Goal: Information Seeking & Learning: Learn about a topic

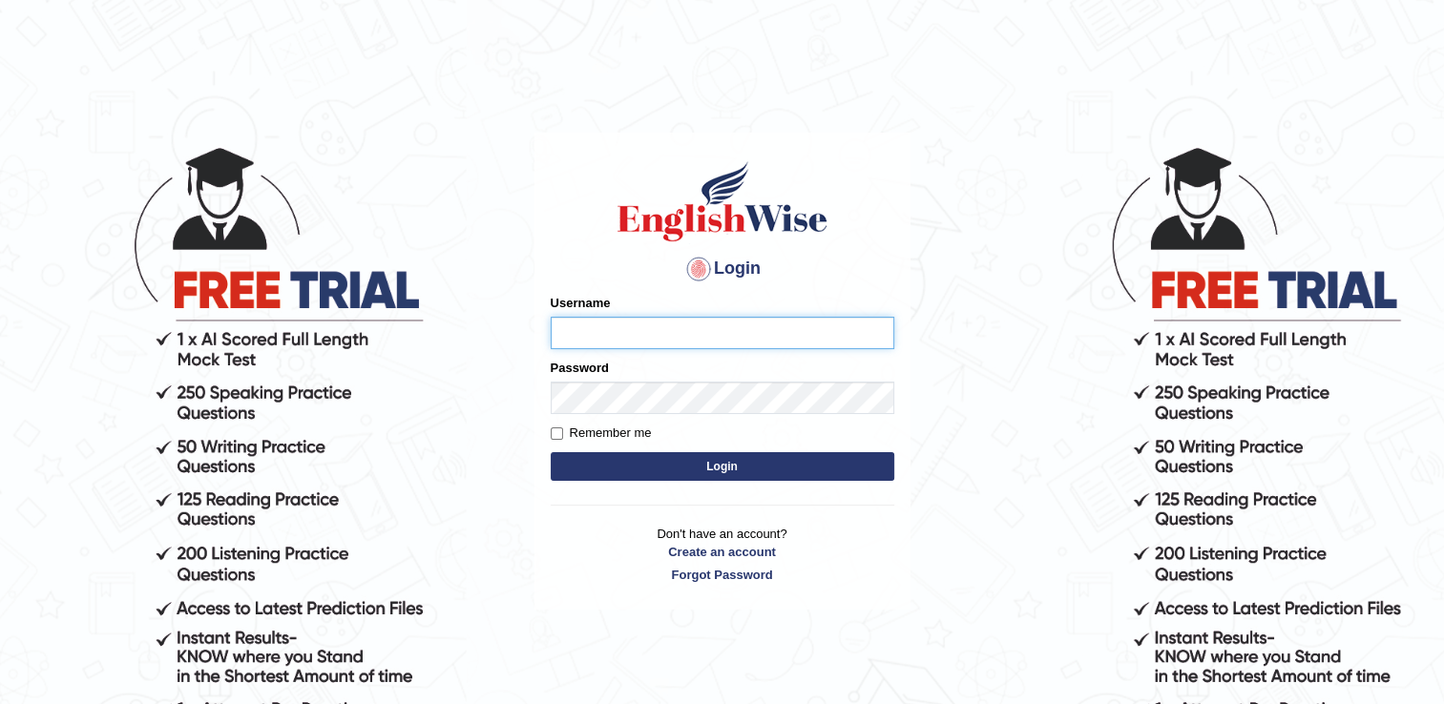
type input "Hkaur133"
click at [724, 472] on button "Login" at bounding box center [723, 466] width 344 height 29
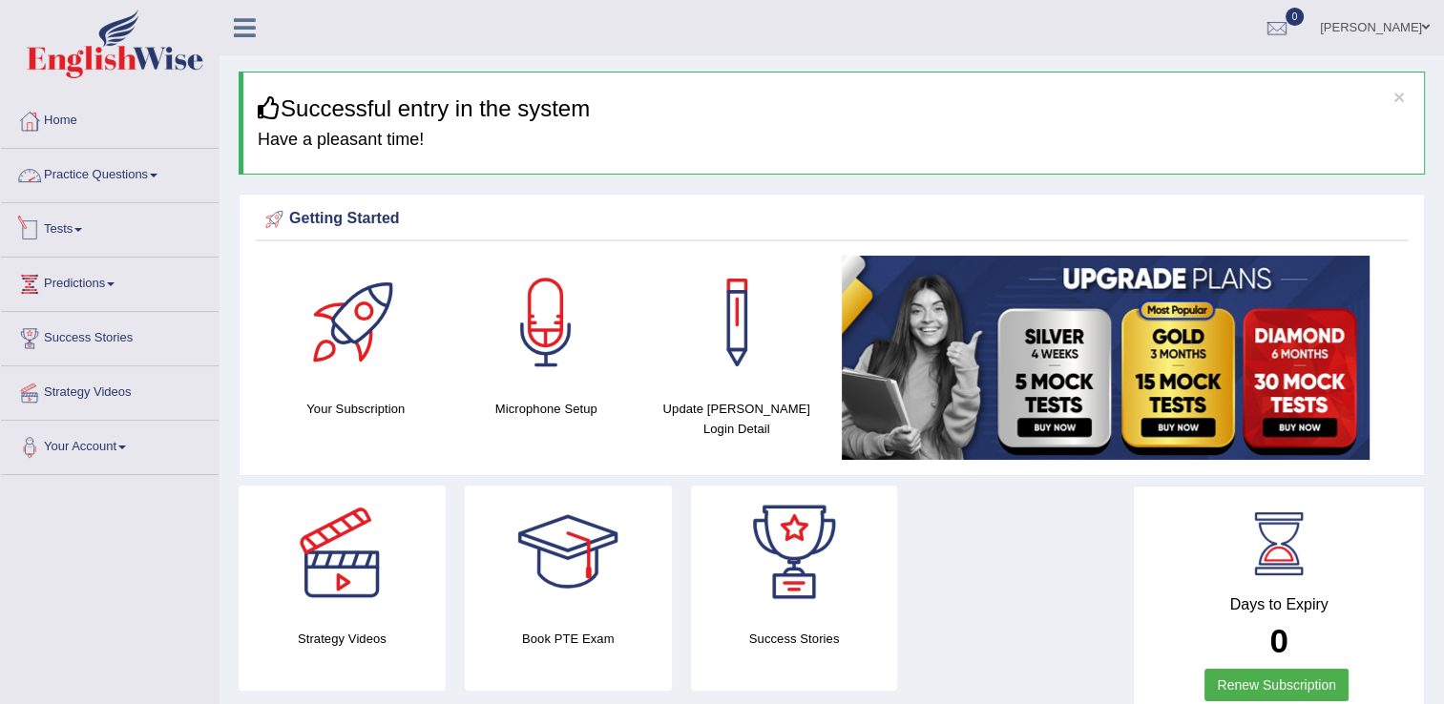
click at [97, 224] on link "Tests" at bounding box center [110, 227] width 218 height 48
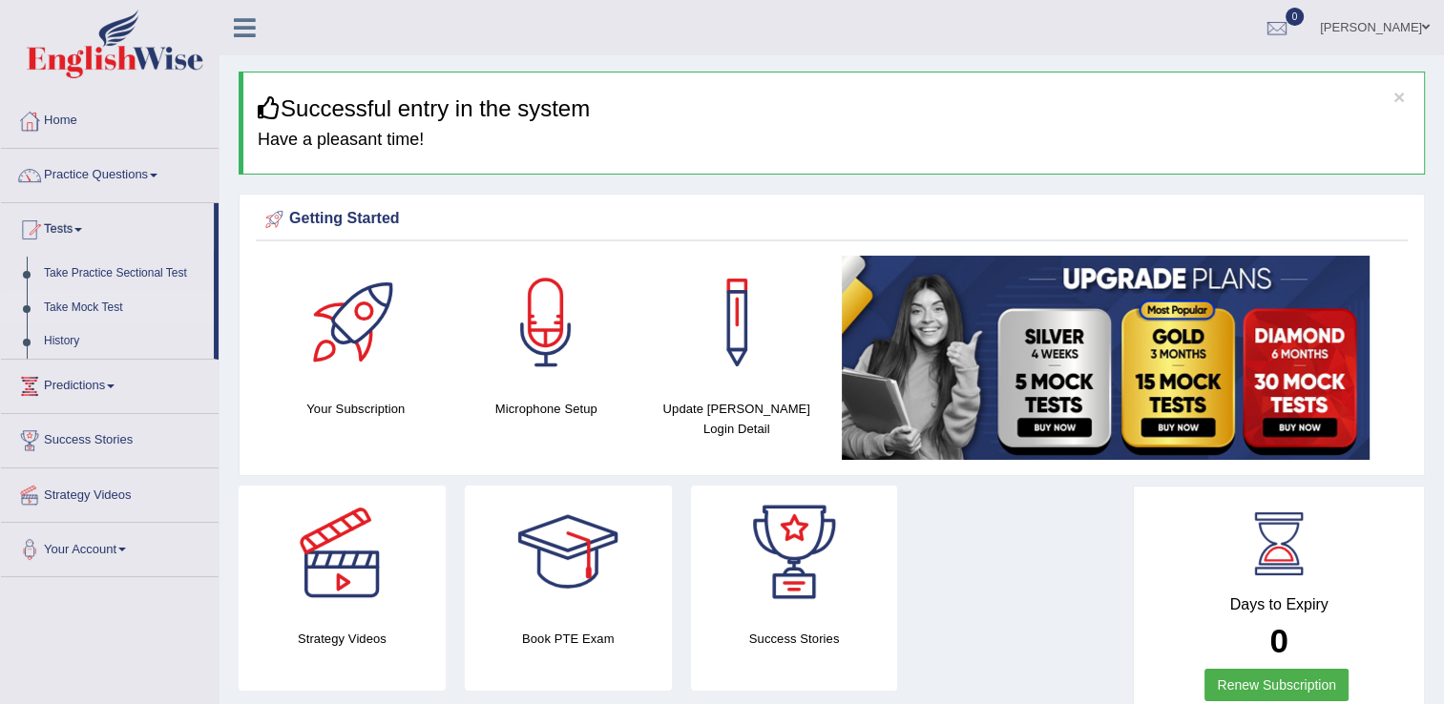
click at [106, 300] on link "Take Mock Test" at bounding box center [124, 308] width 178 height 34
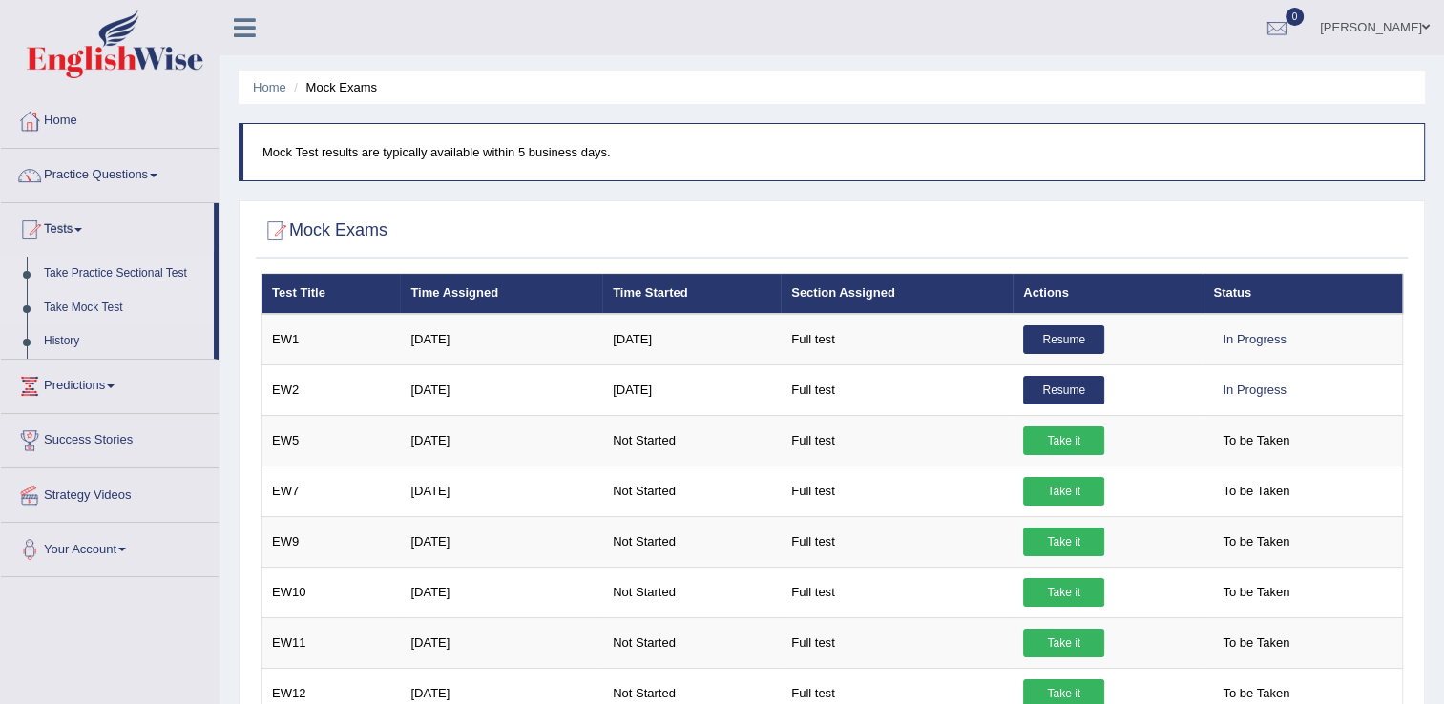
click at [137, 270] on link "Take Practice Sectional Test" at bounding box center [124, 274] width 178 height 34
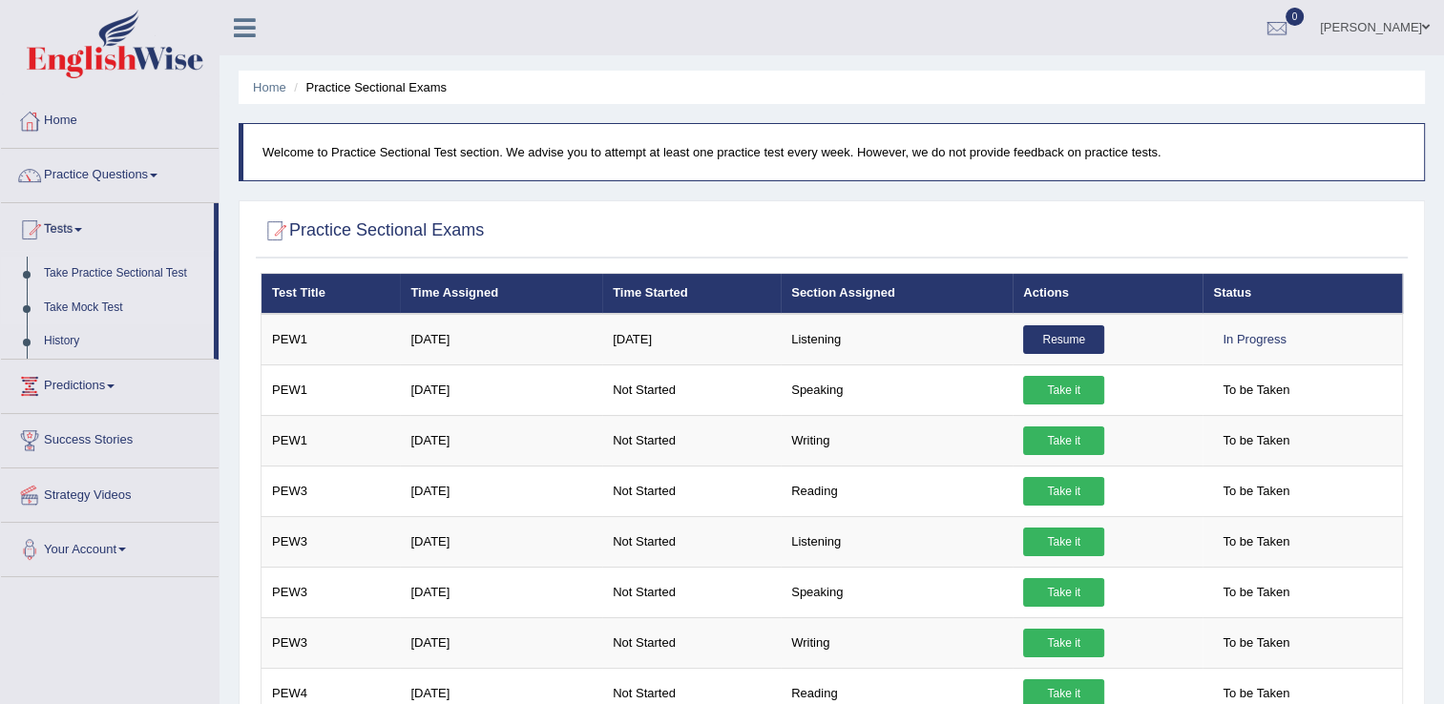
click at [100, 308] on link "Take Mock Test" at bounding box center [124, 308] width 178 height 34
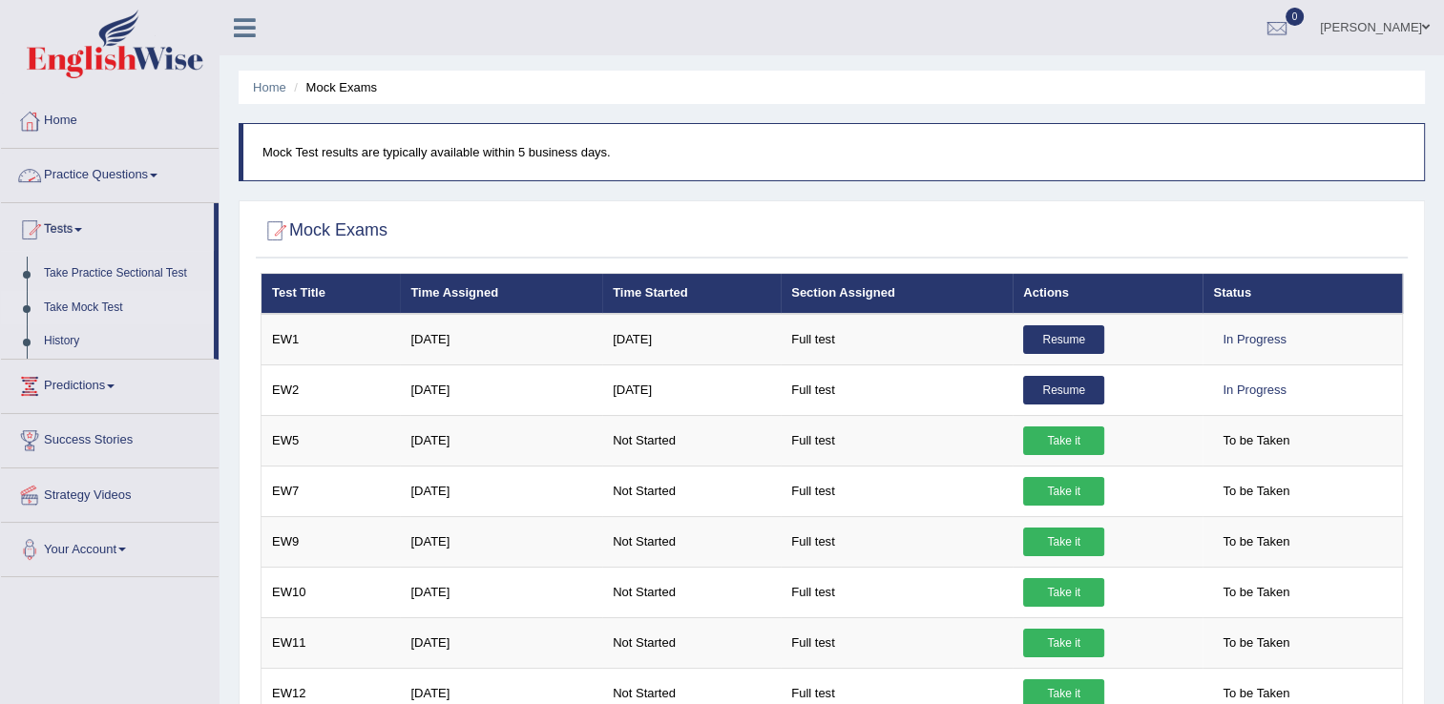
click at [156, 179] on link "Practice Questions" at bounding box center [110, 173] width 218 height 48
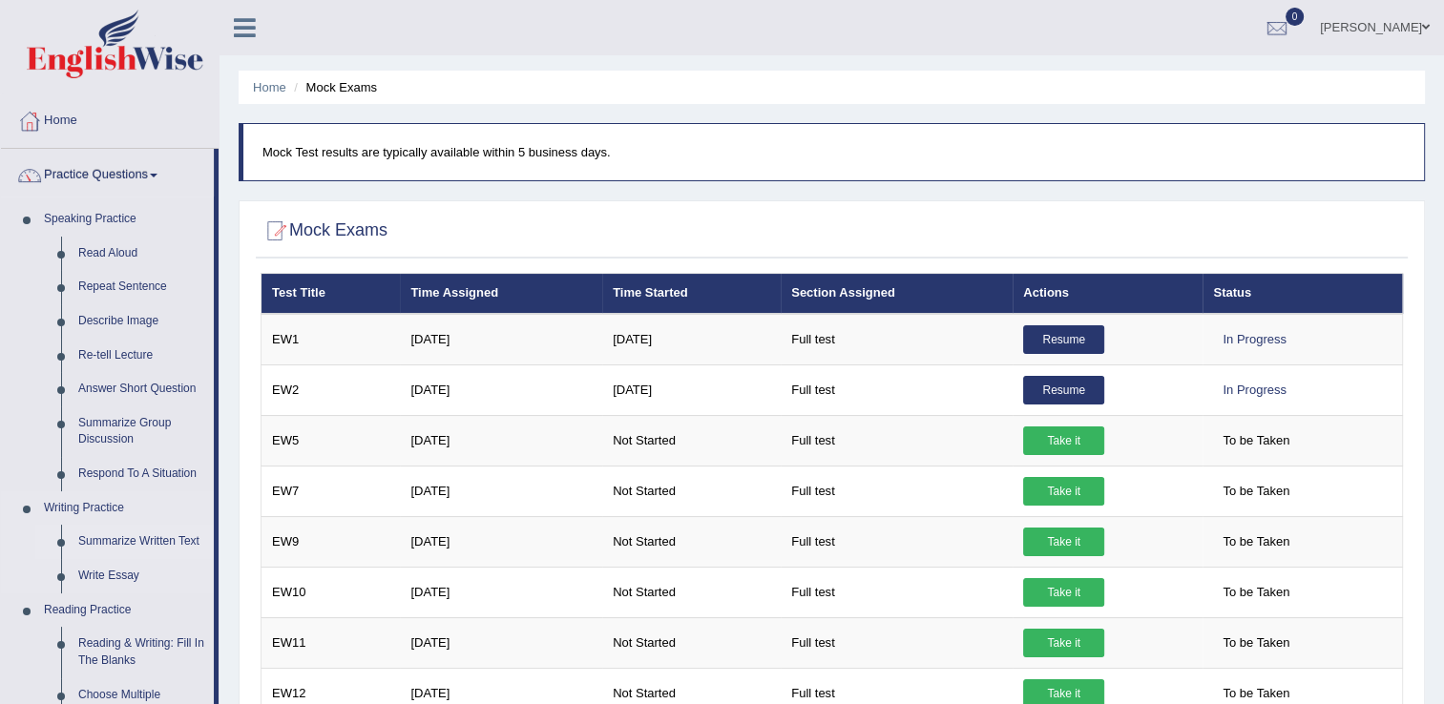
click at [102, 540] on link "Summarize Written Text" at bounding box center [142, 542] width 144 height 34
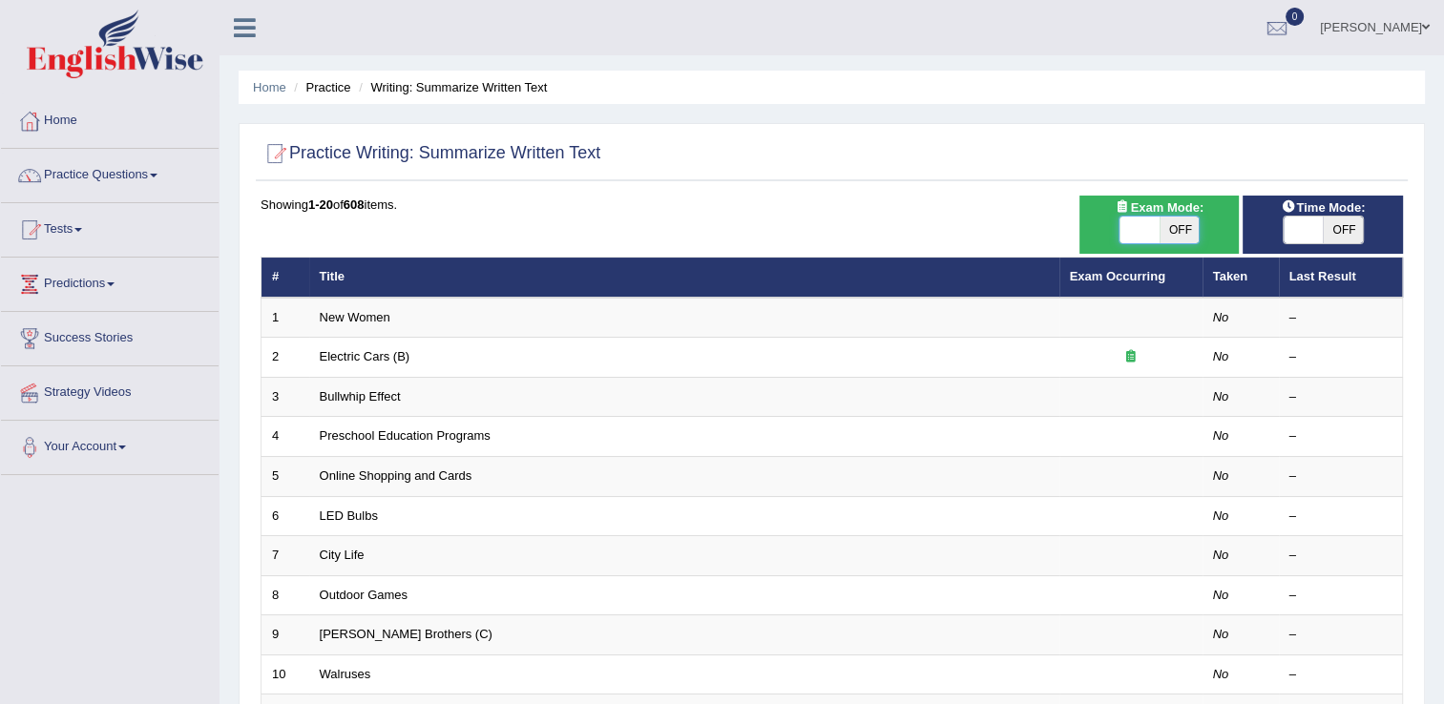
click at [1142, 220] on span at bounding box center [1140, 230] width 40 height 27
checkbox input "true"
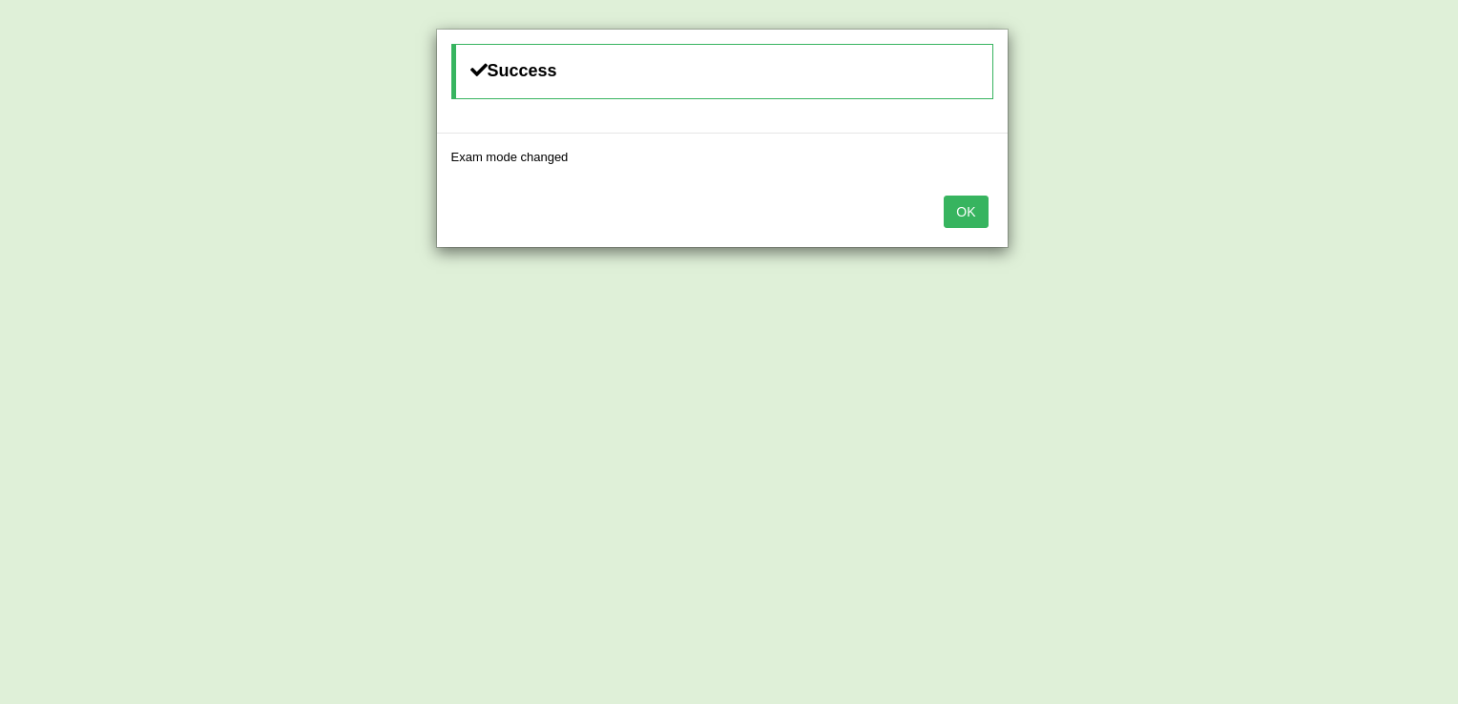
click at [974, 221] on button "OK" at bounding box center [966, 212] width 44 height 32
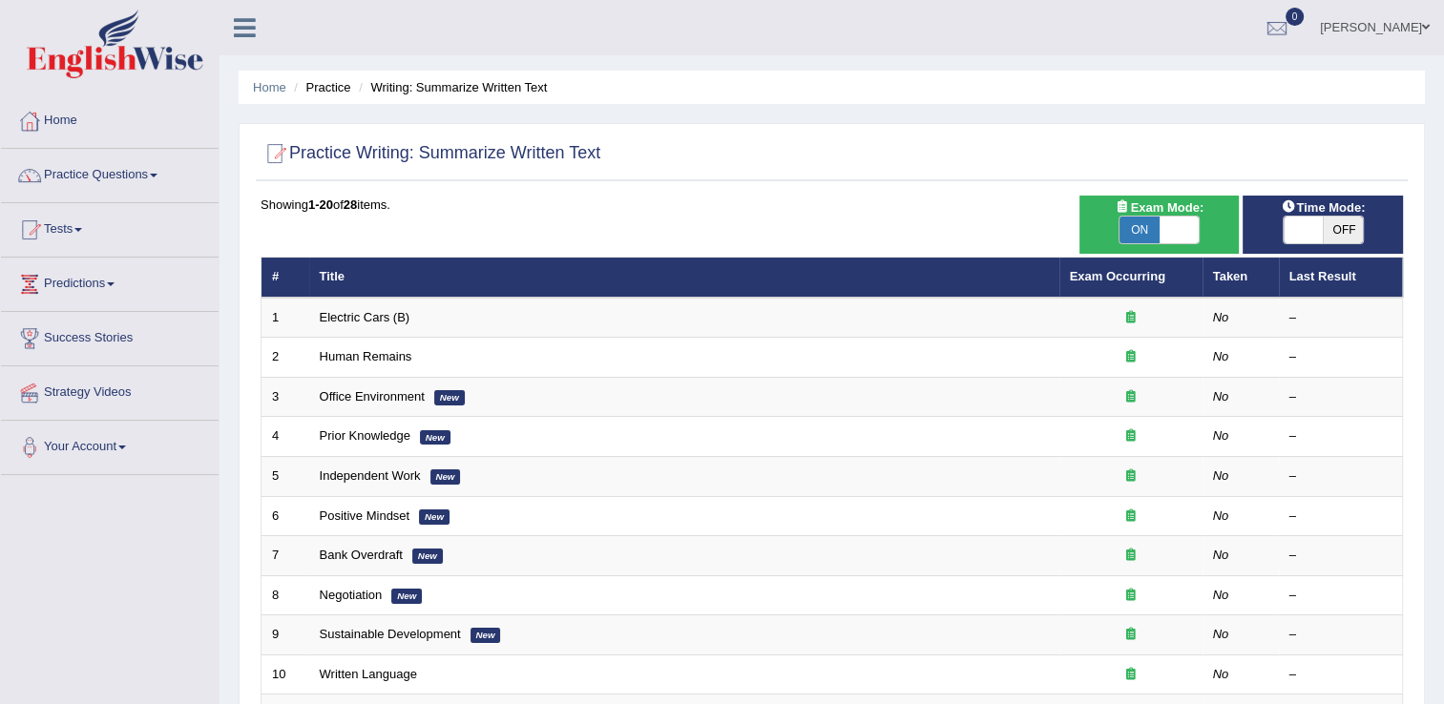
click at [1296, 231] on span at bounding box center [1304, 230] width 40 height 27
checkbox input "true"
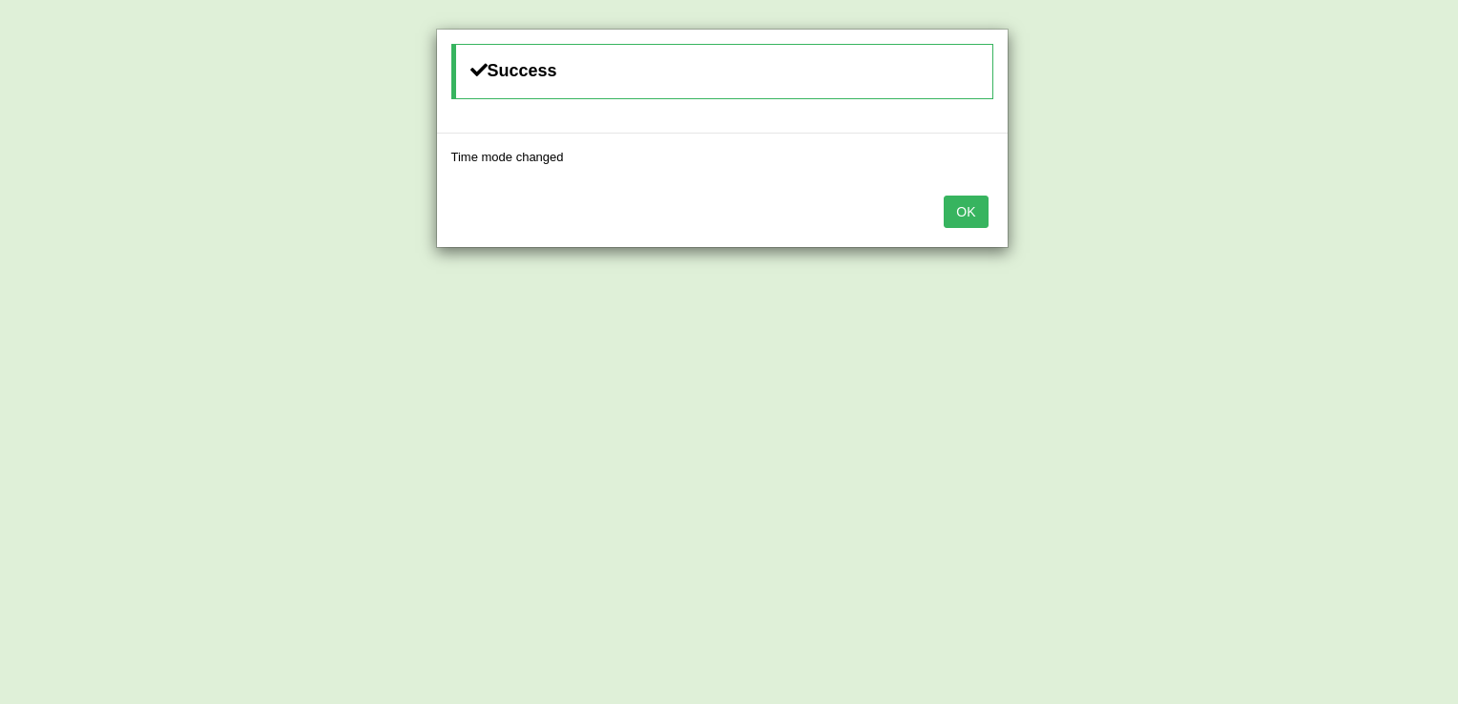
click at [967, 221] on button "OK" at bounding box center [966, 212] width 44 height 32
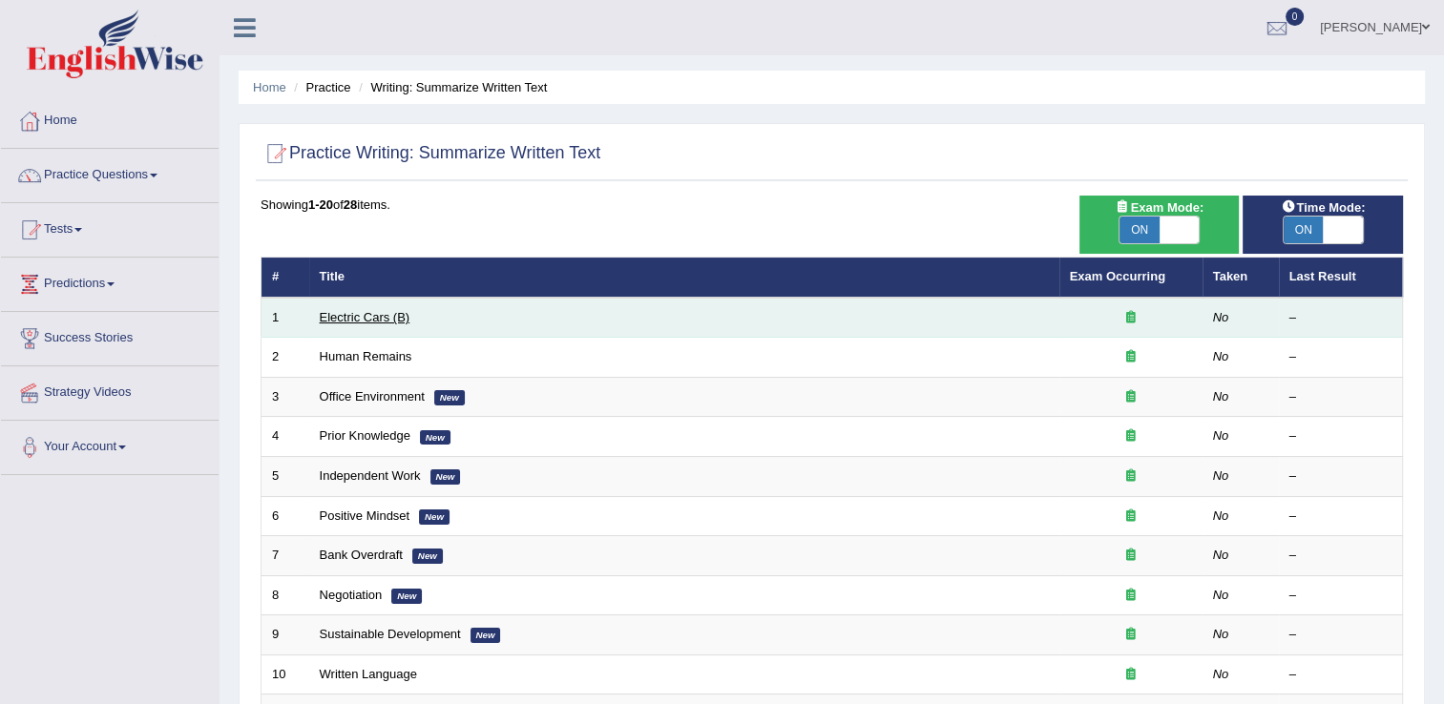
click at [382, 312] on link "Electric Cars (B)" at bounding box center [365, 317] width 91 height 14
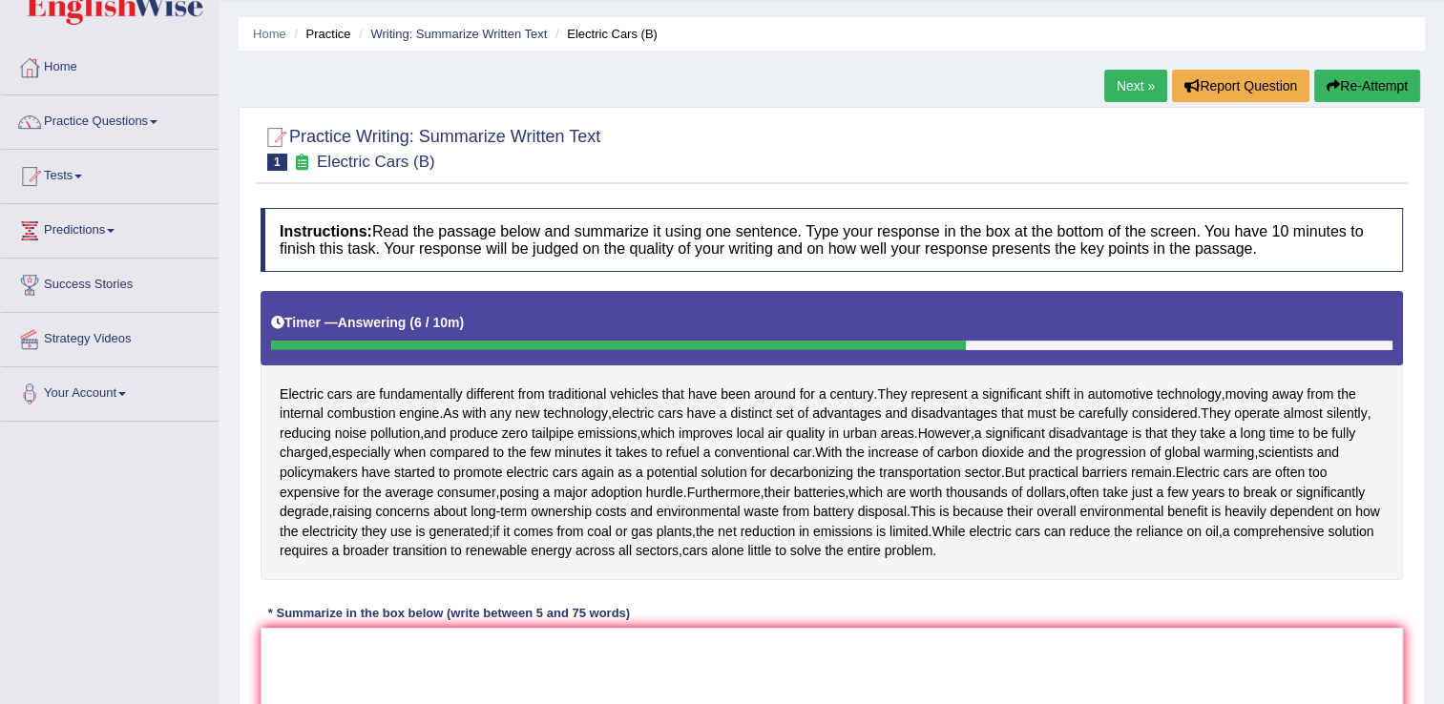
scroll to position [20, 0]
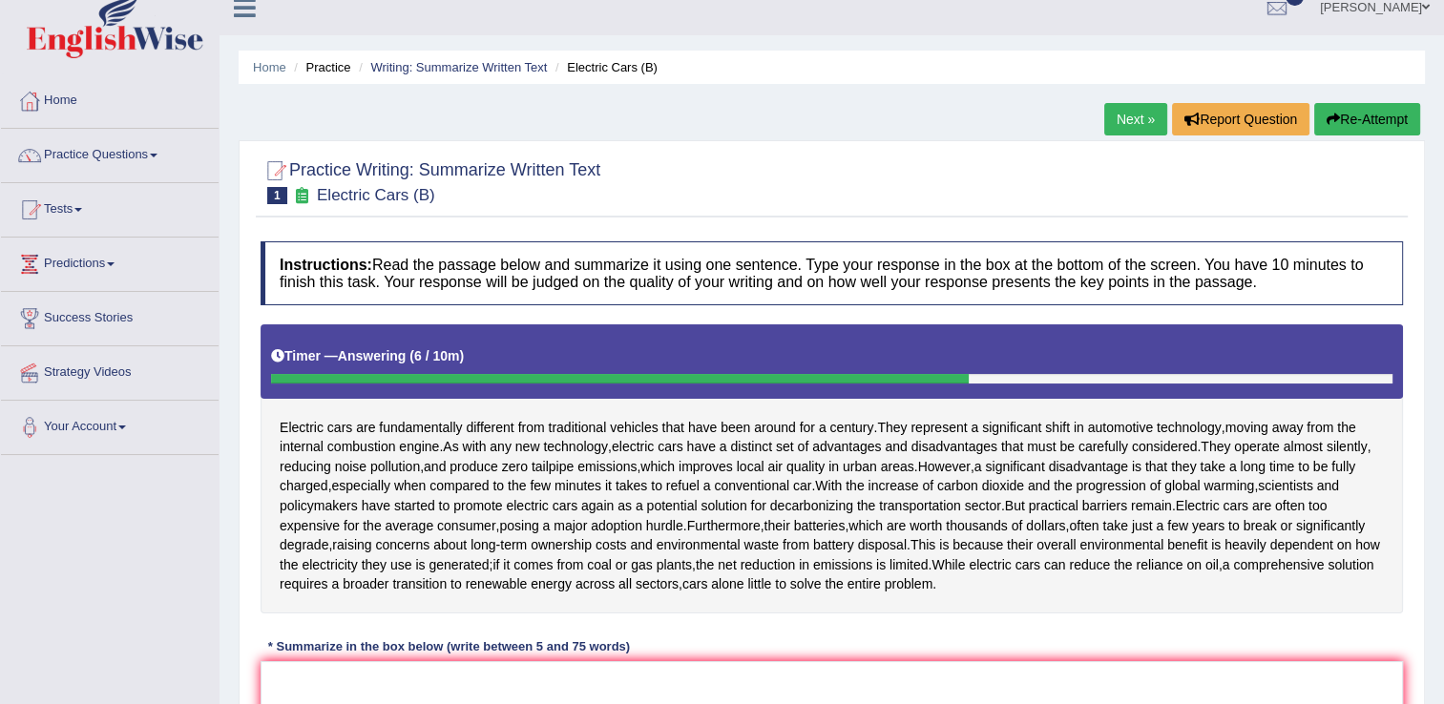
click at [1126, 110] on link "Next »" at bounding box center [1135, 119] width 63 height 32
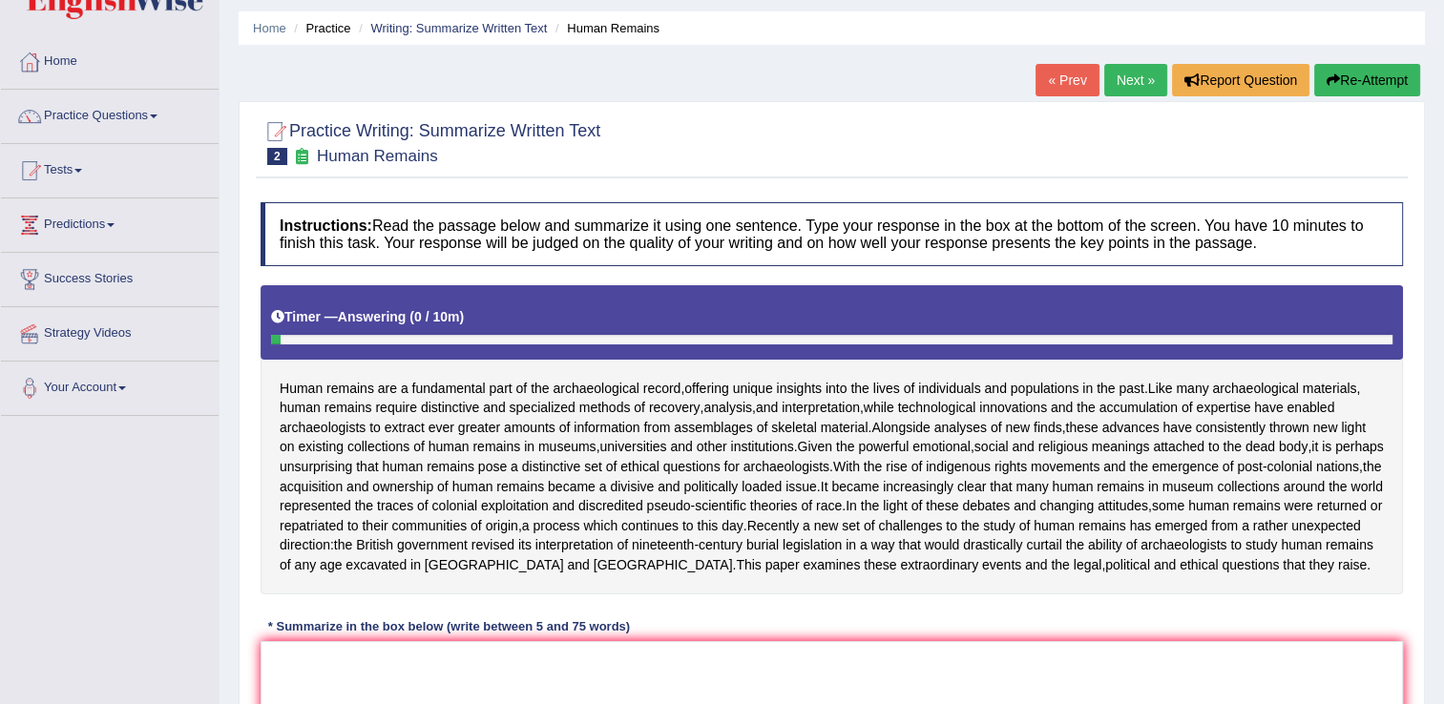
scroll to position [97, 0]
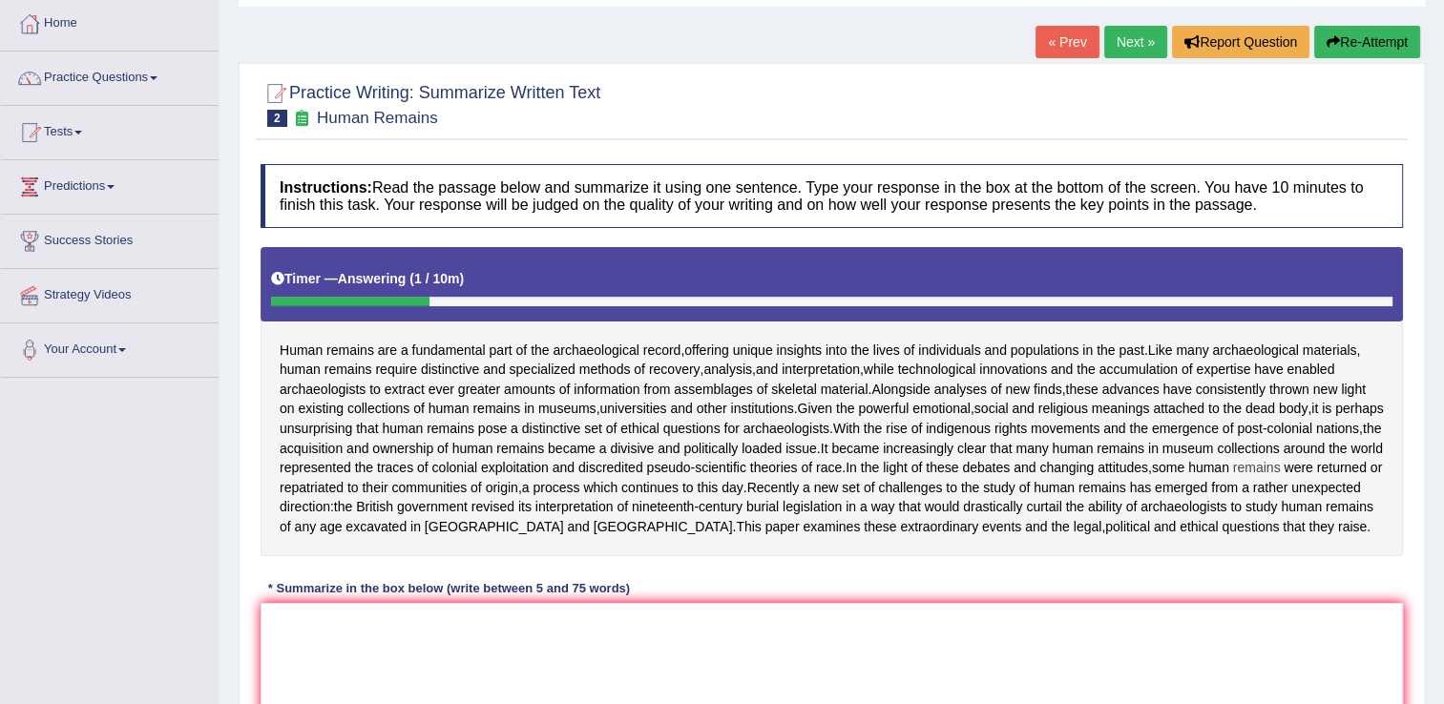
click at [1233, 478] on span "remains" at bounding box center [1257, 468] width 48 height 20
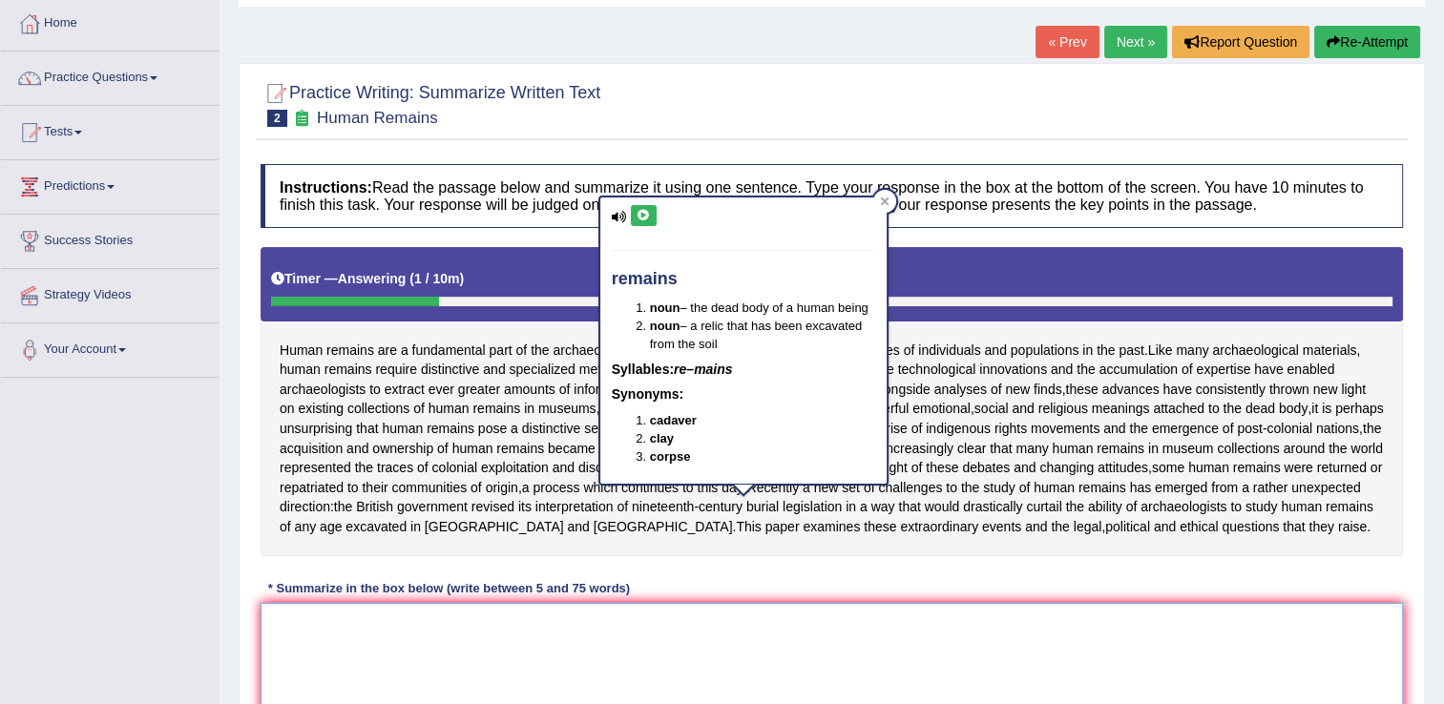
click at [615, 643] on textarea at bounding box center [832, 695] width 1143 height 185
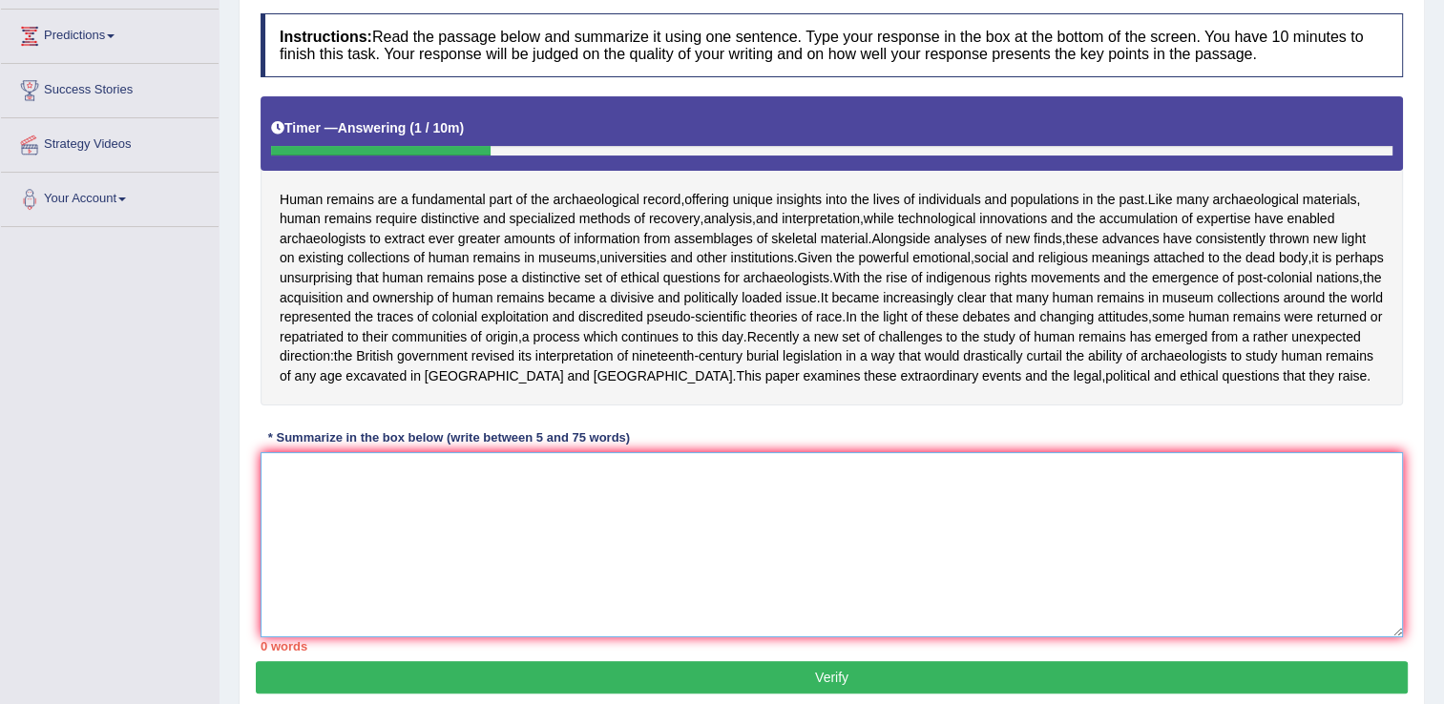
scroll to position [256, 0]
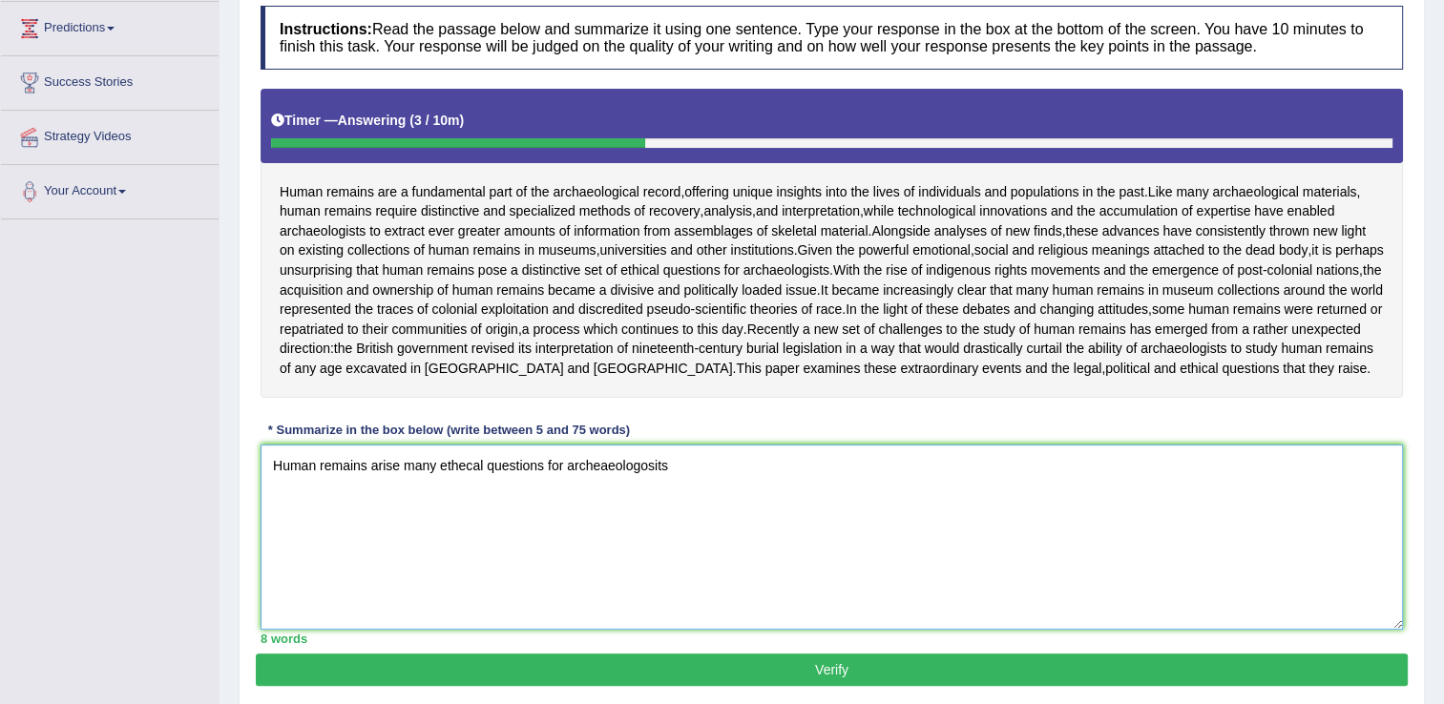
click at [462, 498] on textarea "Human remains arise many ethecal questions for archeaeologosits" at bounding box center [832, 537] width 1143 height 185
click at [672, 505] on textarea "Human remains arise many ethical questions for archeaeologosits" at bounding box center [832, 537] width 1143 height 185
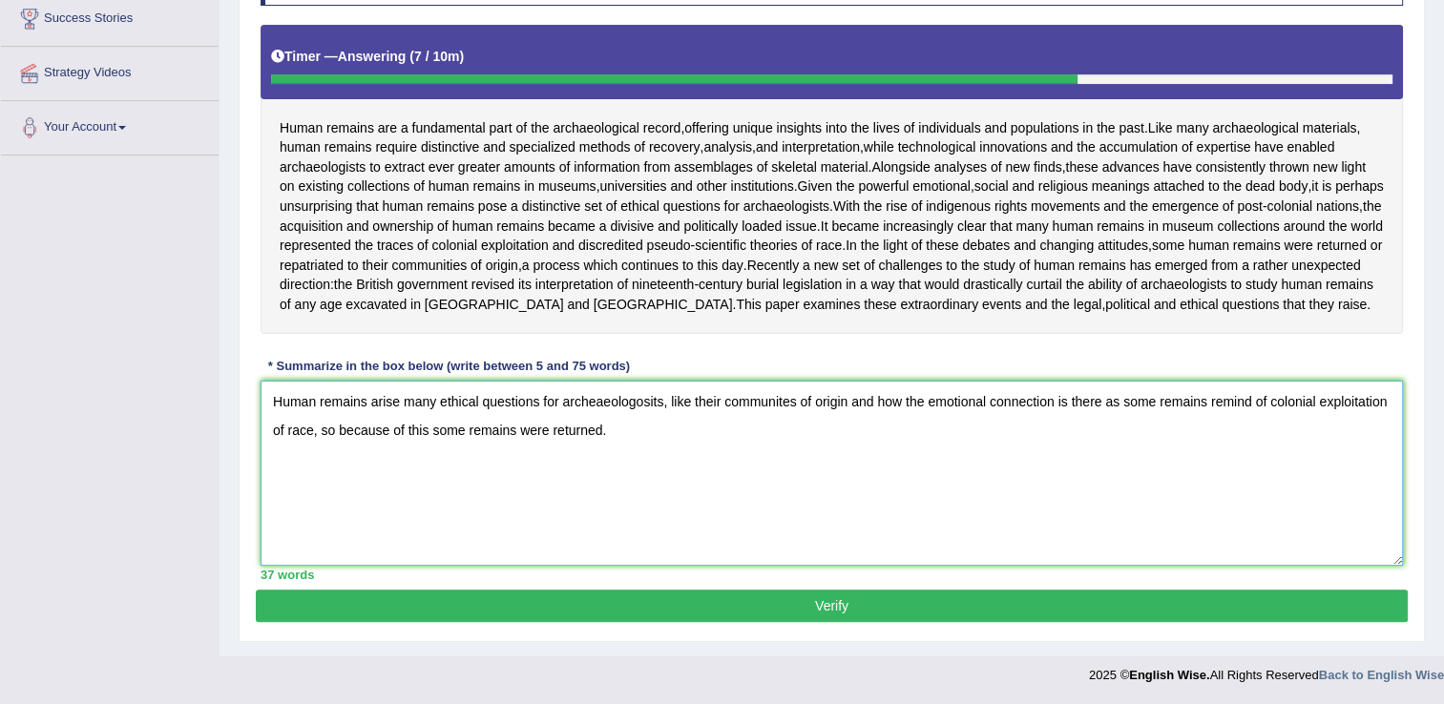
scroll to position [357, 0]
type textarea "Human remains arise many ethical questions for archeaeologosits, like their com…"
click at [972, 605] on button "Verify" at bounding box center [832, 606] width 1152 height 32
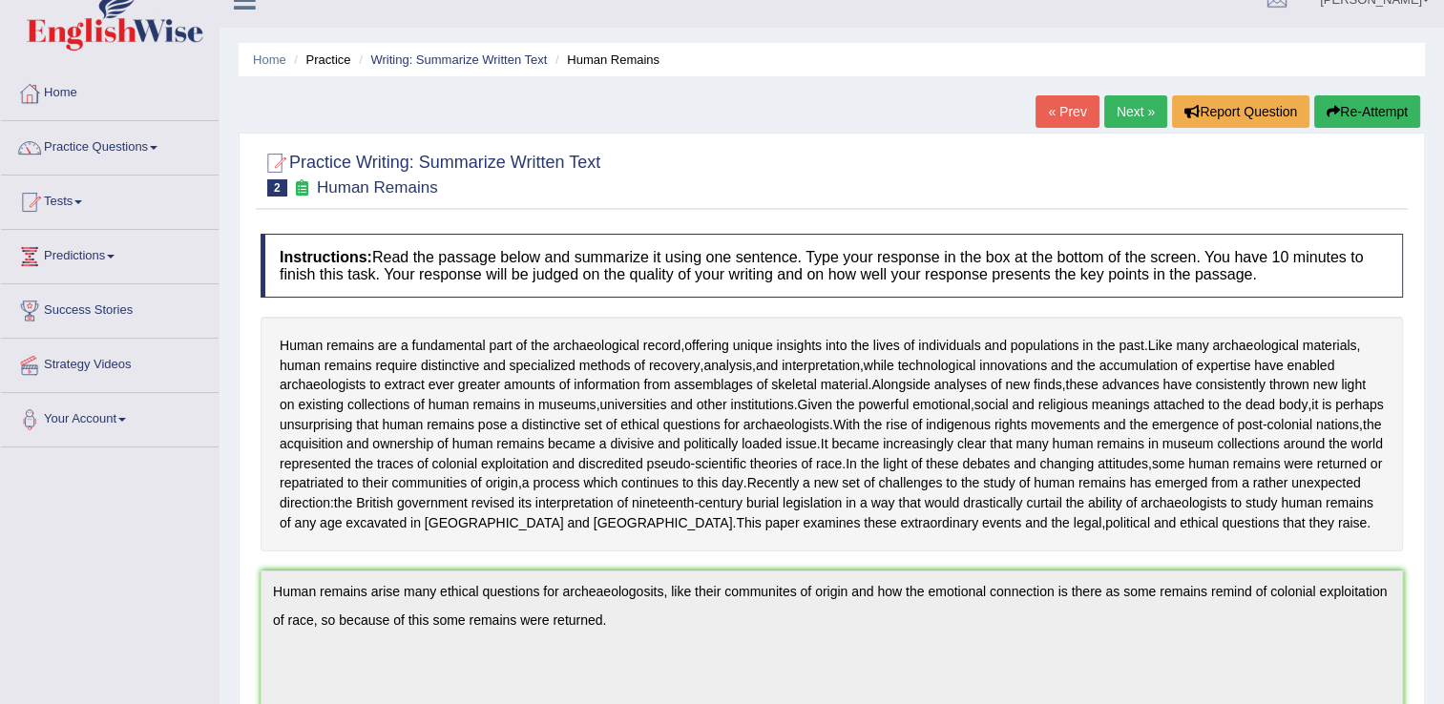
scroll to position [27, 0]
click at [1146, 114] on link "Next »" at bounding box center [1135, 112] width 63 height 32
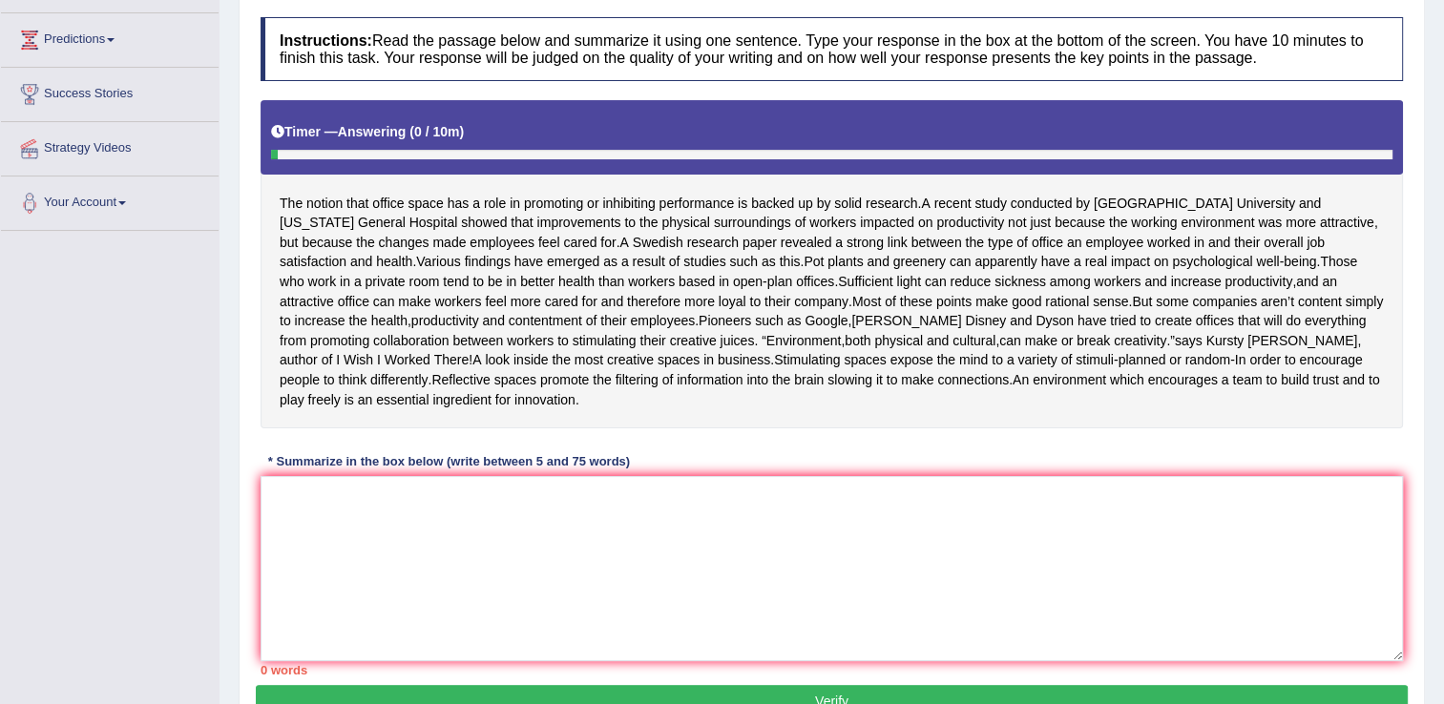
scroll to position [272, 0]
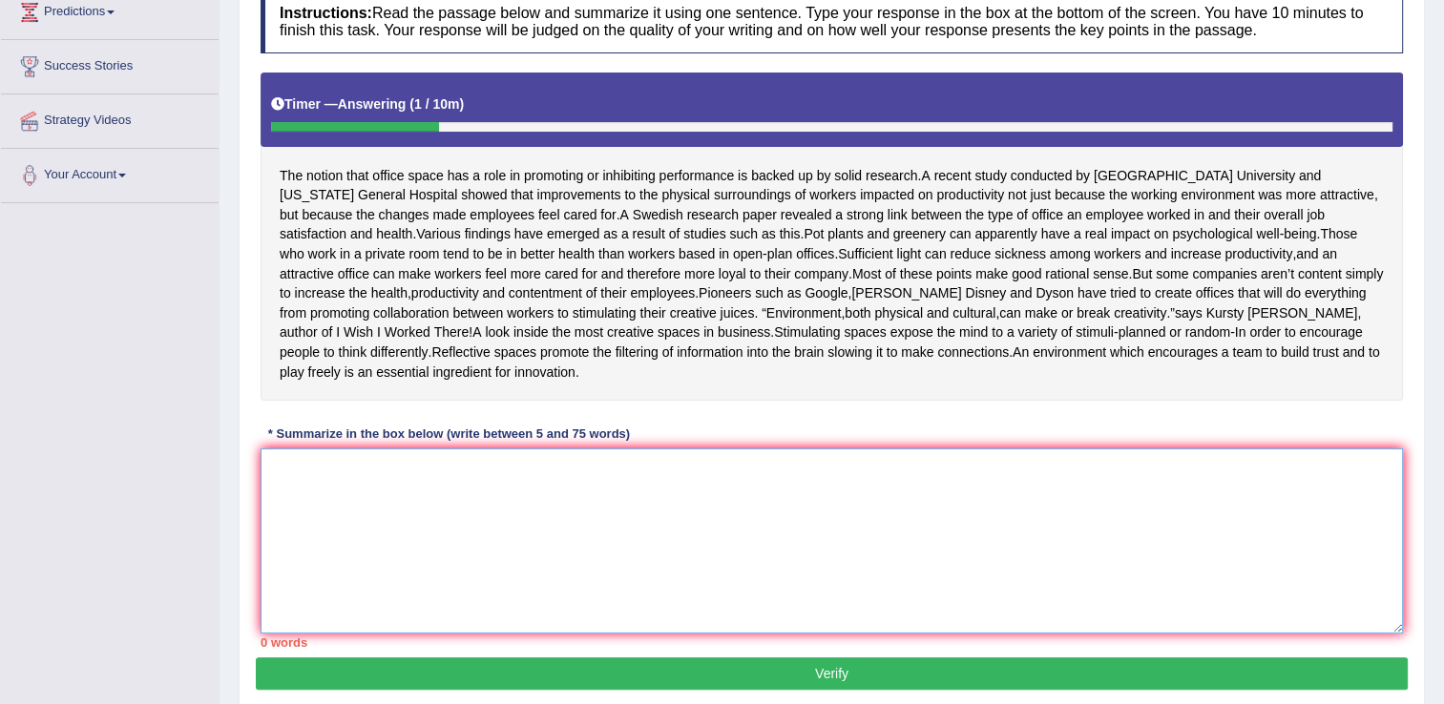
click at [598, 540] on textarea at bounding box center [832, 541] width 1143 height 185
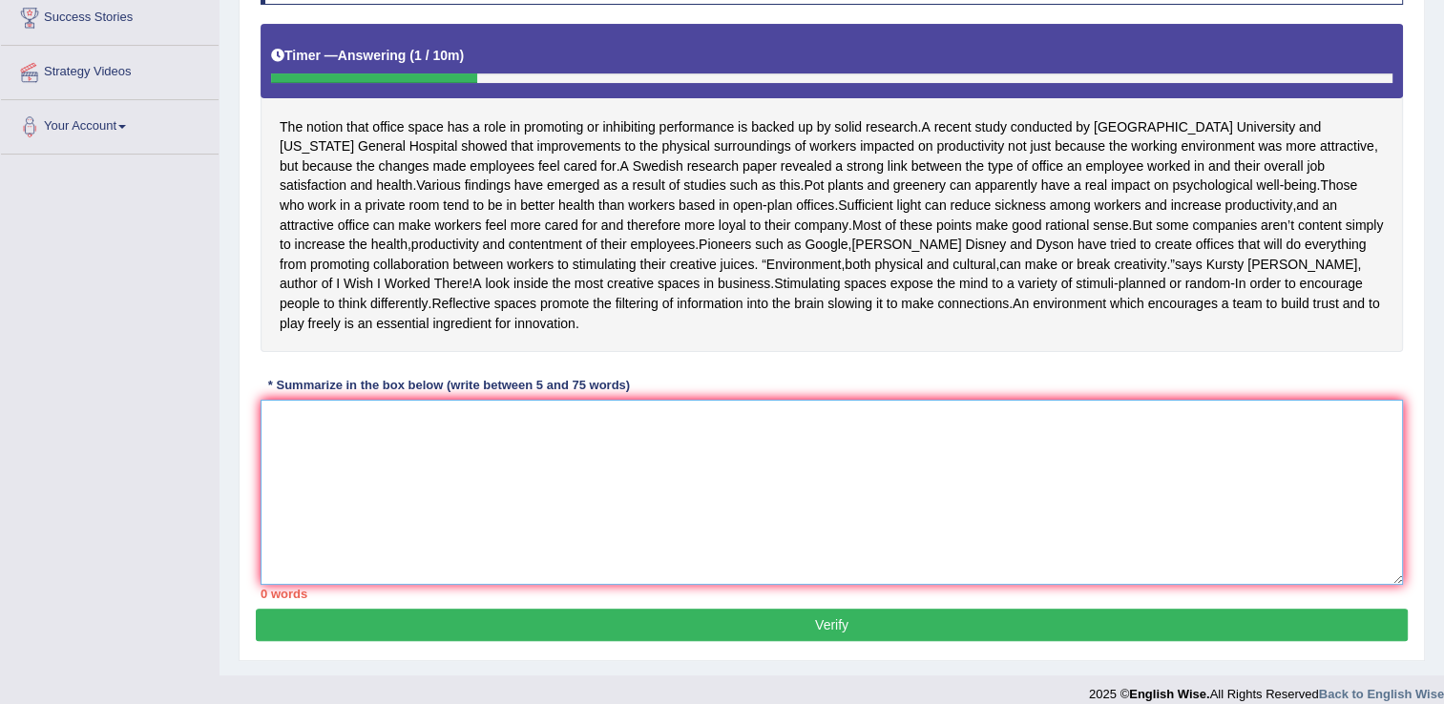
scroll to position [322, 0]
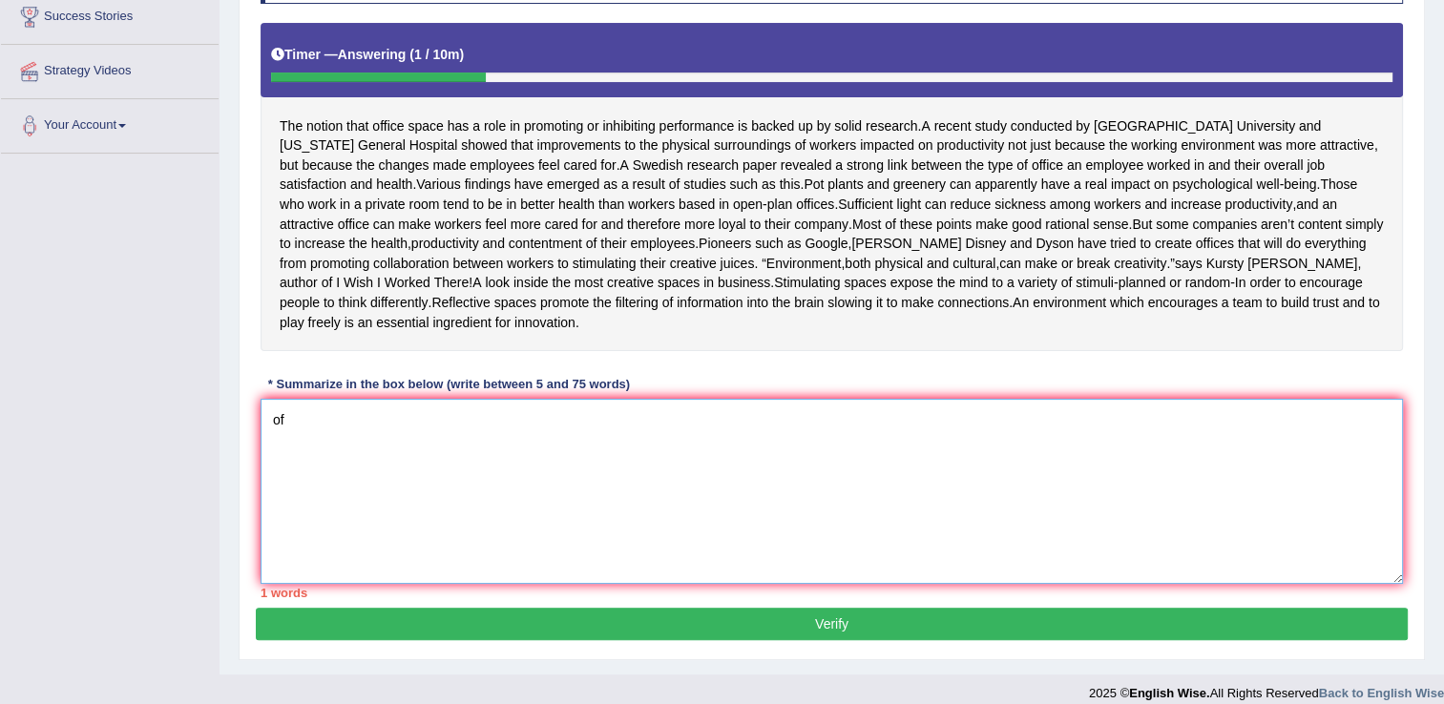
type textarea "o"
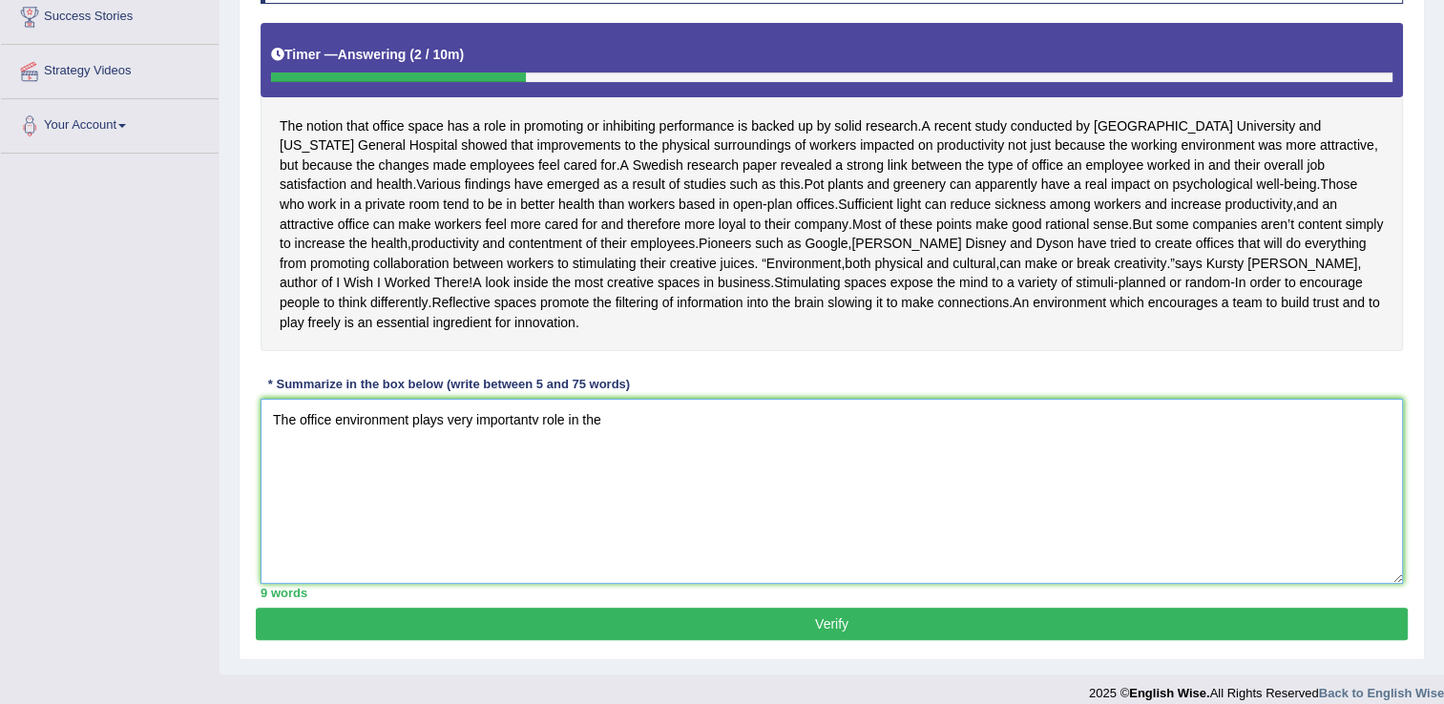
click at [538, 439] on textarea "The office environment plays very importantv role in the" at bounding box center [832, 491] width 1143 height 185
click at [618, 438] on textarea "The office environment plays very important role in the" at bounding box center [832, 491] width 1143 height 185
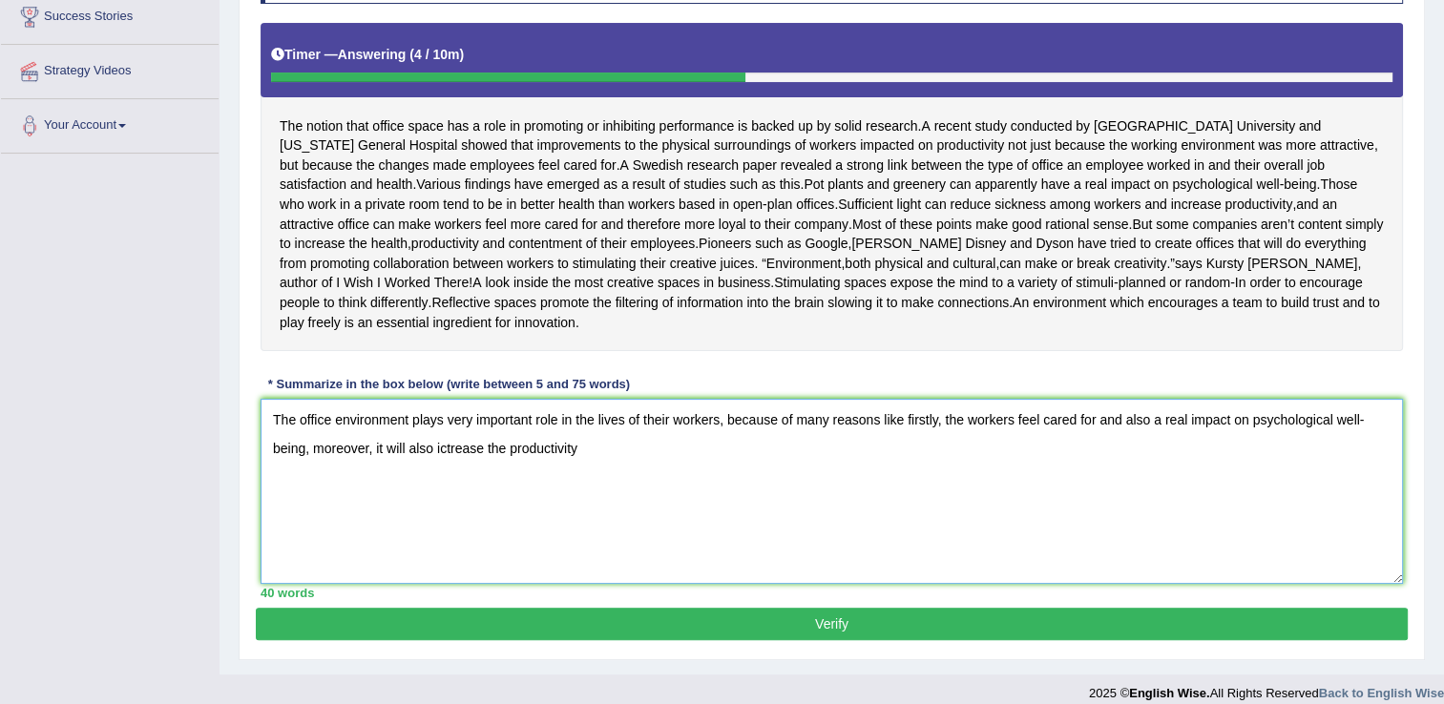
click at [463, 471] on textarea "The office environment plays very important role in the lives of their workers,…" at bounding box center [832, 491] width 1143 height 185
click at [601, 472] on textarea "The office environment plays very important role in the lives of their workers,…" at bounding box center [832, 491] width 1143 height 185
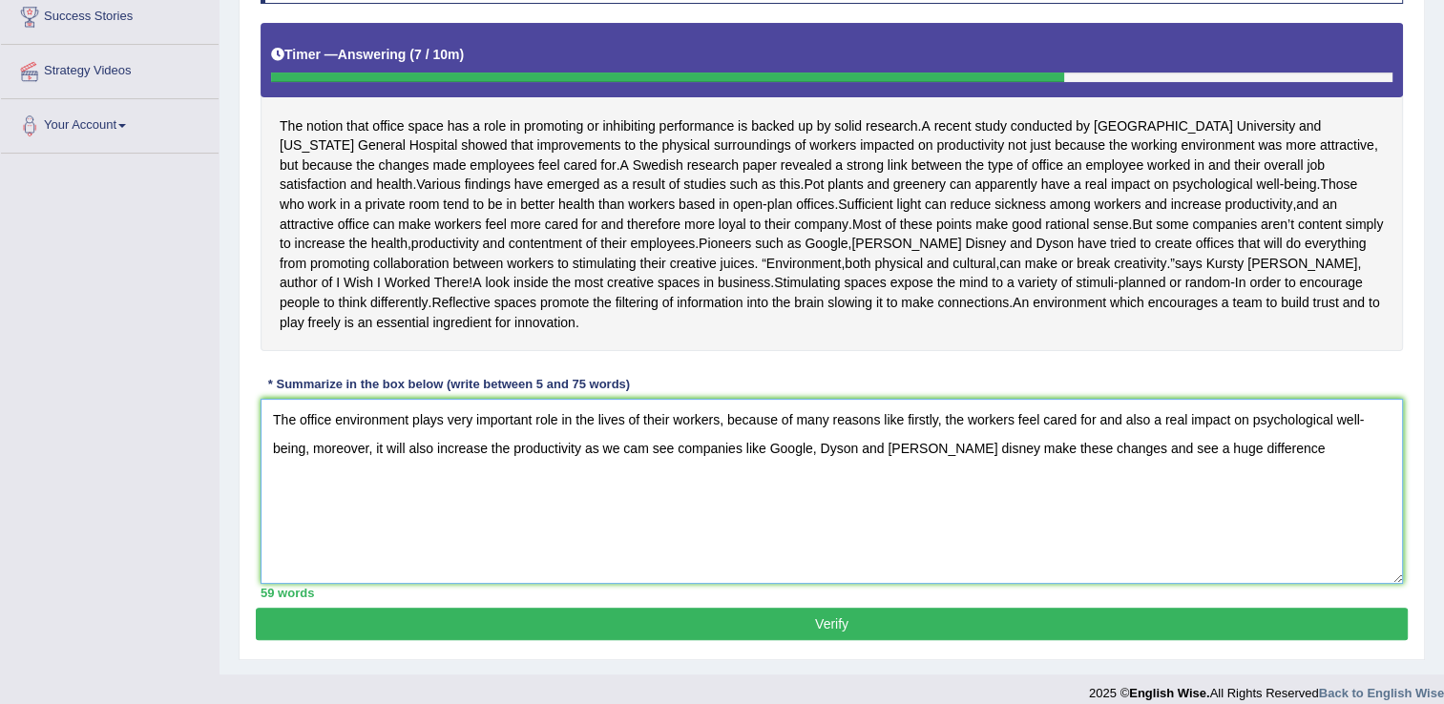
drag, startPoint x: 1107, startPoint y: 471, endPoint x: 1122, endPoint y: 475, distance: 16.0
click at [1122, 475] on textarea "The office environment plays very important role in the lives of their workers,…" at bounding box center [832, 491] width 1143 height 185
click at [1263, 471] on textarea "The office environment plays very important role in the lives of their workers,…" at bounding box center [832, 491] width 1143 height 185
type textarea "The office environment plays very important role in the lives of their workers,…"
click at [1174, 639] on button "Verify" at bounding box center [832, 624] width 1152 height 32
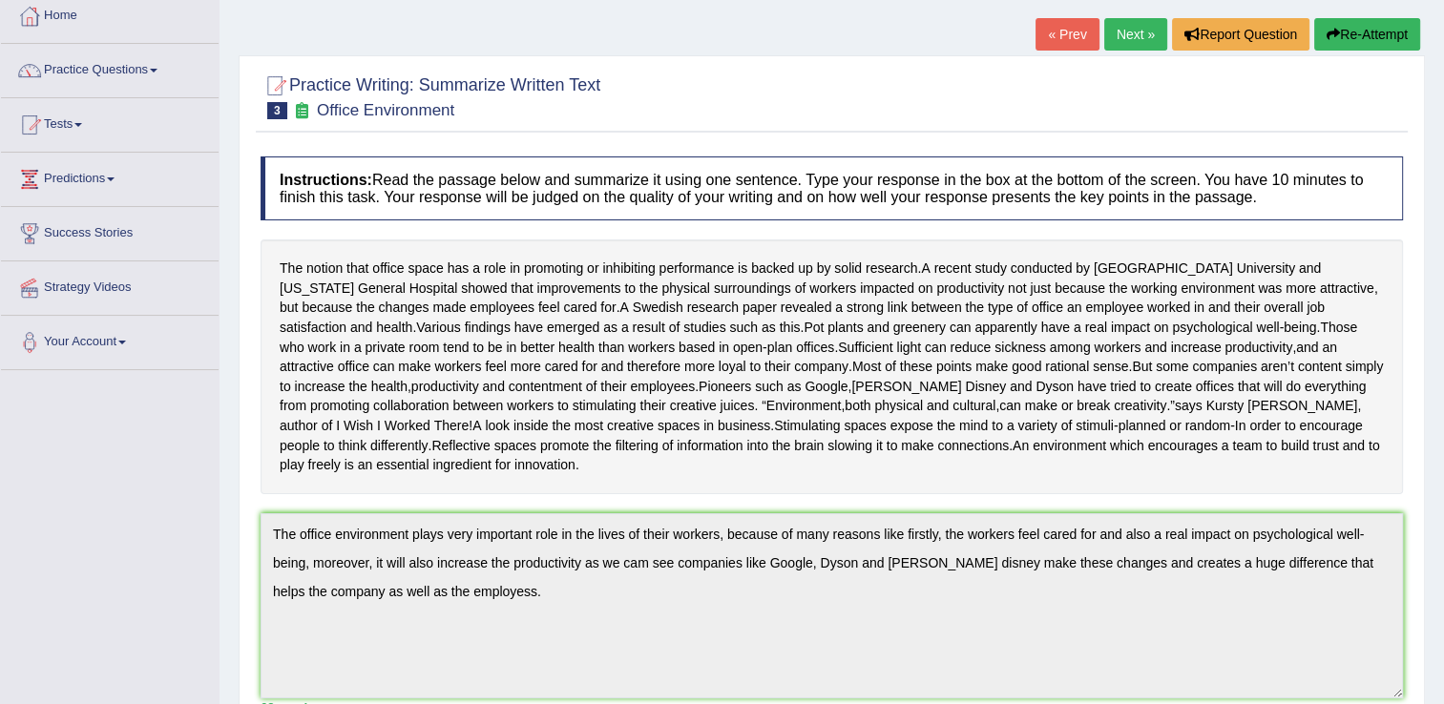
scroll to position [0, 0]
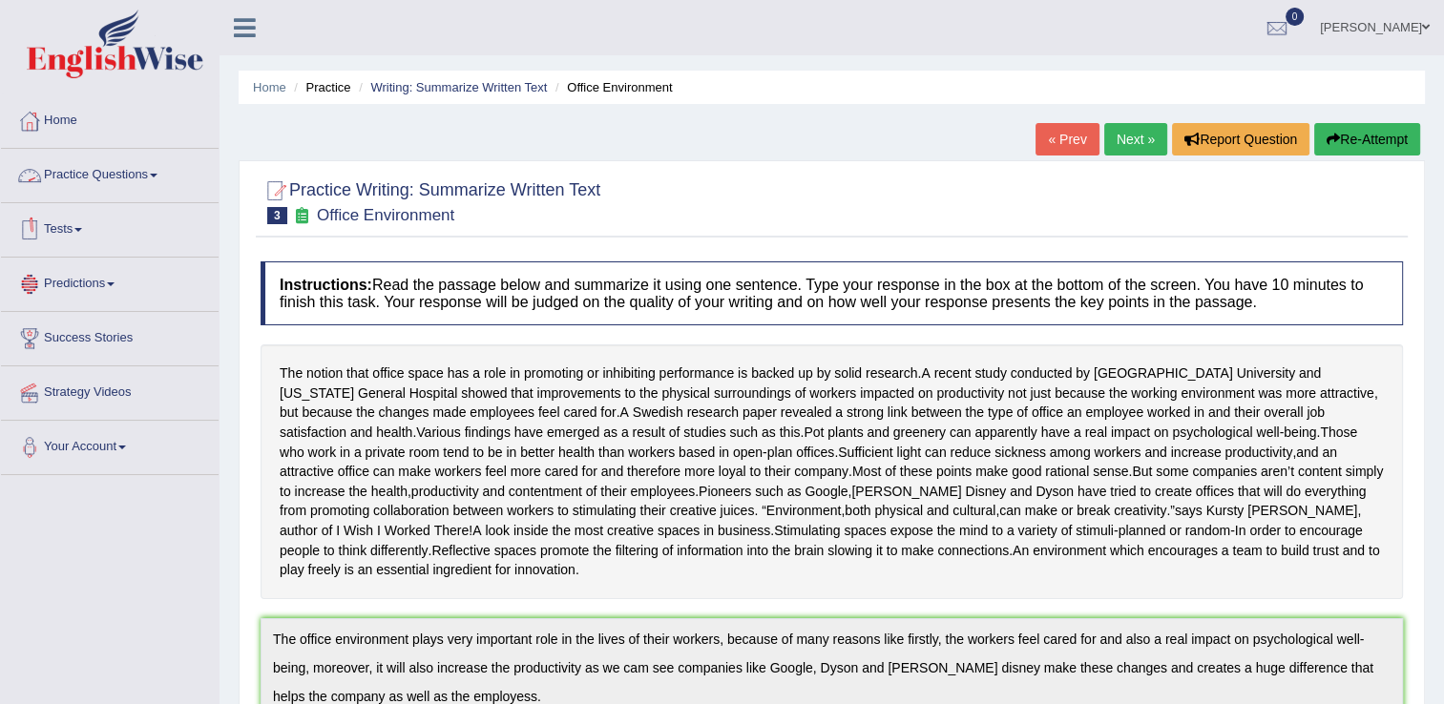
click at [153, 192] on link "Practice Questions" at bounding box center [110, 173] width 218 height 48
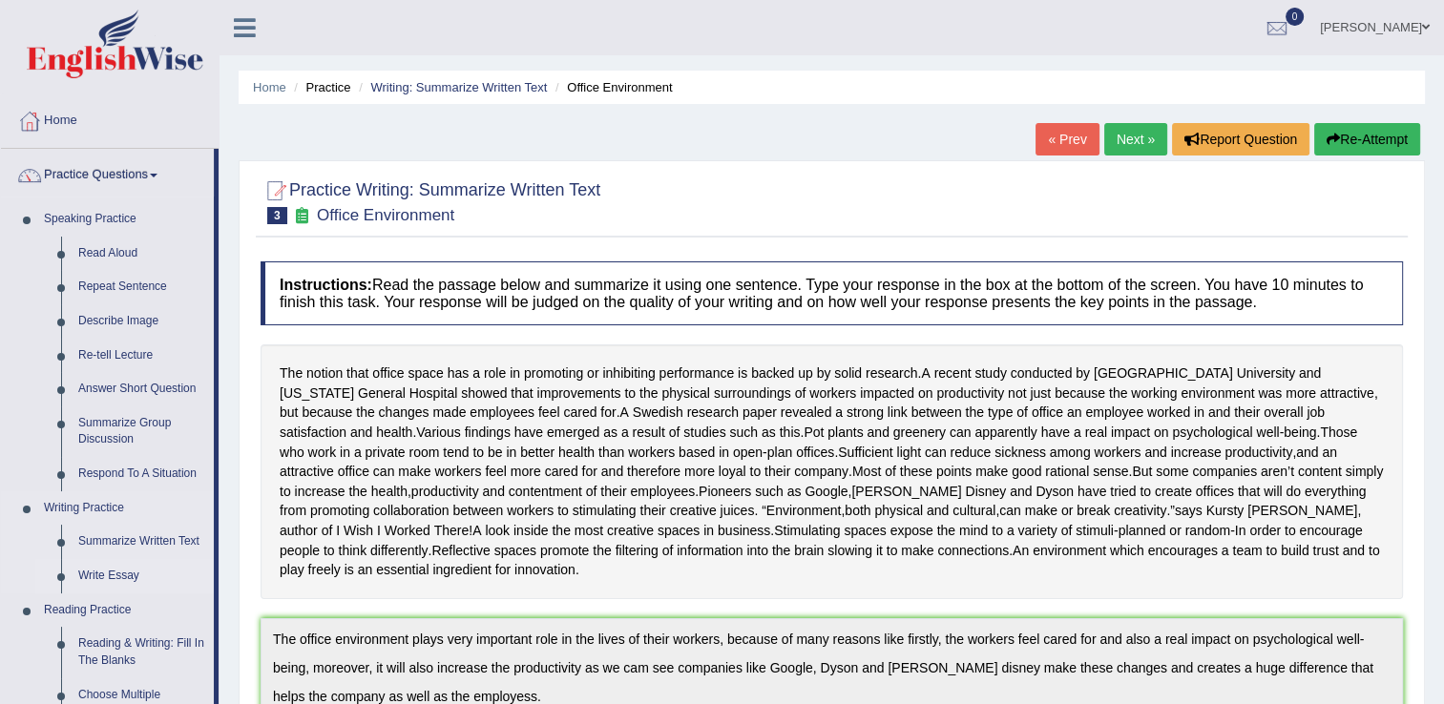
click at [103, 577] on link "Write Essay" at bounding box center [142, 576] width 144 height 34
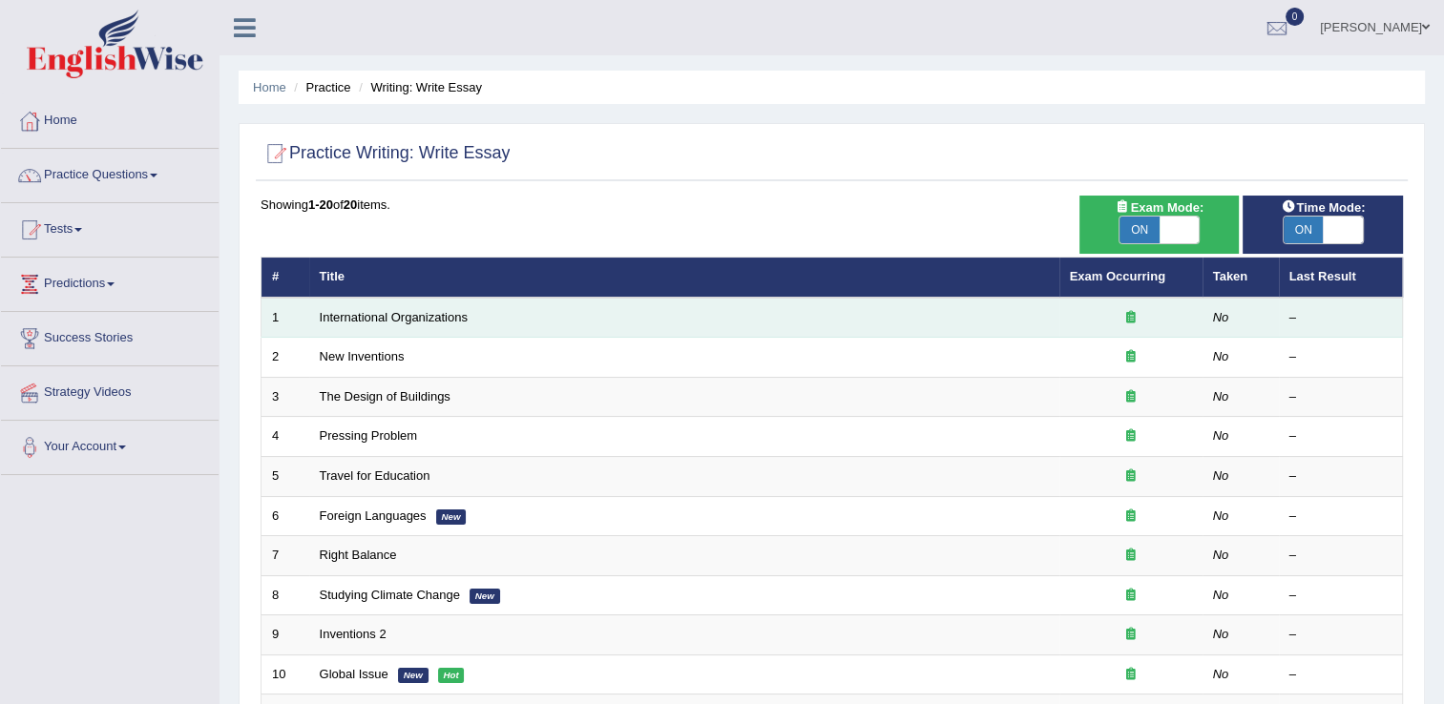
click at [343, 325] on td "International Organizations" at bounding box center [684, 318] width 750 height 40
click at [346, 323] on link "International Organizations" at bounding box center [394, 317] width 148 height 14
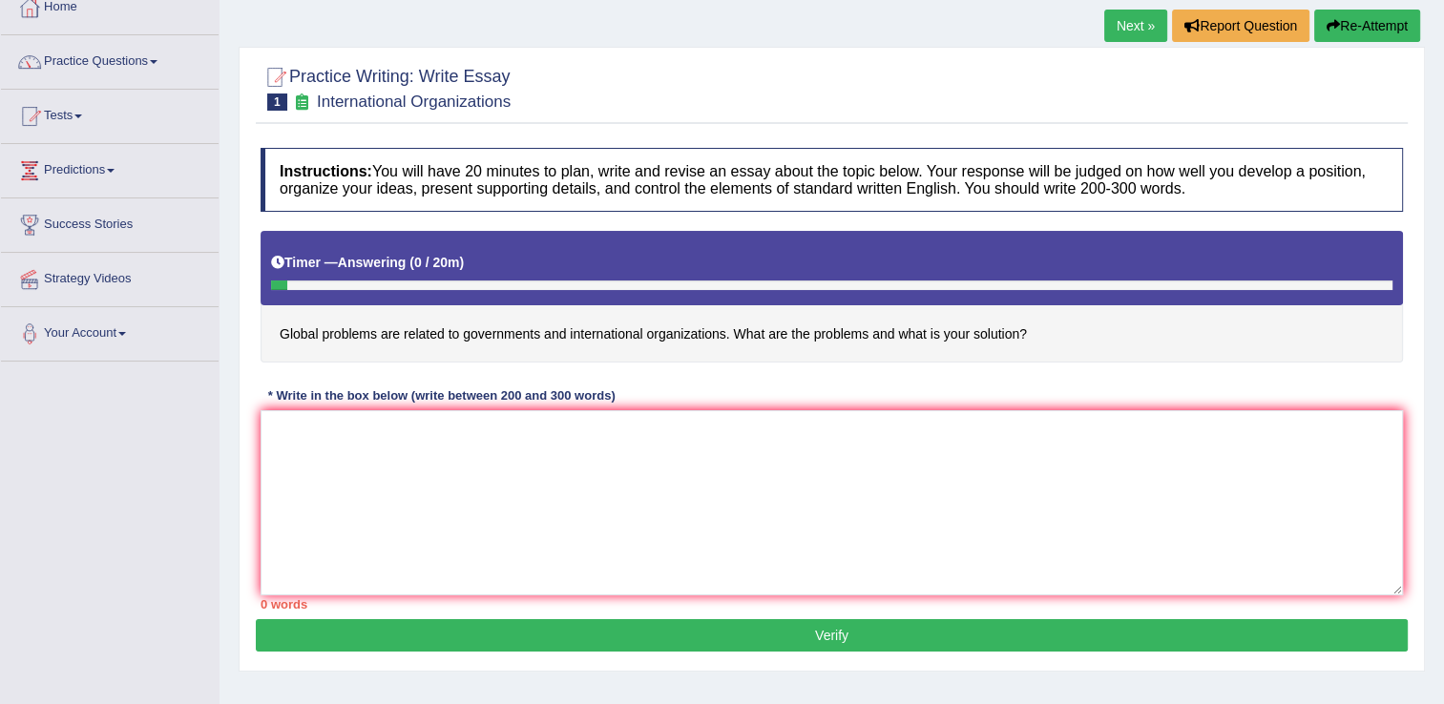
scroll to position [121, 0]
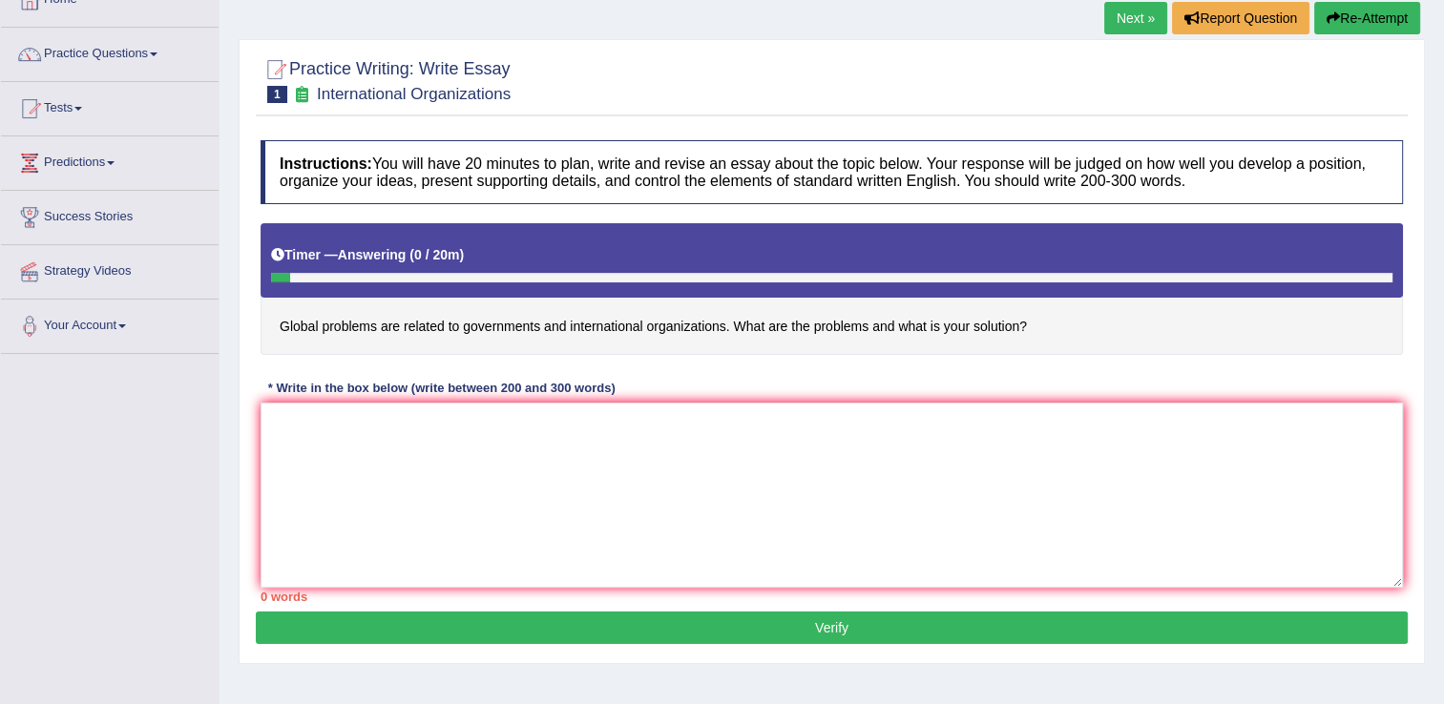
click at [1115, 19] on link "Next »" at bounding box center [1135, 18] width 63 height 32
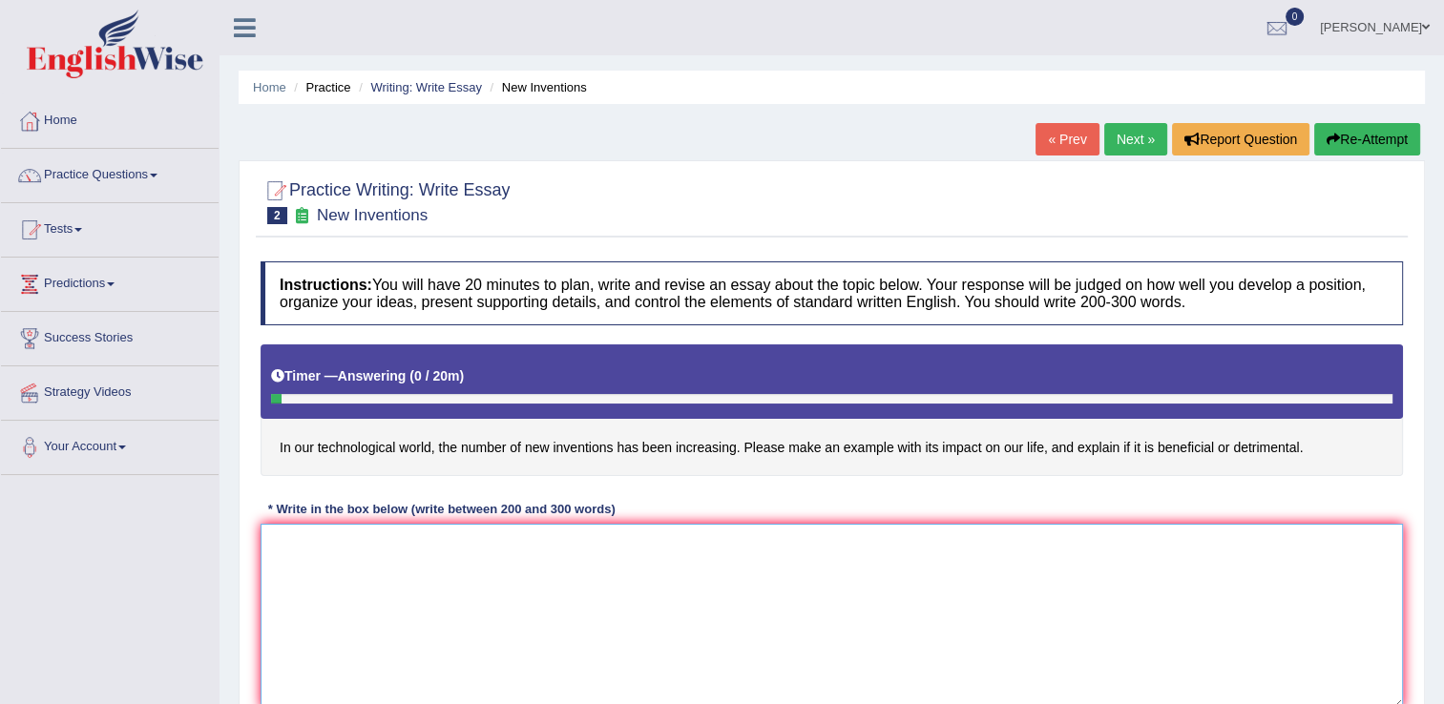
click at [548, 647] on textarea at bounding box center [832, 616] width 1143 height 185
click at [294, 550] on textarea "Thw world is changing in every aspect [DATE] whether it is technology or human …" at bounding box center [832, 616] width 1143 height 185
click at [787, 552] on textarea "The world is changing in every aspect [DATE] whether it is technology or human …" at bounding box center [832, 616] width 1143 height 185
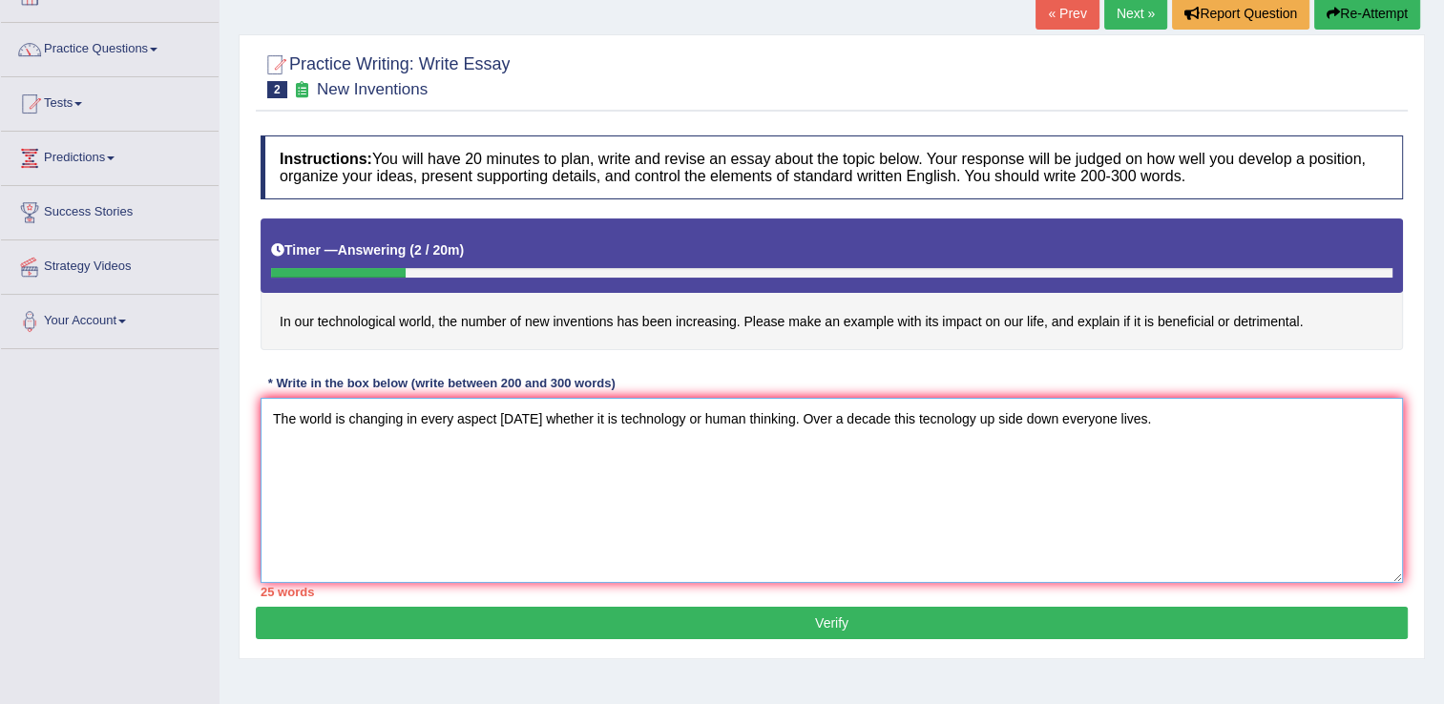
scroll to position [126, 0]
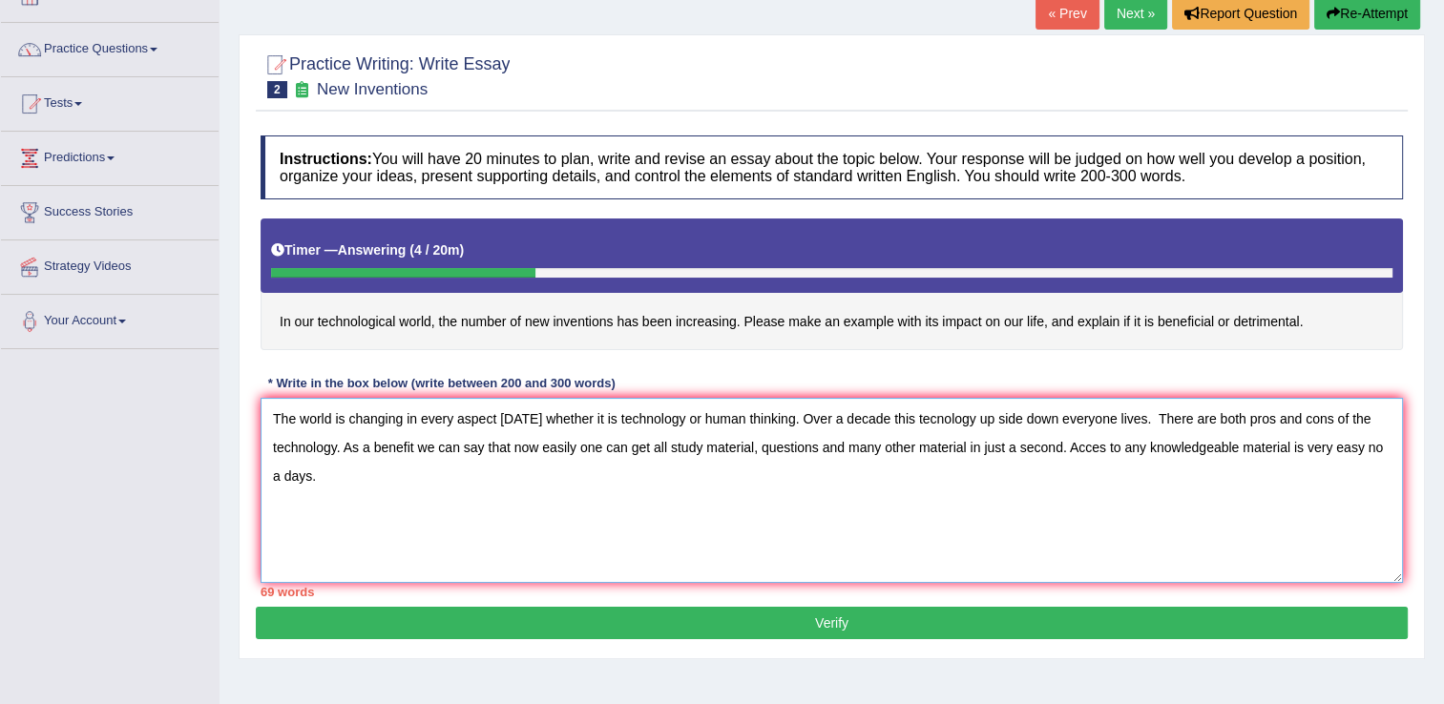
click at [1378, 441] on textarea "The world is changing in every aspect [DATE] whether it is technology or human …" at bounding box center [832, 490] width 1143 height 185
click at [325, 477] on textarea "The world is changing in every aspect [DATE] whether it is technology or human …" at bounding box center [832, 490] width 1143 height 185
type textarea "The world is changing in every aspect [DATE] whether it is technology or human …"
click at [388, 629] on button "Verify" at bounding box center [832, 623] width 1152 height 32
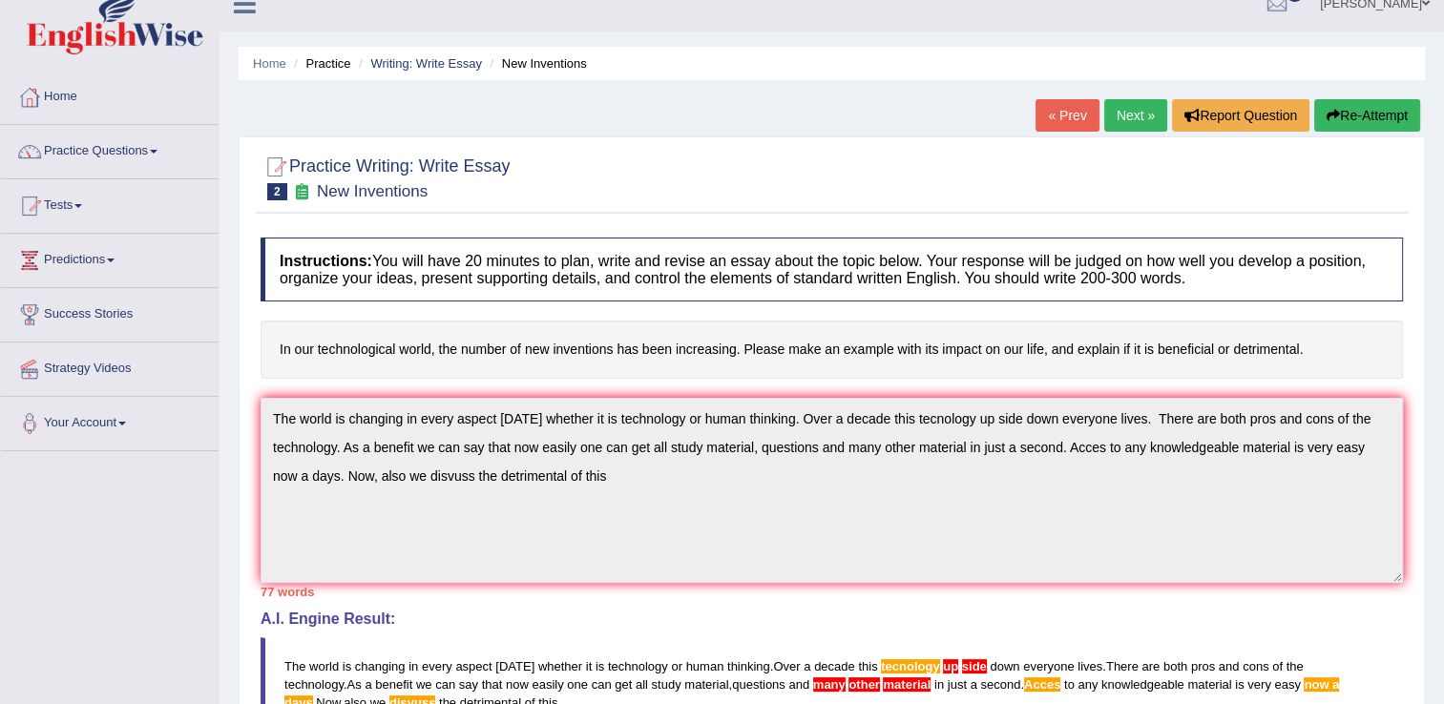
scroll to position [8, 0]
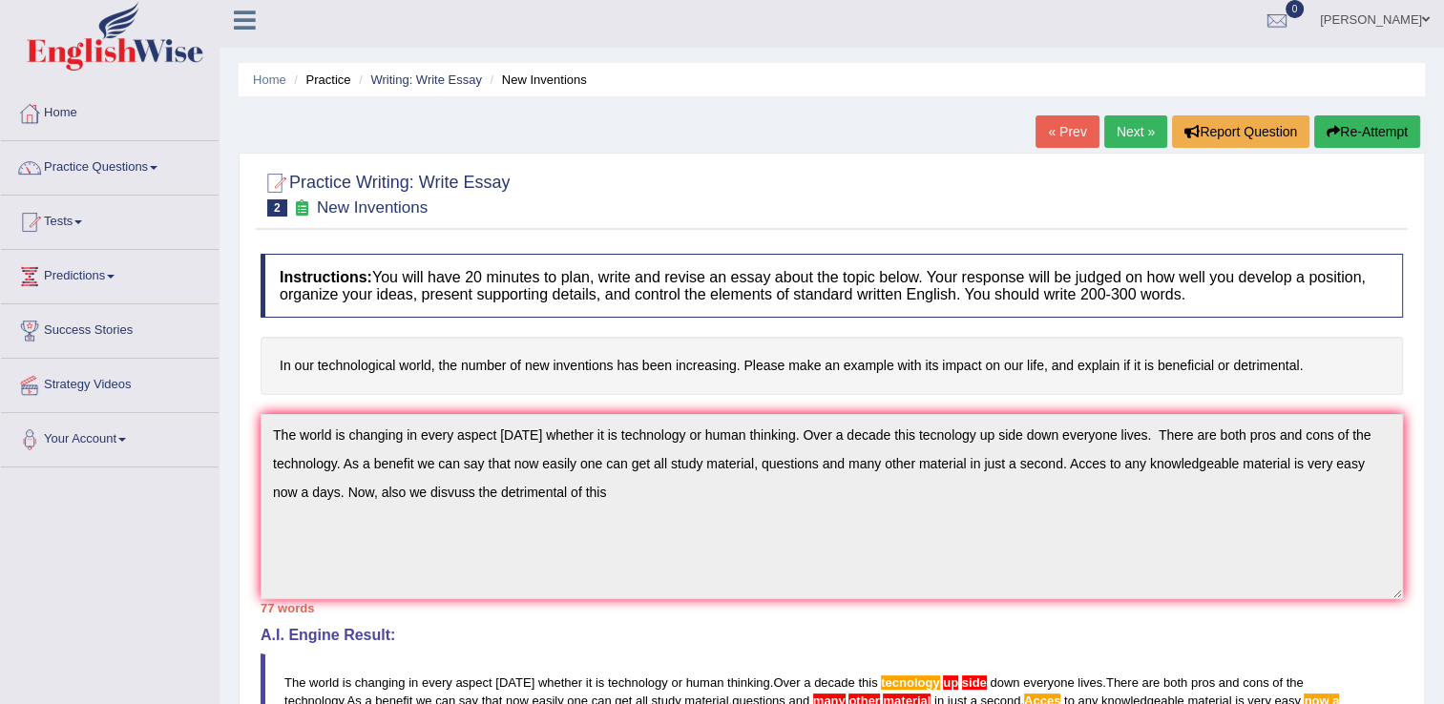
click at [1139, 120] on link "Next »" at bounding box center [1135, 131] width 63 height 32
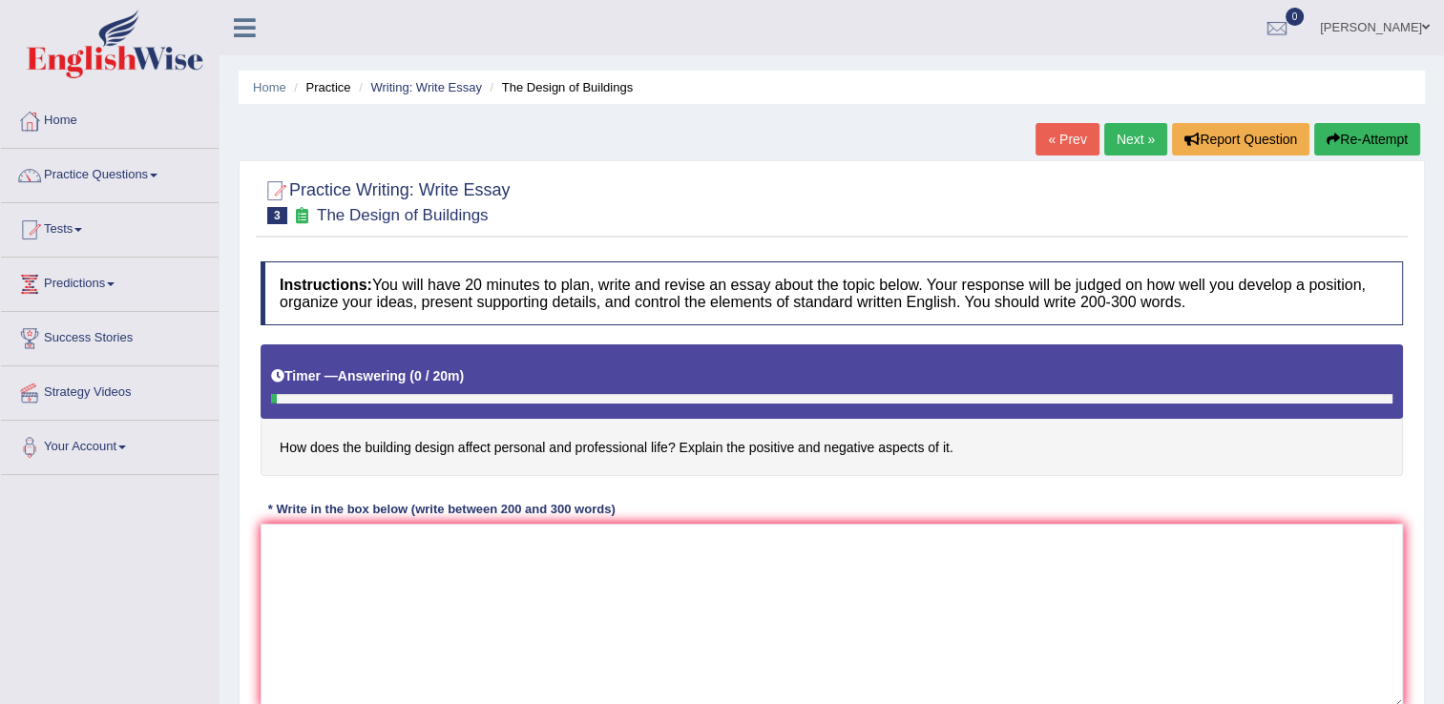
click at [1129, 130] on link "Next »" at bounding box center [1135, 139] width 63 height 32
click at [1129, 137] on link "Next »" at bounding box center [1135, 139] width 63 height 32
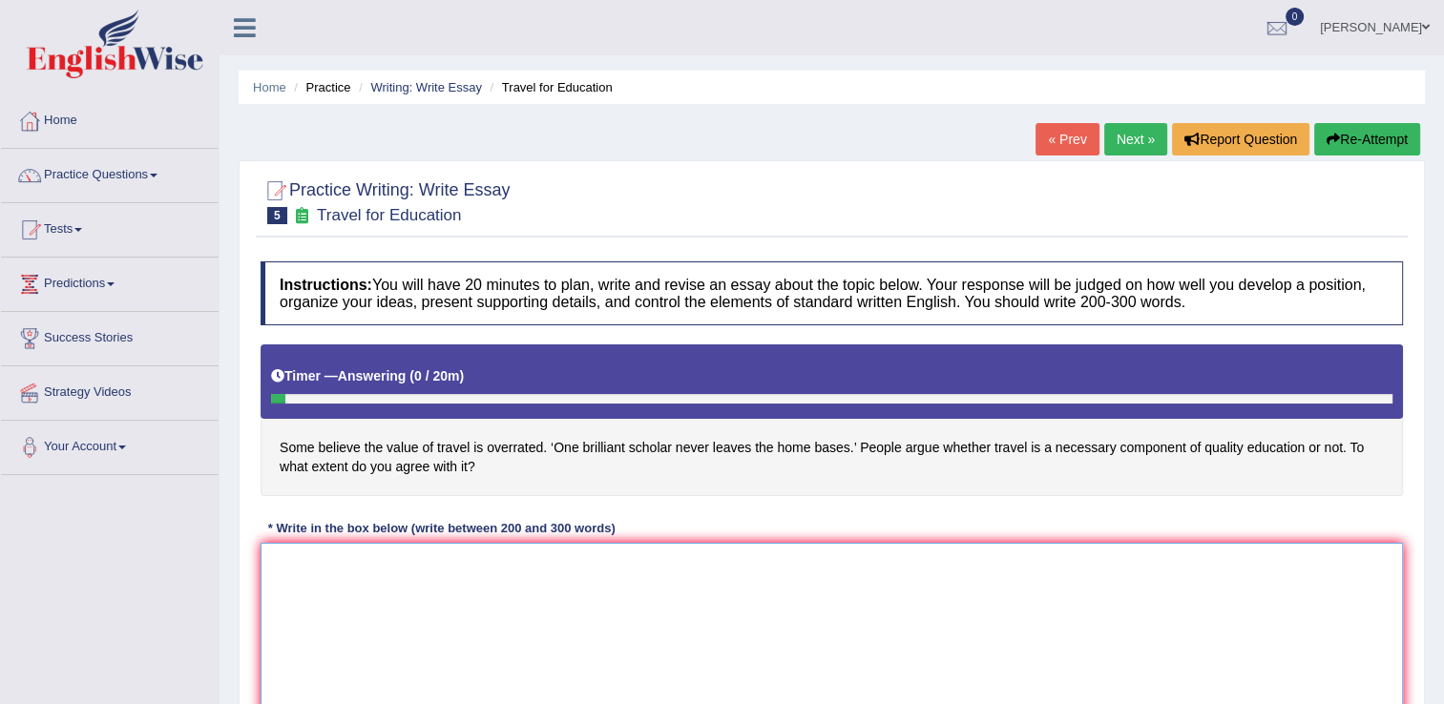
click at [573, 609] on textarea at bounding box center [832, 635] width 1143 height 185
type textarea "t"
click at [546, 567] on textarea "Travelling is very important for reveryone. It a nt at all overrated." at bounding box center [832, 635] width 1143 height 185
click at [661, 545] on textarea "Travelling is very important for reveryone. It a not at all overrated." at bounding box center [832, 635] width 1143 height 185
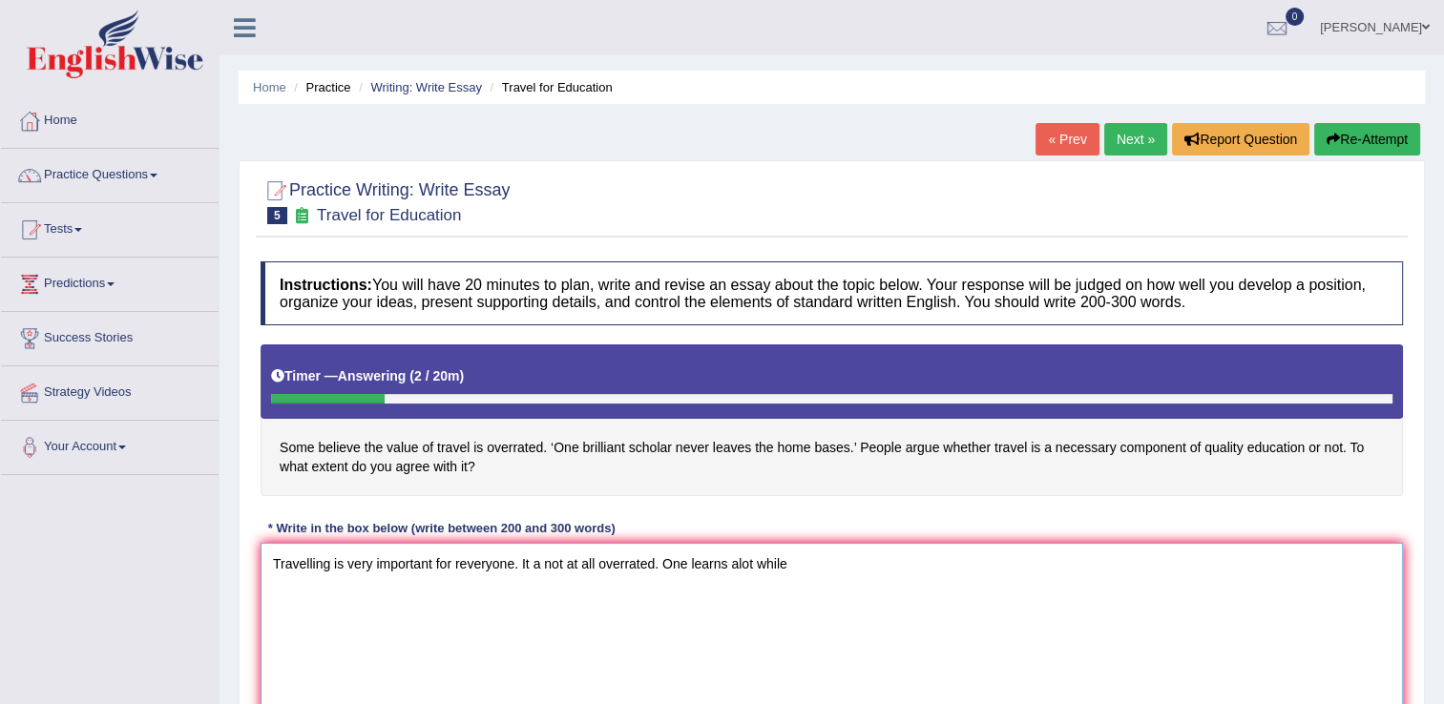
click at [461, 565] on textarea "Travelling is very important for reveryone. It a not at all overrated. One lear…" at bounding box center [832, 635] width 1143 height 185
click at [787, 559] on textarea "Travelling is very important for everyone. It a not at all overrated. One learn…" at bounding box center [832, 635] width 1143 height 185
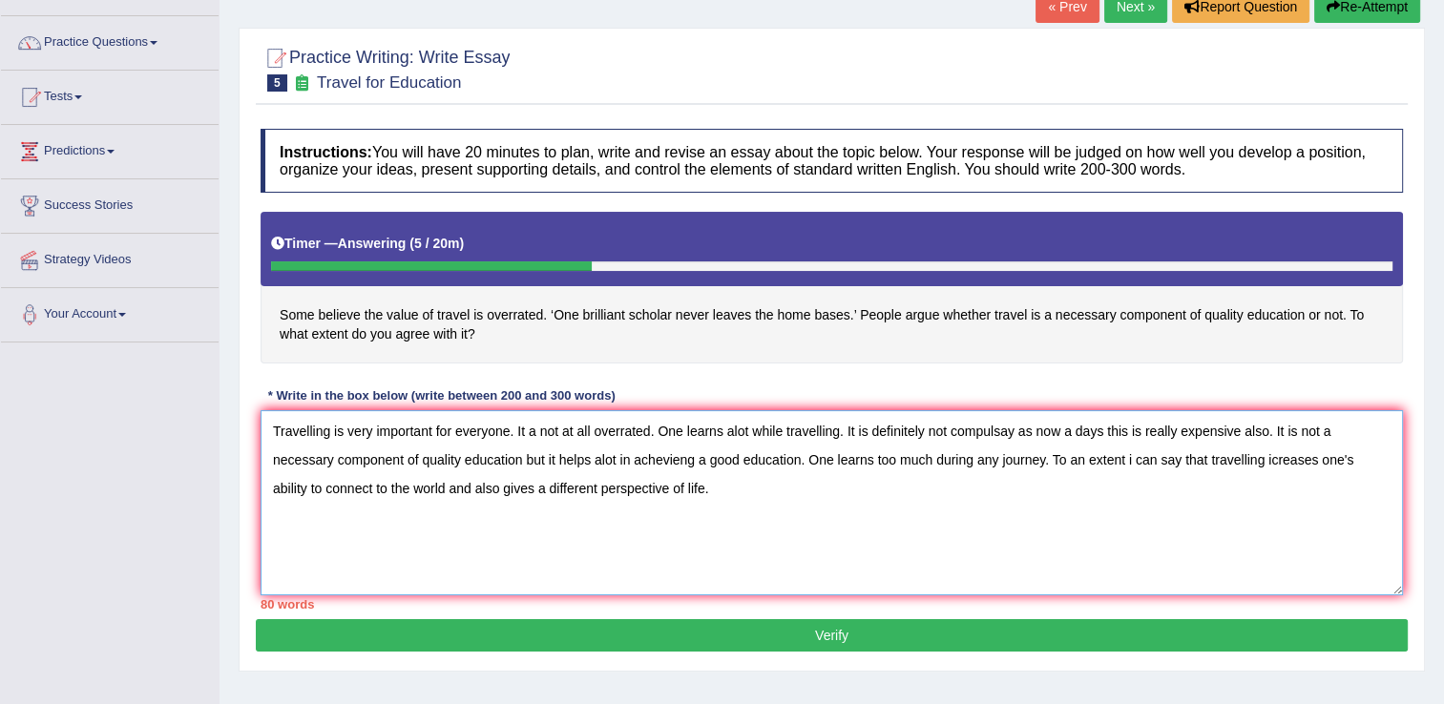
scroll to position [153, 0]
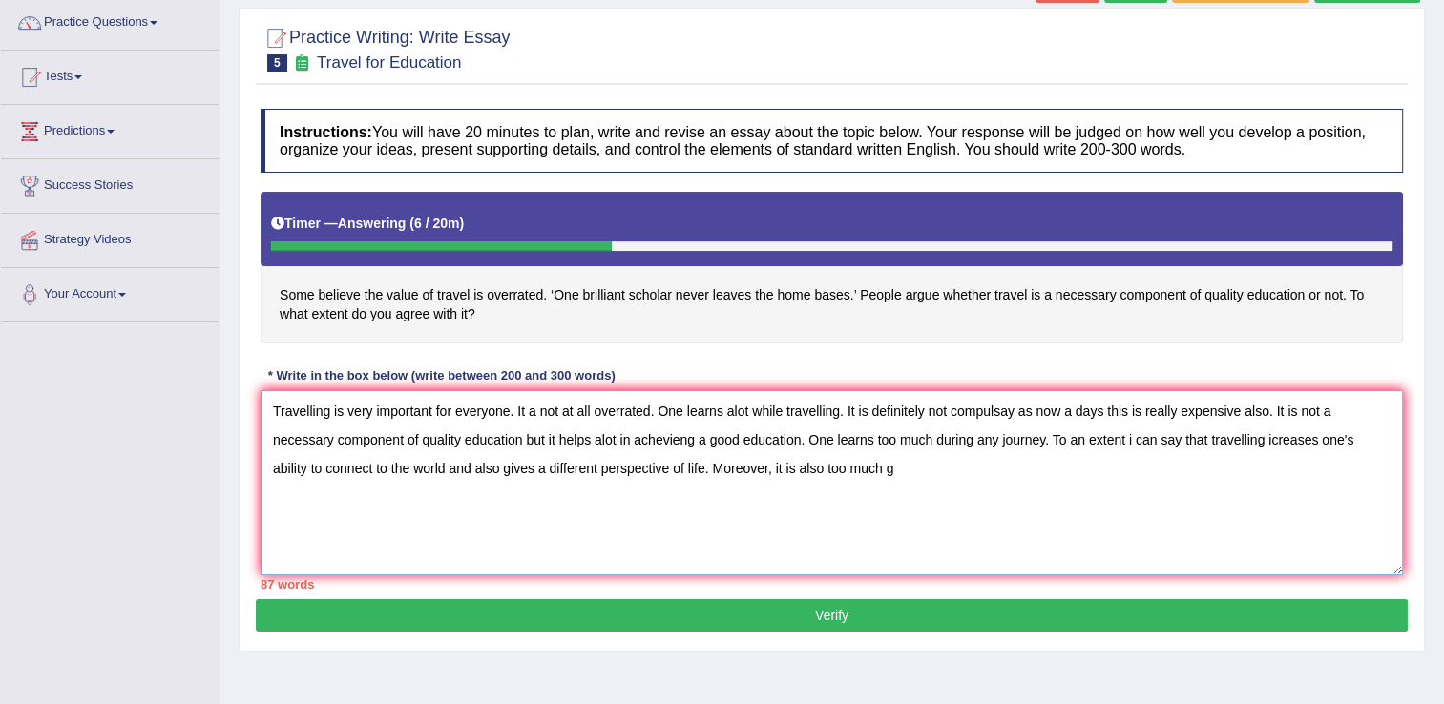
click at [677, 468] on textarea "Travelling is very important for everyone. It a not at all overrated. One learn…" at bounding box center [832, 482] width 1143 height 185
click at [815, 472] on textarea "Travelling is very important for everyone. It a not at all overrated. One learn…" at bounding box center [832, 482] width 1143 height 185
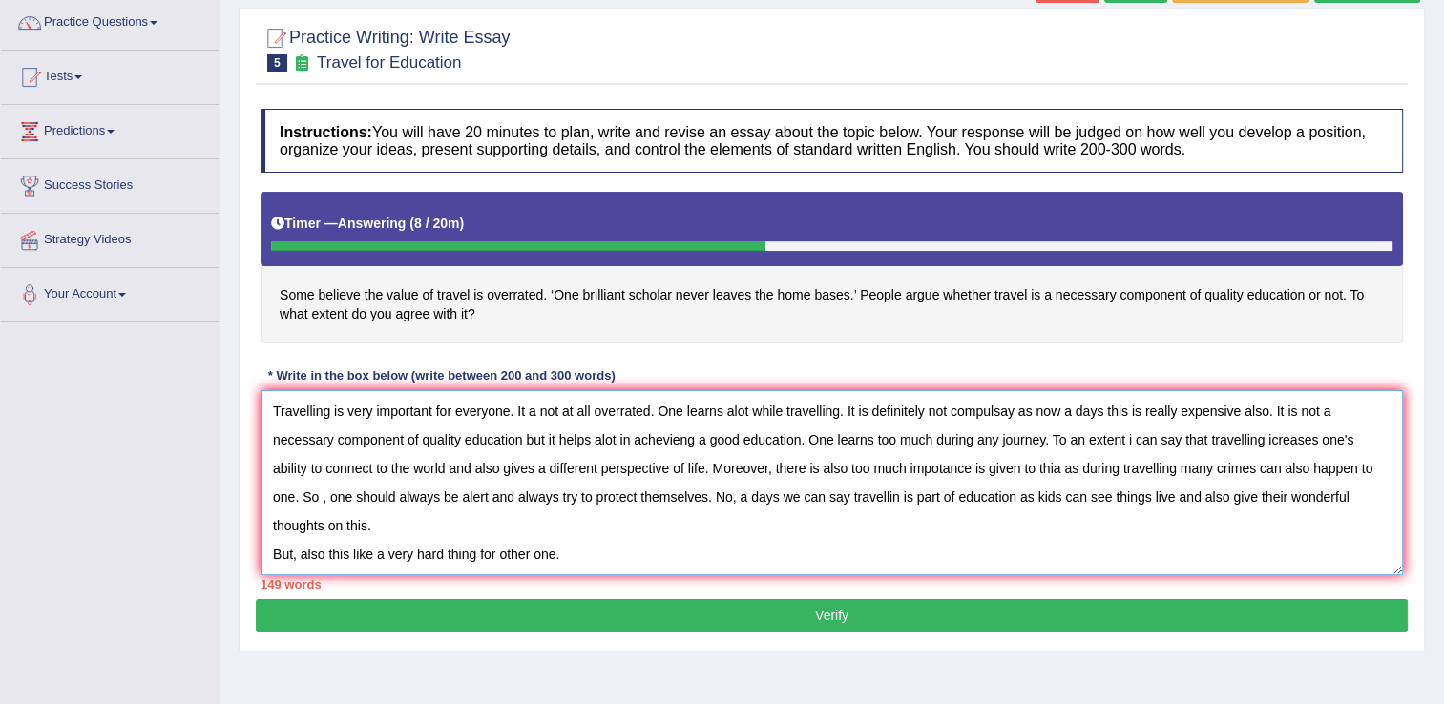
click at [809, 502] on textarea "Travelling is very important for everyone. It a not at all overrated. One learn…" at bounding box center [832, 482] width 1143 height 185
click at [588, 529] on textarea "Travelling is very important for everyone. It a not at all overrated. One learn…" at bounding box center [832, 482] width 1143 height 185
click at [726, 537] on textarea "Travelling is very important for everyone. It a not at all overrated. One learn…" at bounding box center [832, 482] width 1143 height 185
click at [920, 532] on textarea "Travelling is very important for everyone. It a not at all overrated. One learn…" at bounding box center [832, 482] width 1143 height 185
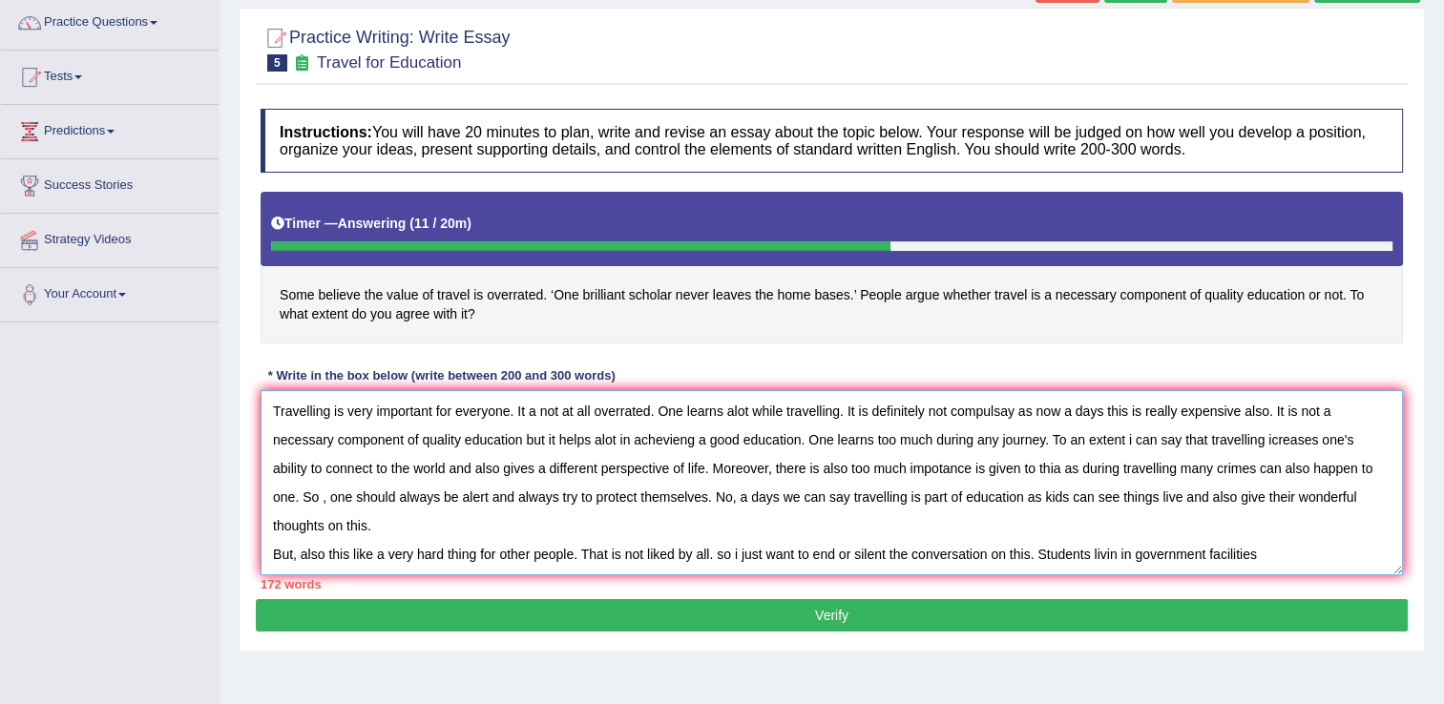
click at [1112, 525] on textarea "Travelling is very important for everyone. It a not at all overrated. One learn…" at bounding box center [832, 482] width 1143 height 185
click at [1267, 526] on textarea "Travelling is very important for everyone. It a not at all overrated. One learn…" at bounding box center [832, 482] width 1143 height 185
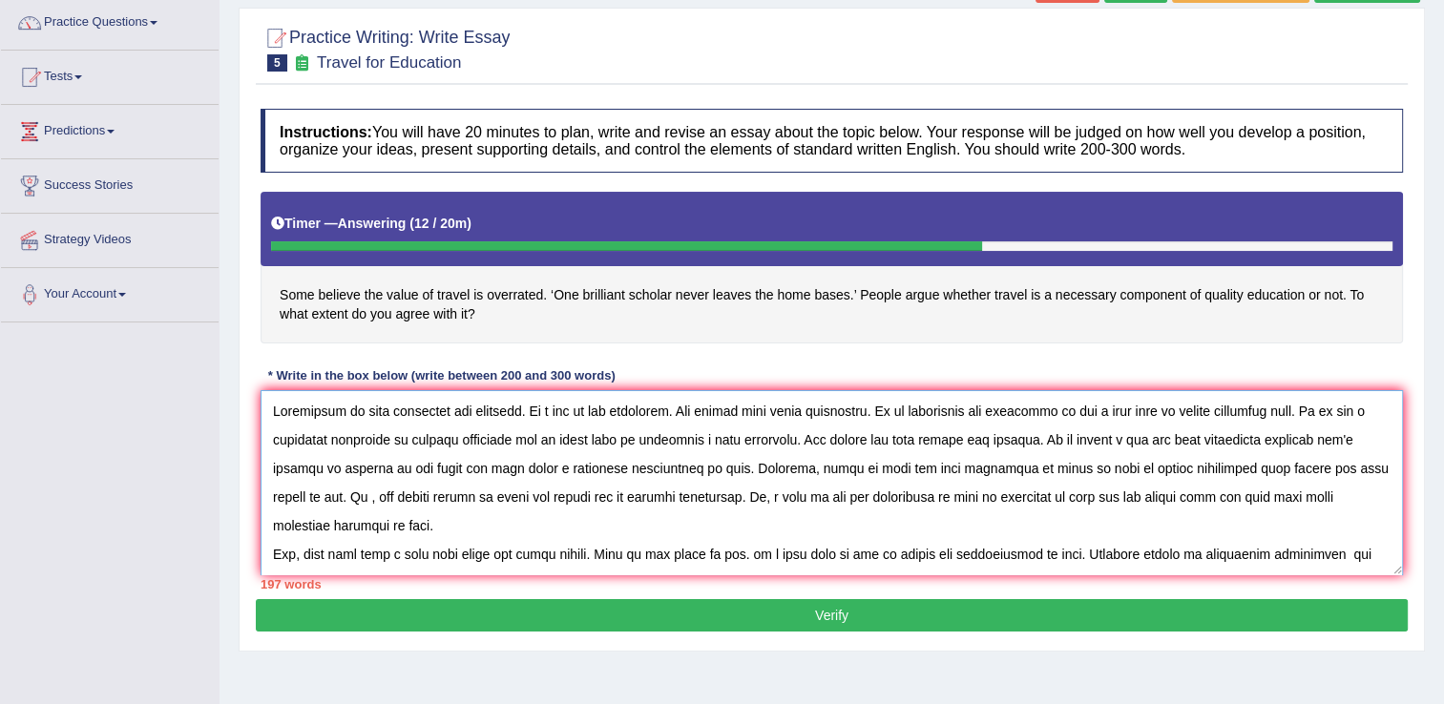
click at [919, 548] on textarea at bounding box center [832, 482] width 1143 height 185
click at [991, 552] on textarea at bounding box center [832, 482] width 1143 height 185
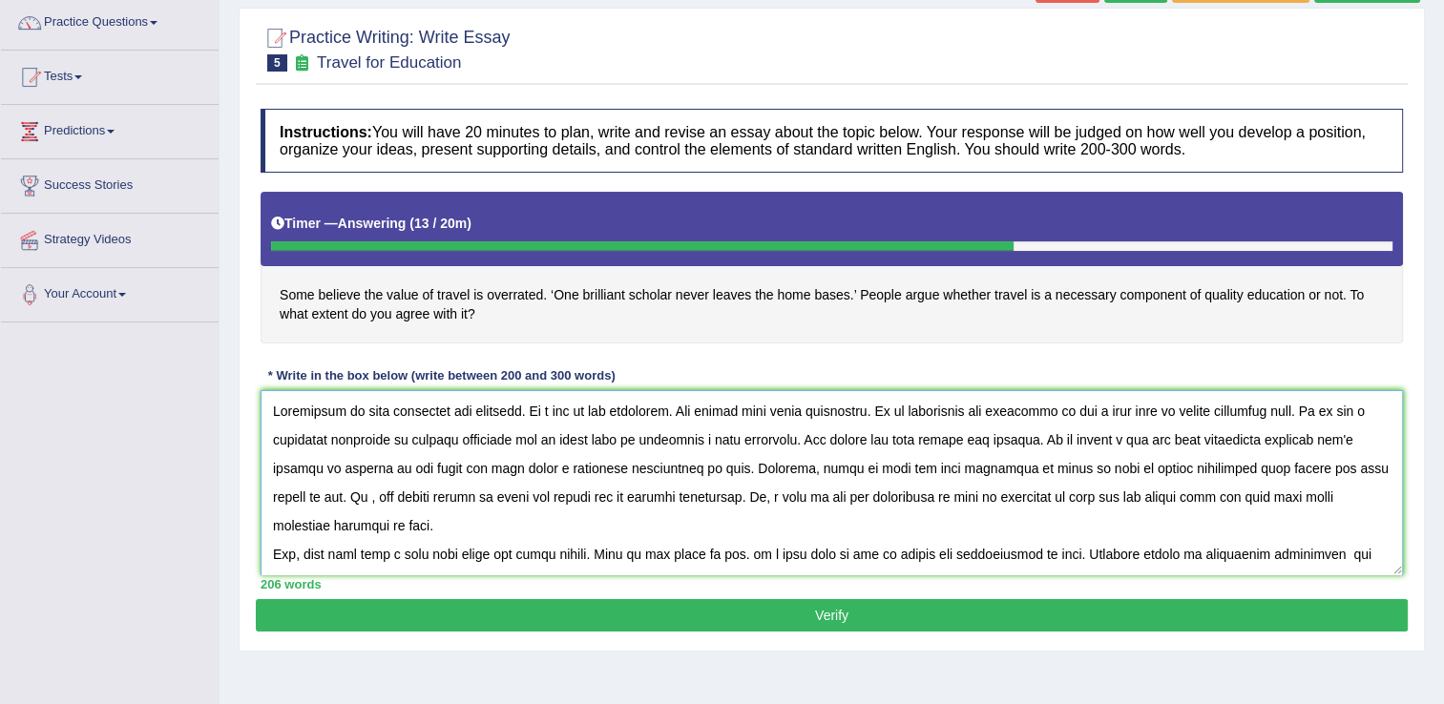
type textarea "Travelling is very important for everyone. It a not at all overrated. One learn…"
click at [914, 606] on button "Verify" at bounding box center [832, 615] width 1152 height 32
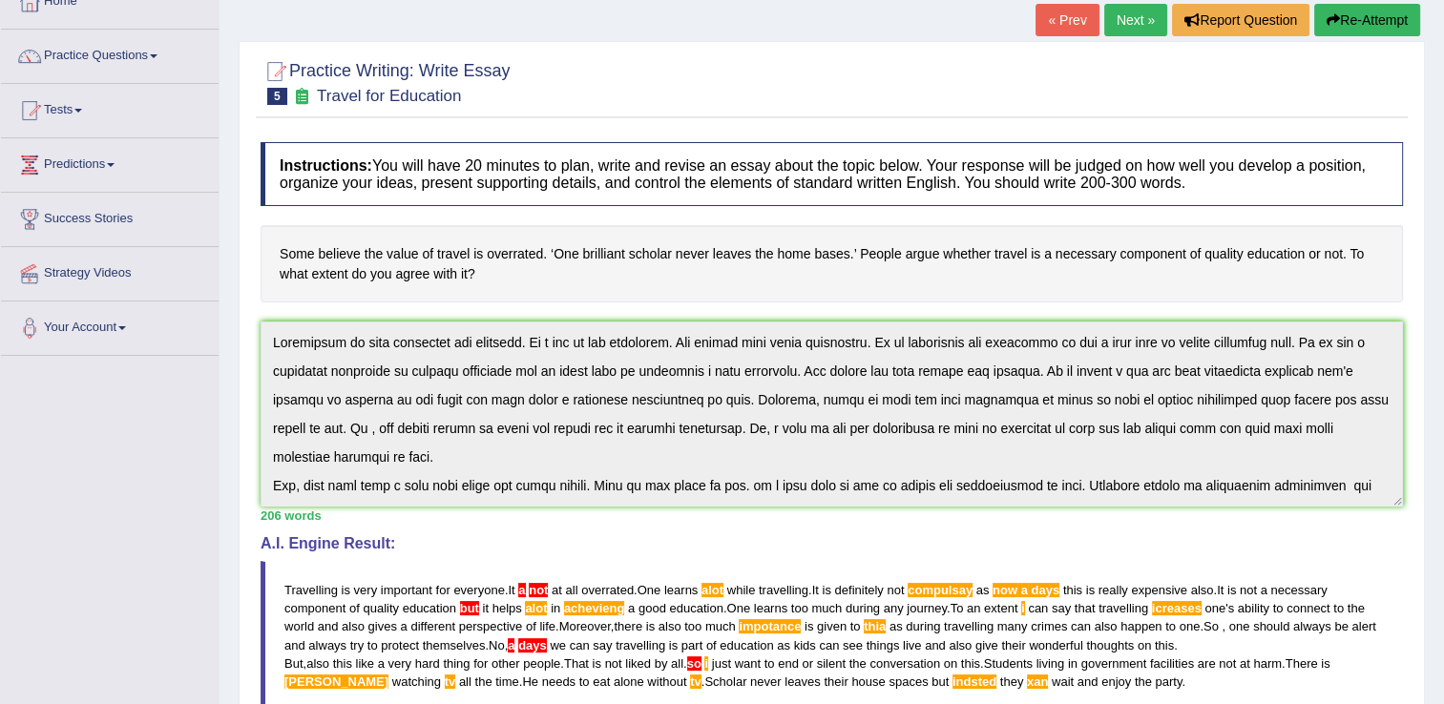
scroll to position [106, 0]
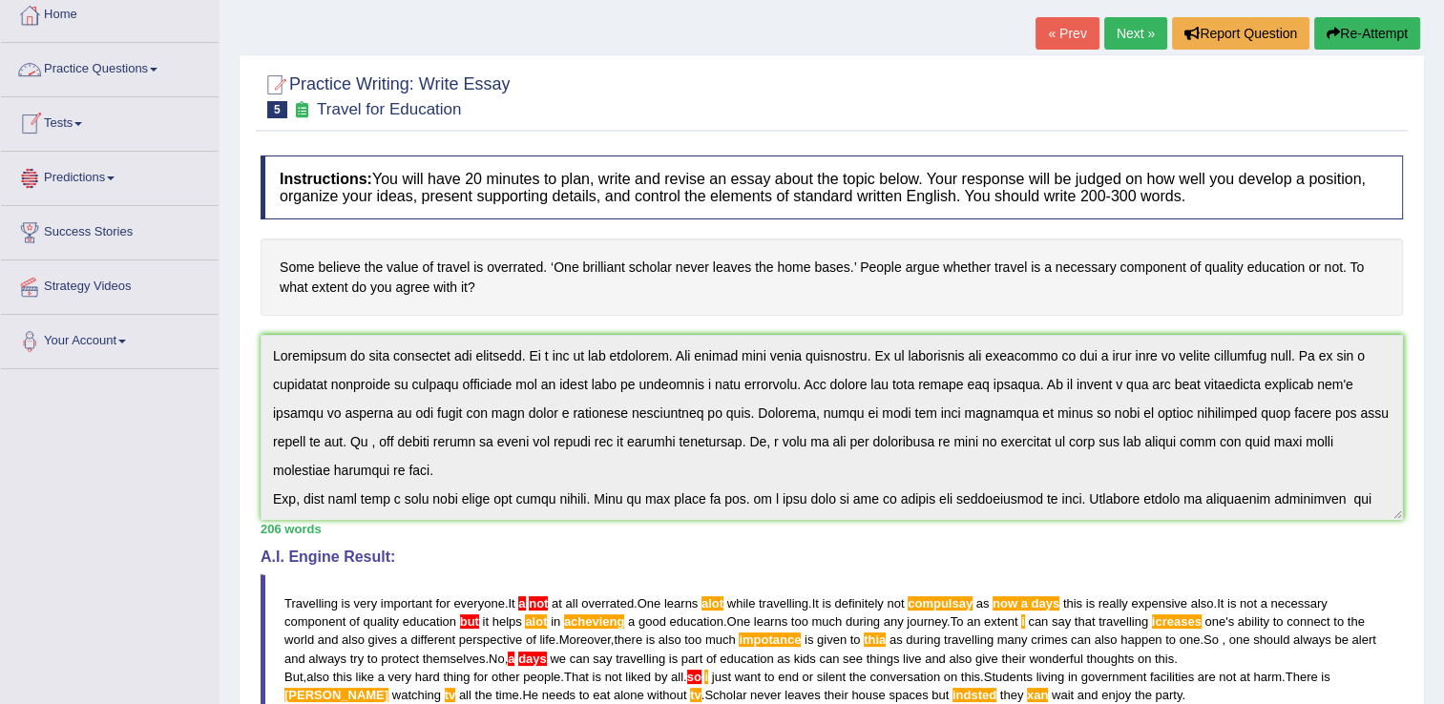
click at [113, 52] on link "Practice Questions" at bounding box center [110, 67] width 218 height 48
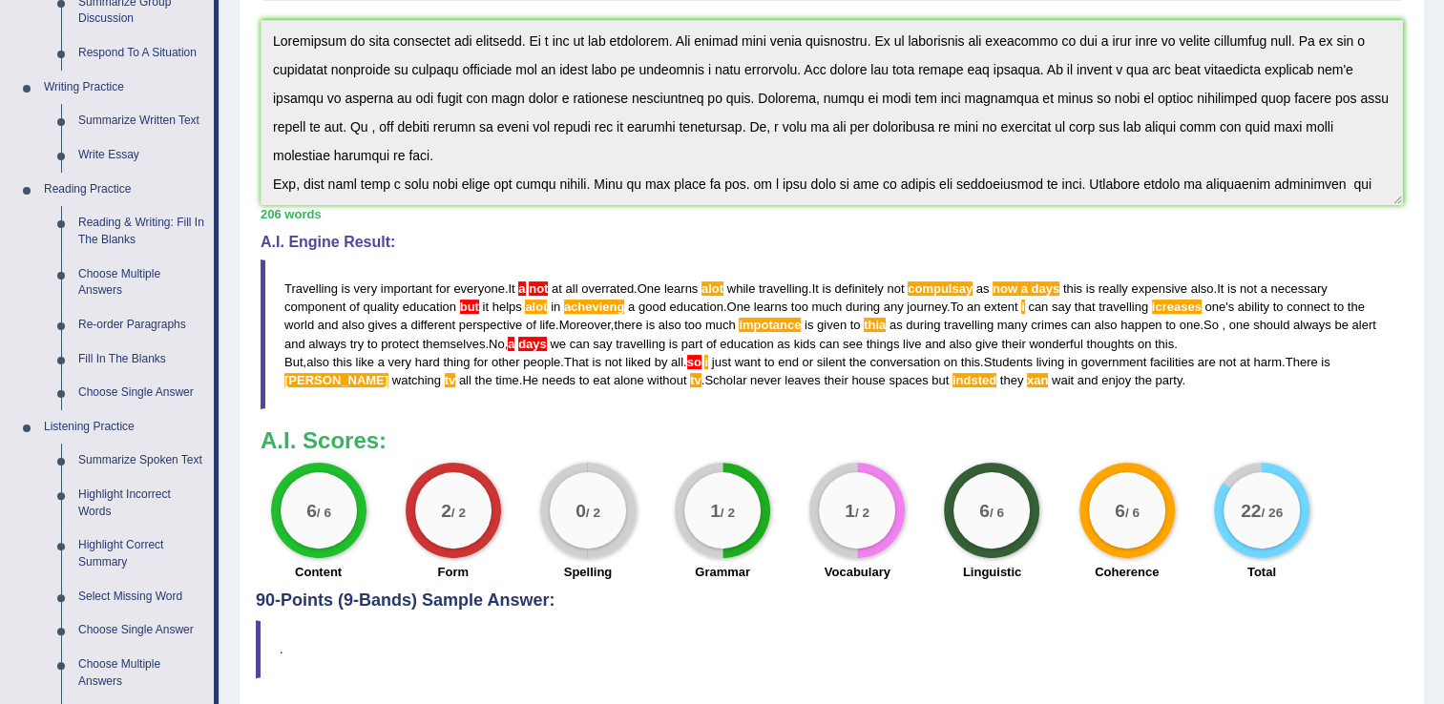
scroll to position [423, 0]
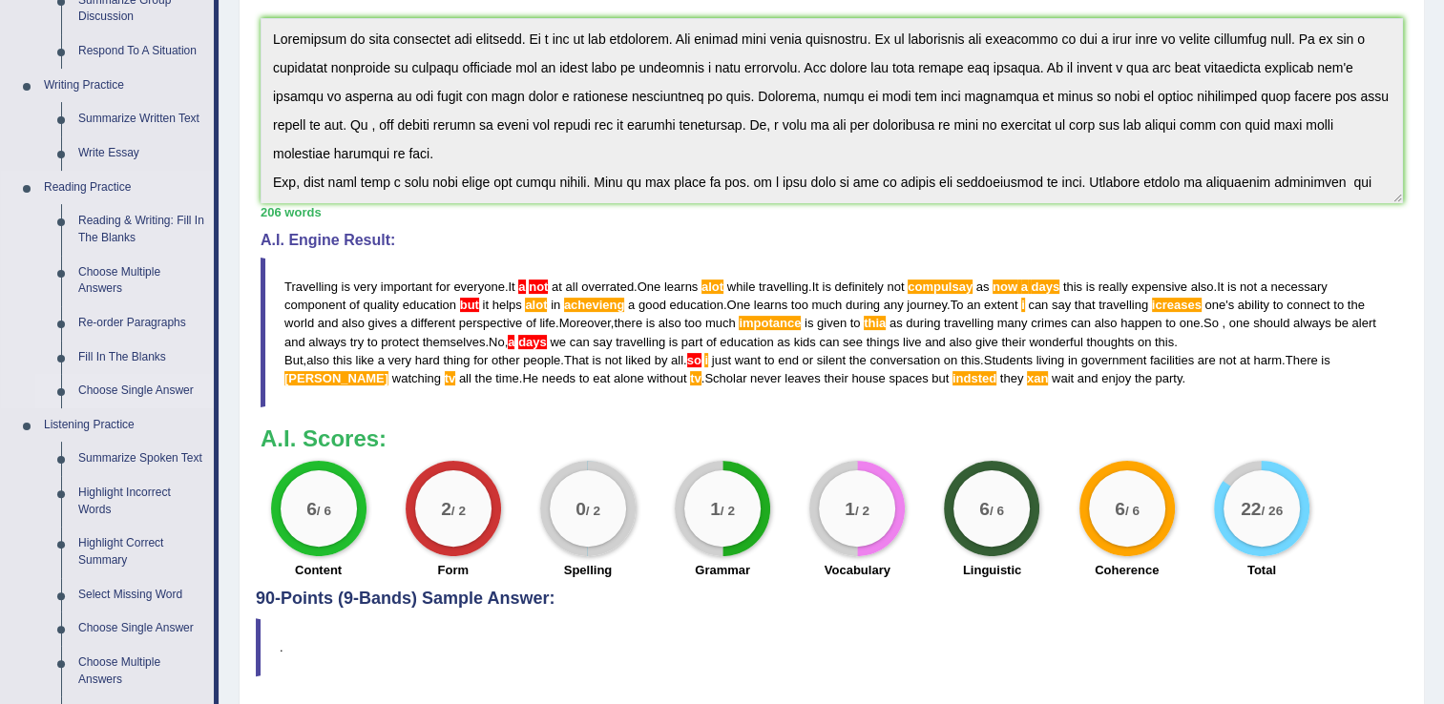
click at [141, 391] on link "Choose Single Answer" at bounding box center [142, 391] width 144 height 34
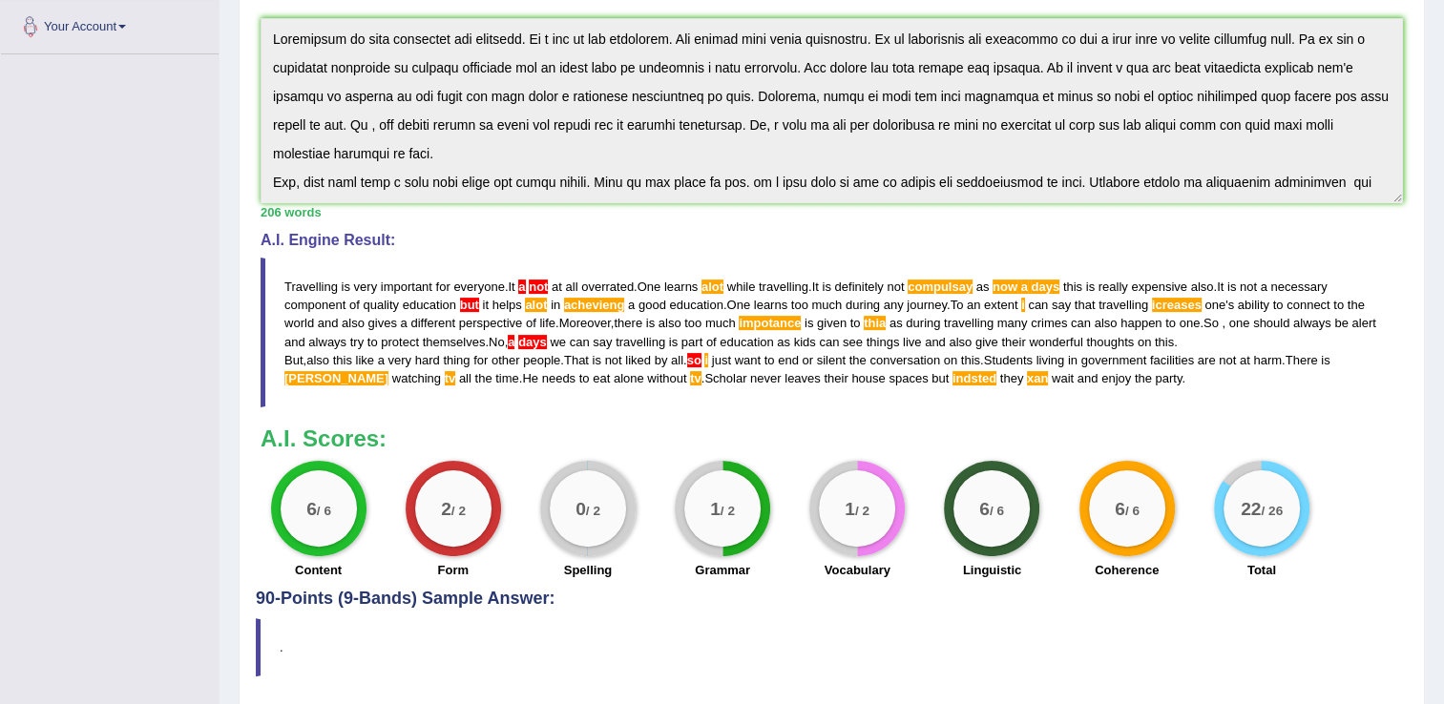
scroll to position [468, 0]
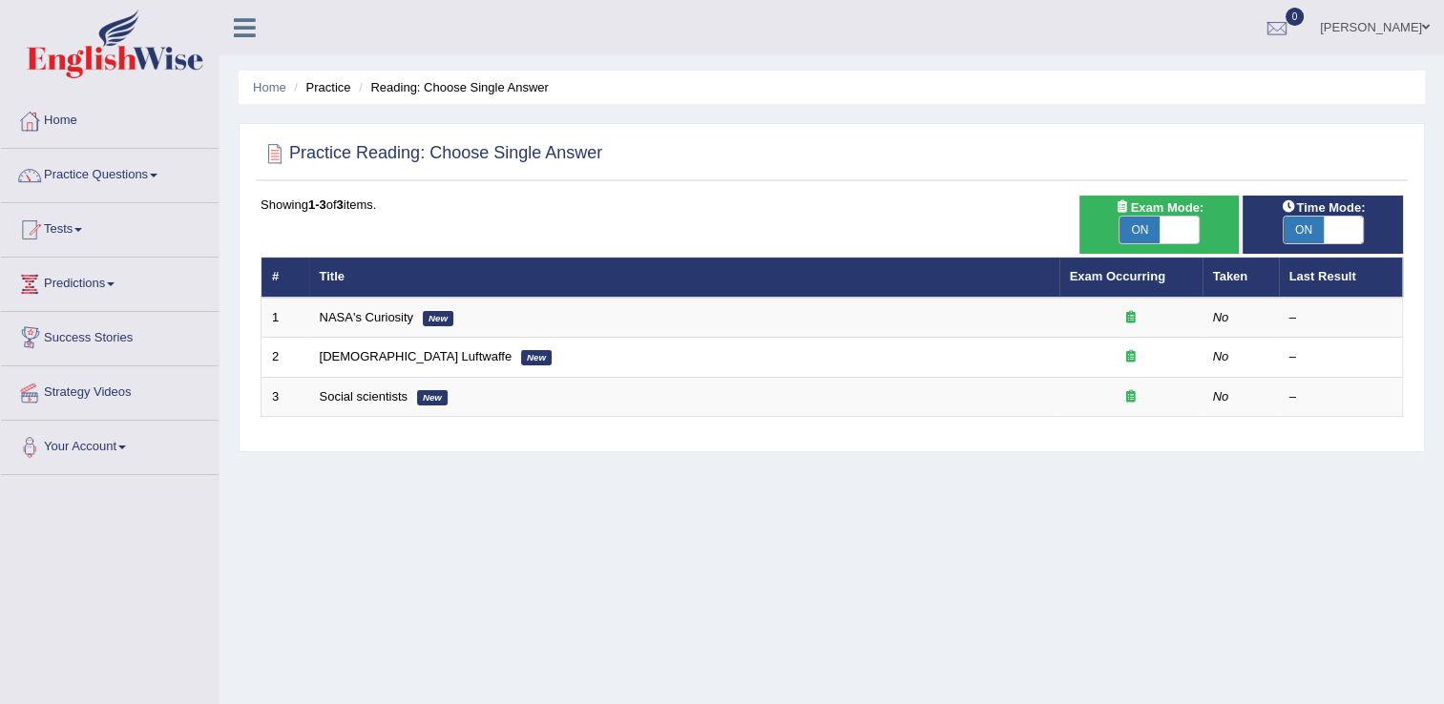
click at [343, 315] on link "NASA's Curiosity" at bounding box center [367, 317] width 94 height 14
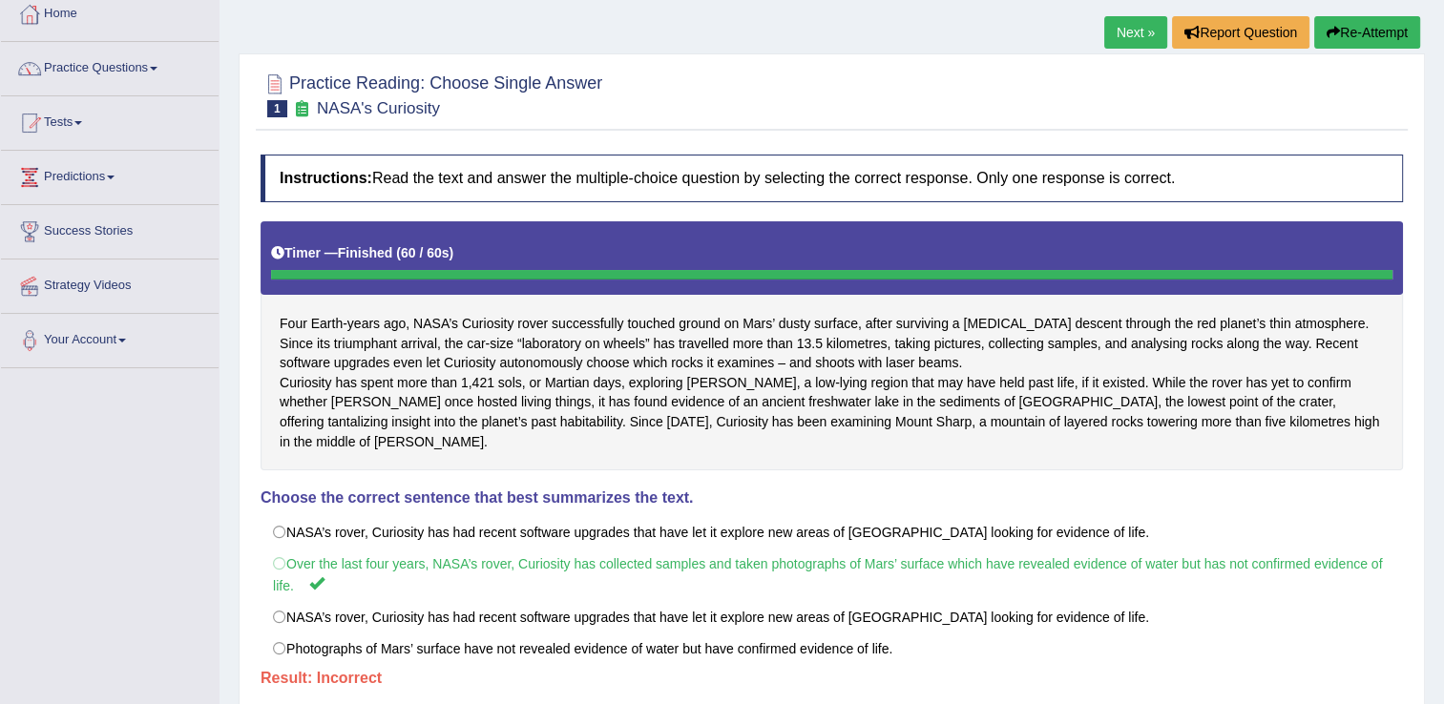
scroll to position [61, 0]
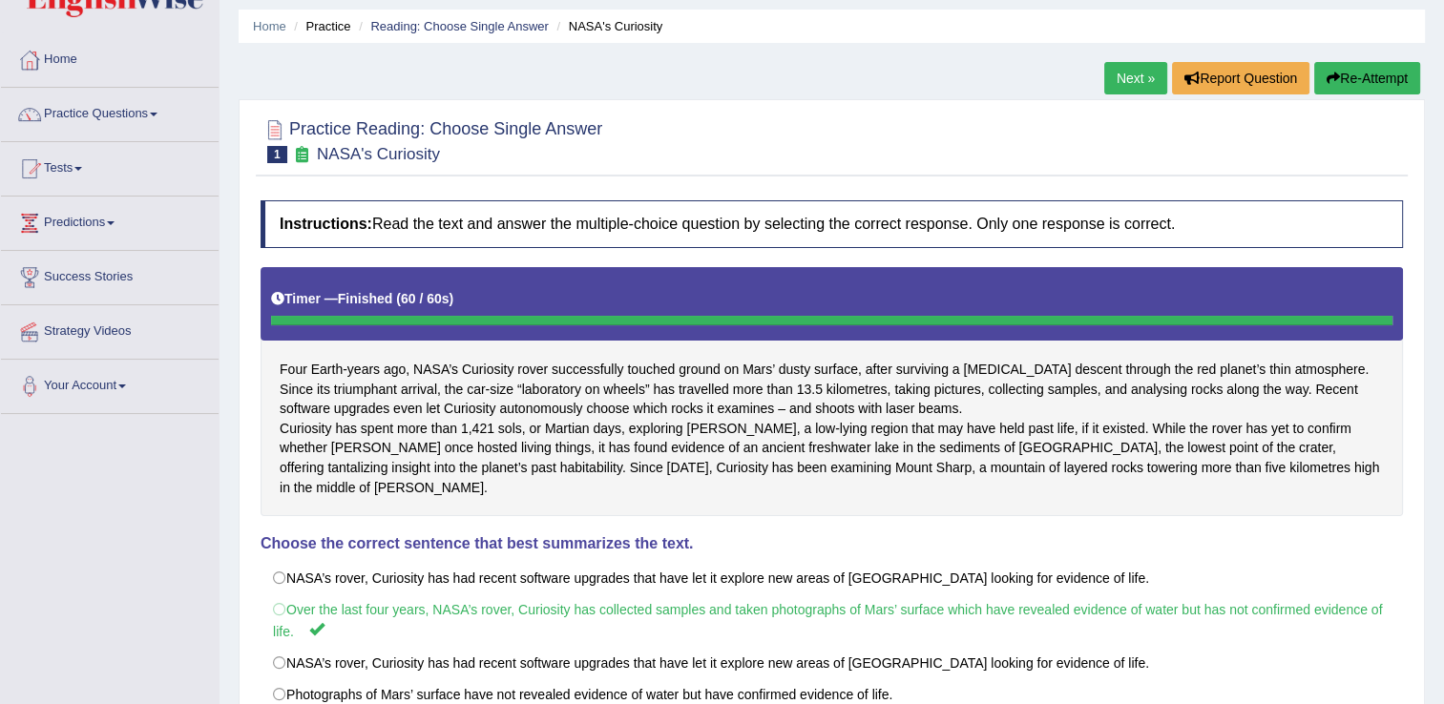
click at [1145, 83] on link "Next »" at bounding box center [1135, 78] width 63 height 32
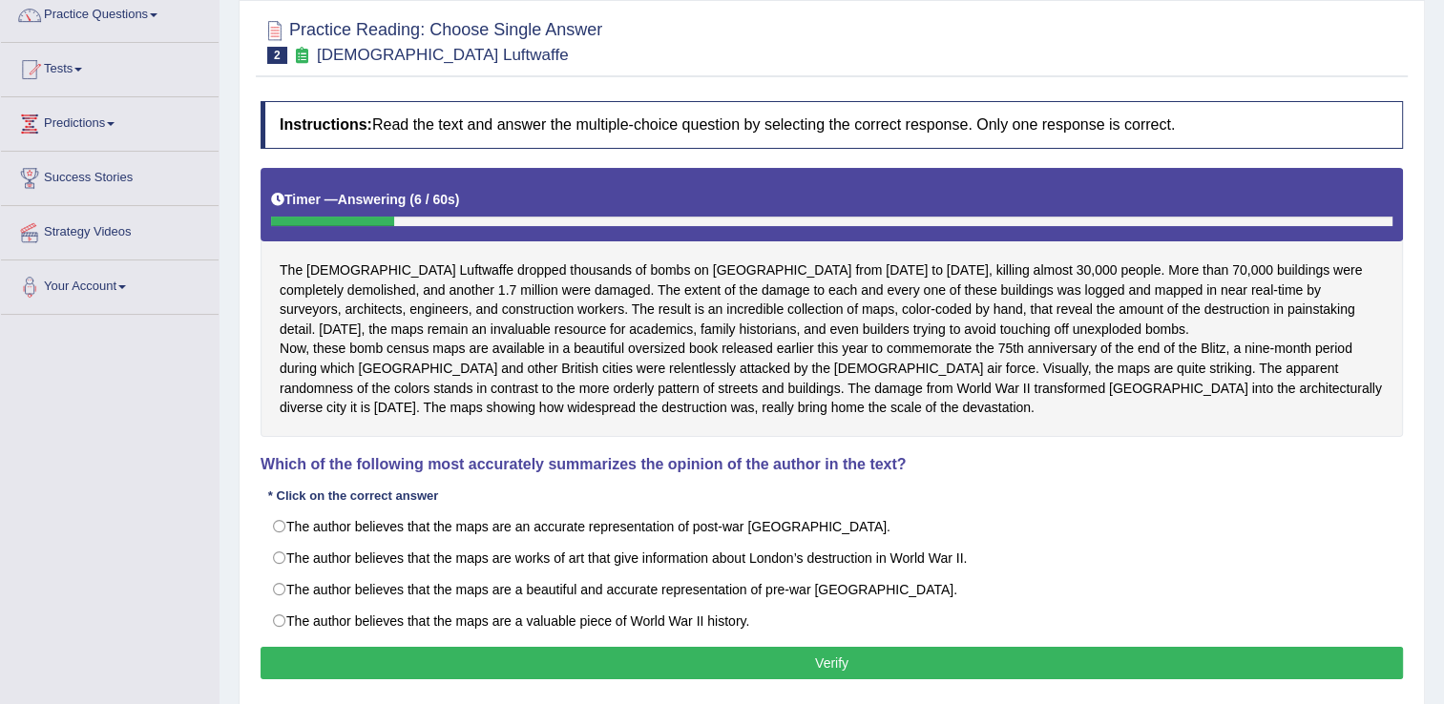
scroll to position [181, 0]
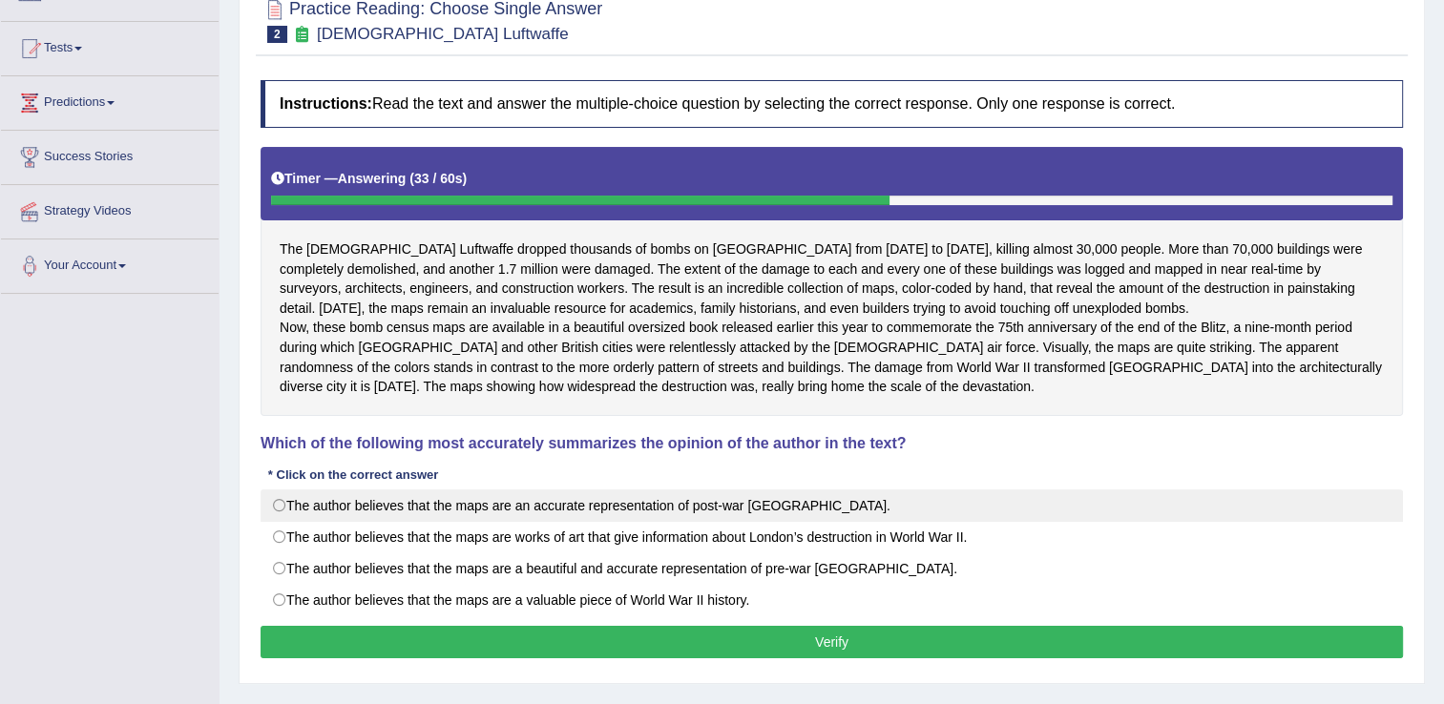
click at [284, 520] on label "The author believes that the maps are an accurate representation of post-war Lo…" at bounding box center [832, 506] width 1143 height 32
radio input "true"
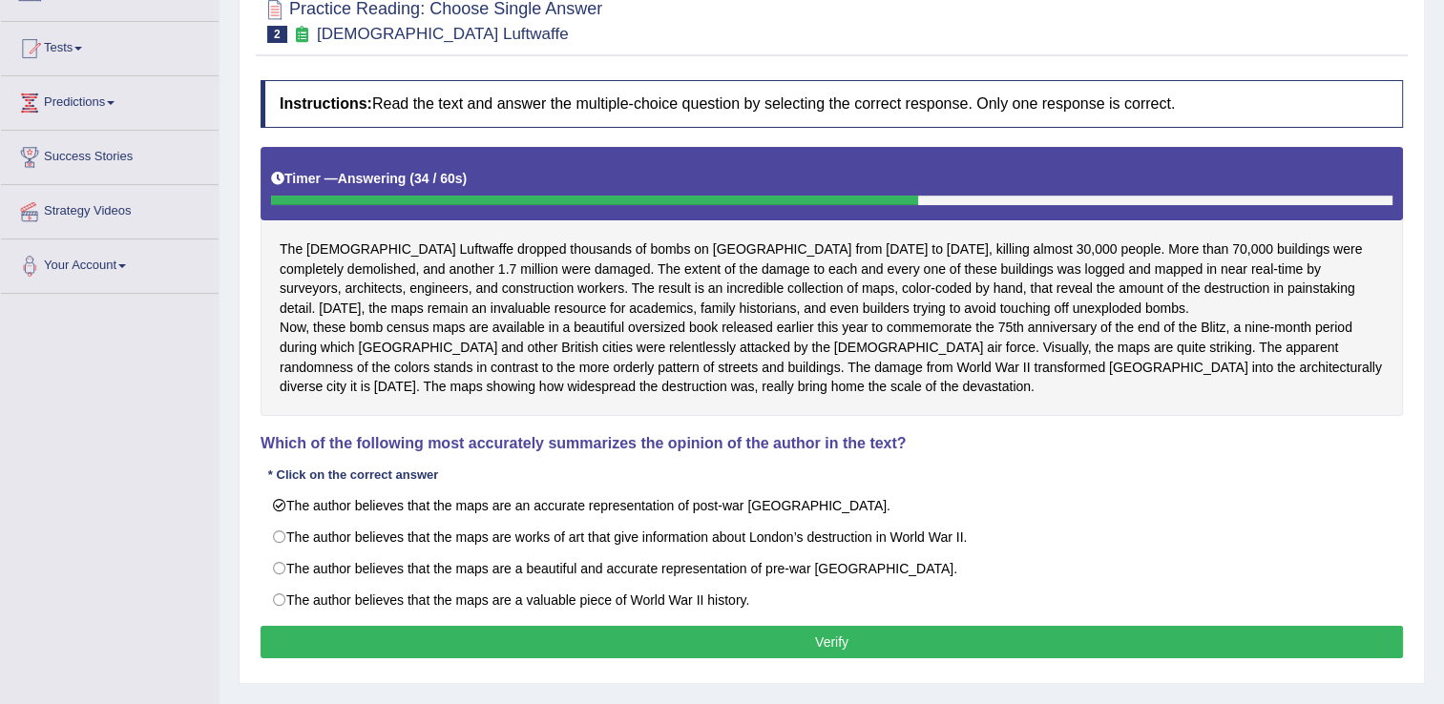
click at [346, 652] on button "Verify" at bounding box center [832, 642] width 1143 height 32
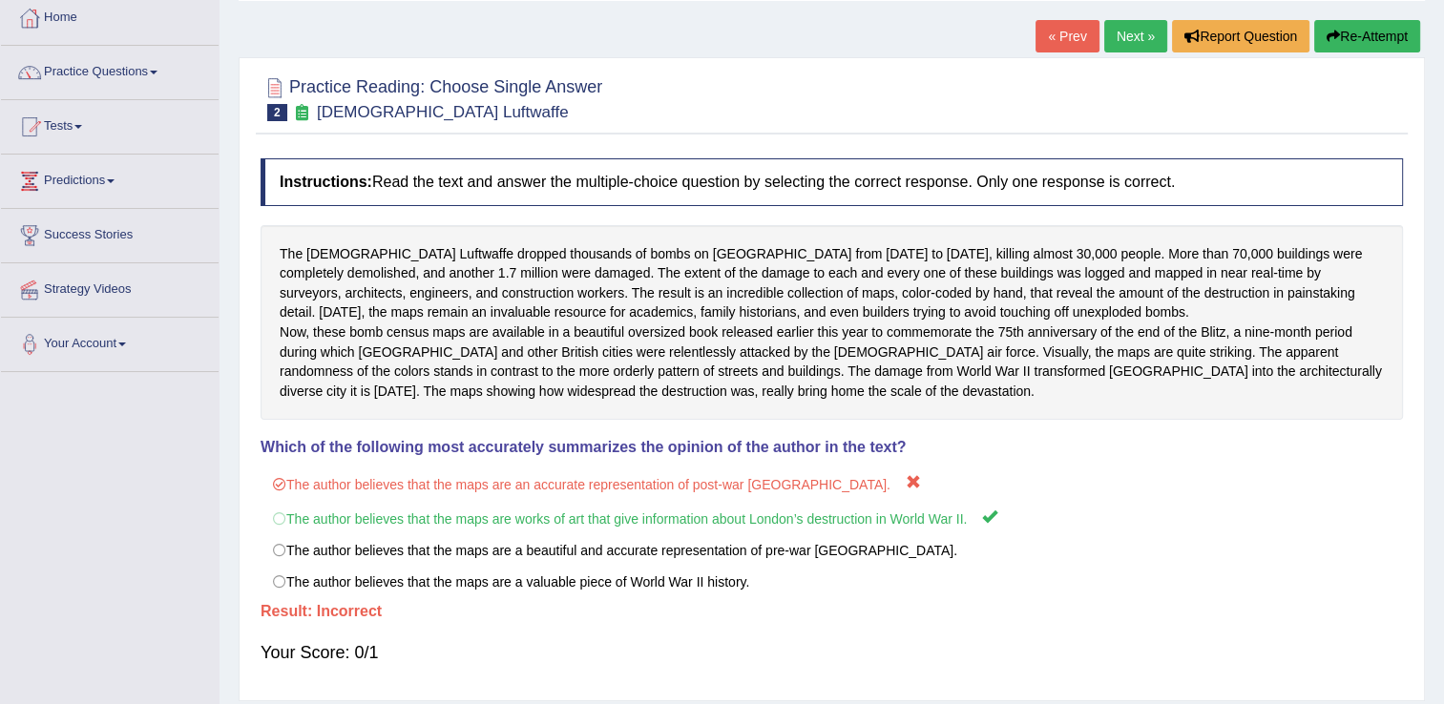
scroll to position [73, 0]
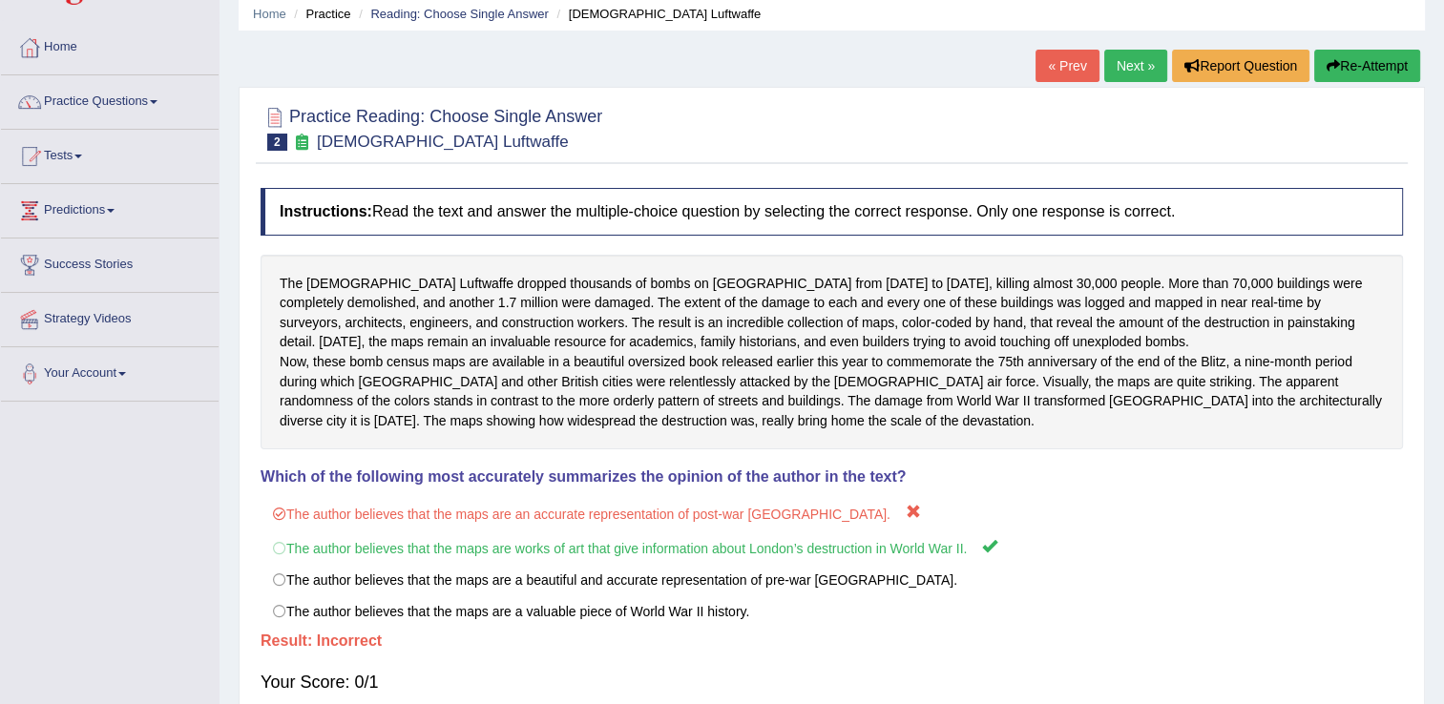
click at [1122, 60] on link "Next »" at bounding box center [1135, 66] width 63 height 32
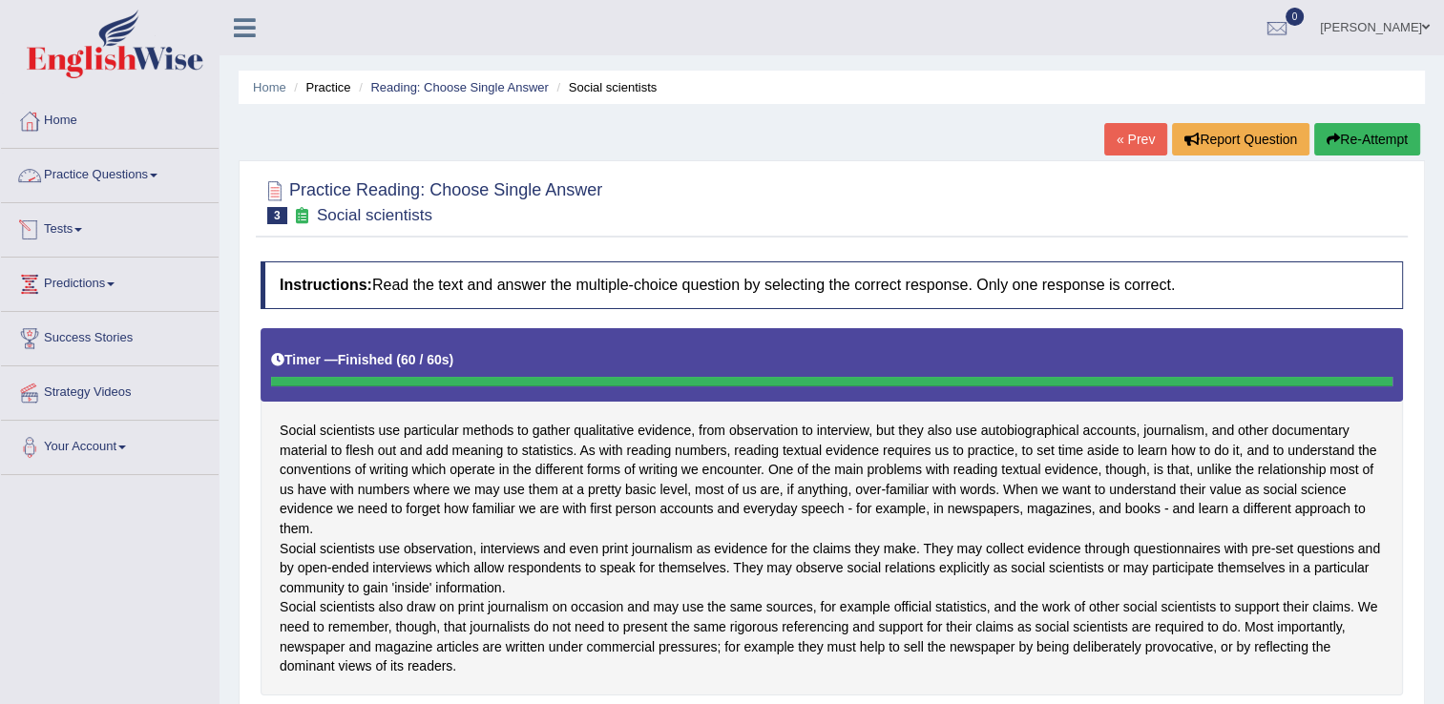
click at [127, 178] on link "Practice Questions" at bounding box center [110, 173] width 218 height 48
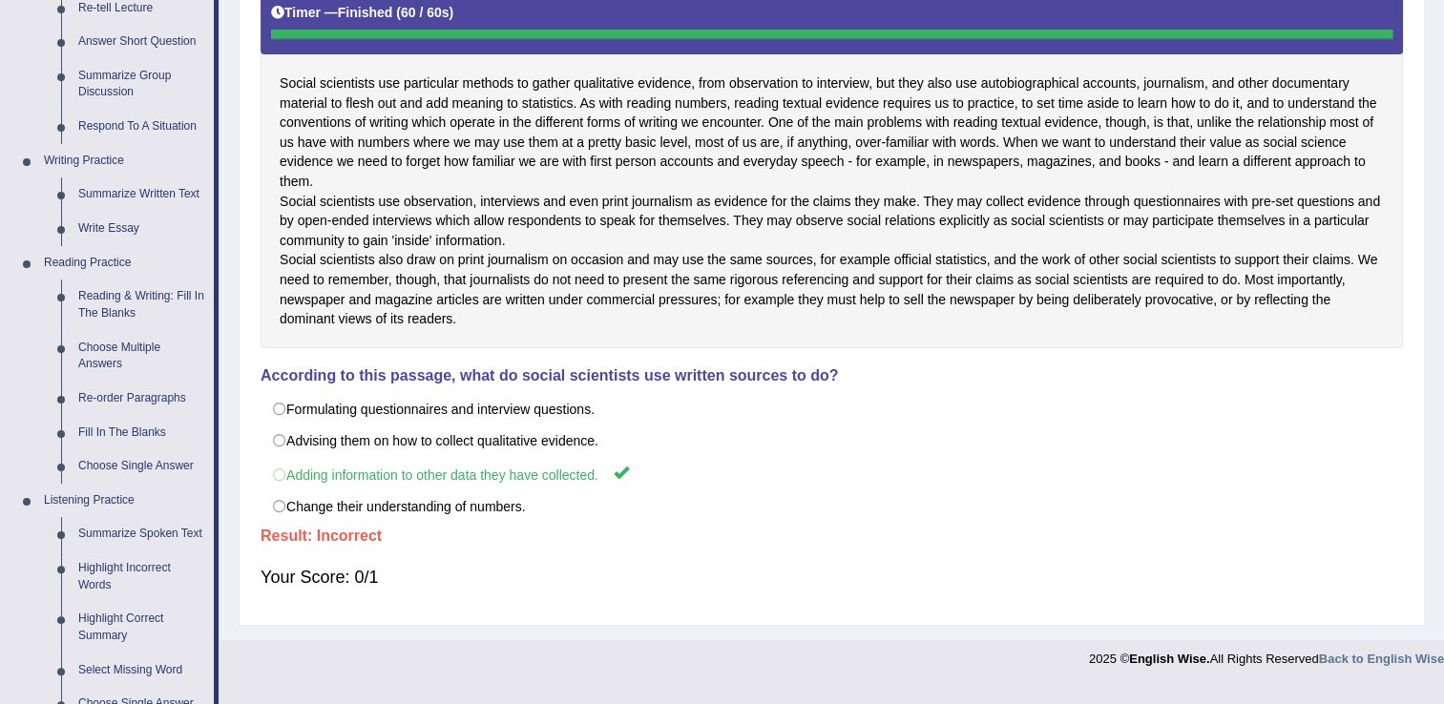
scroll to position [355, 0]
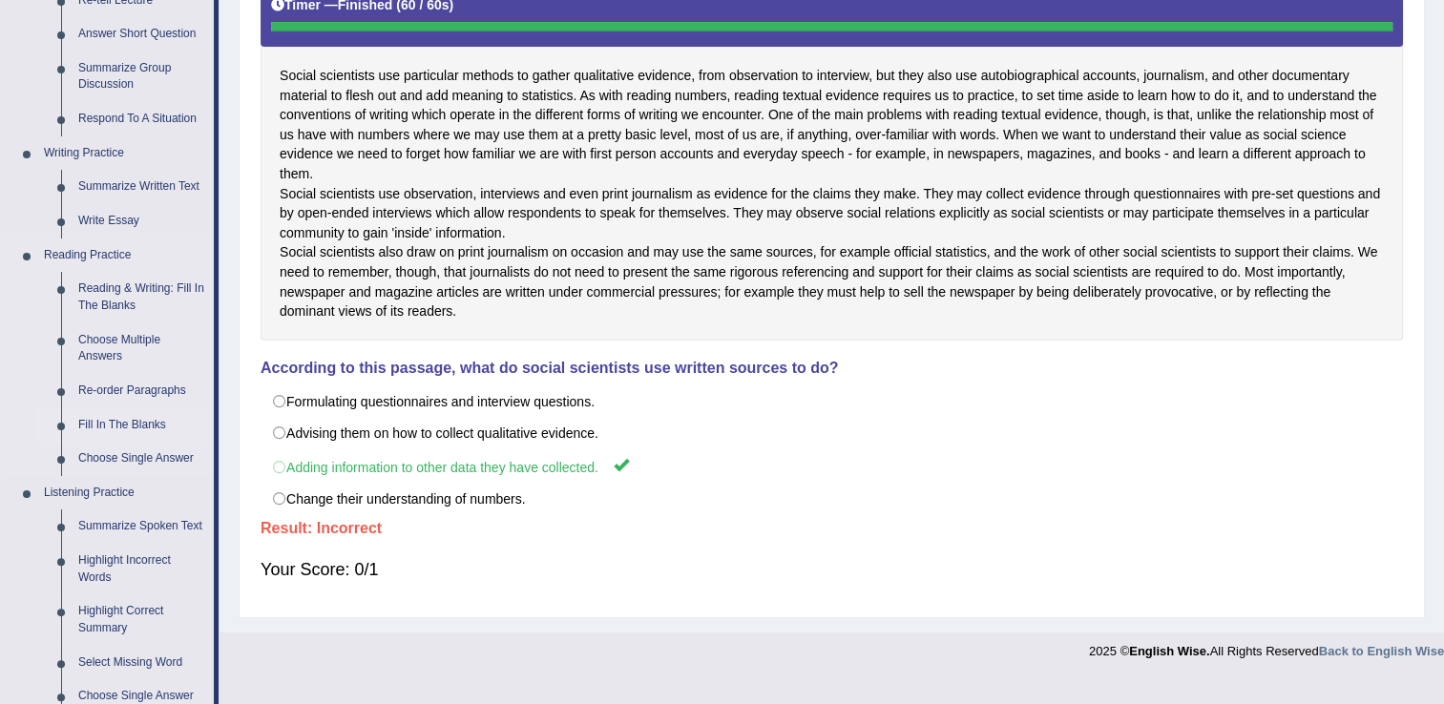
click at [134, 422] on link "Fill In The Blanks" at bounding box center [142, 426] width 144 height 34
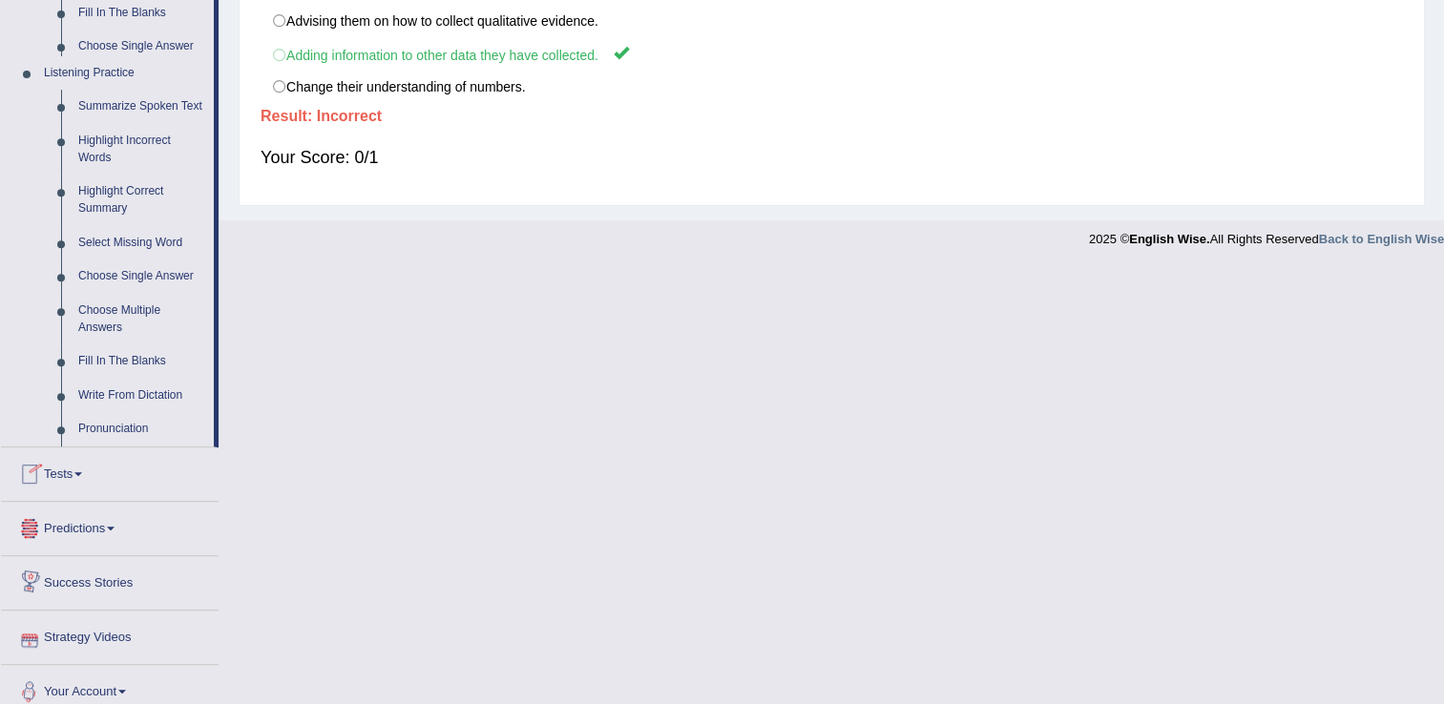
scroll to position [789, 0]
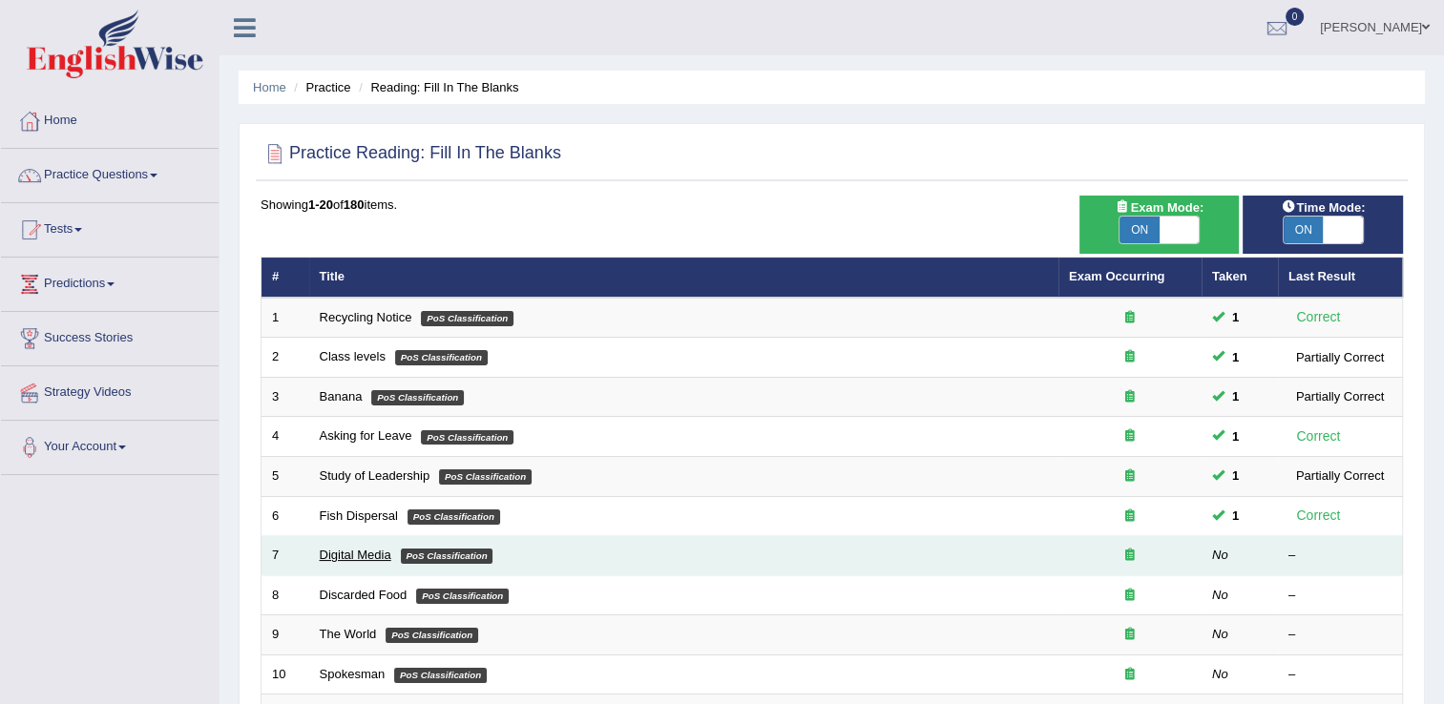
click at [367, 552] on link "Digital Media" at bounding box center [356, 555] width 72 height 14
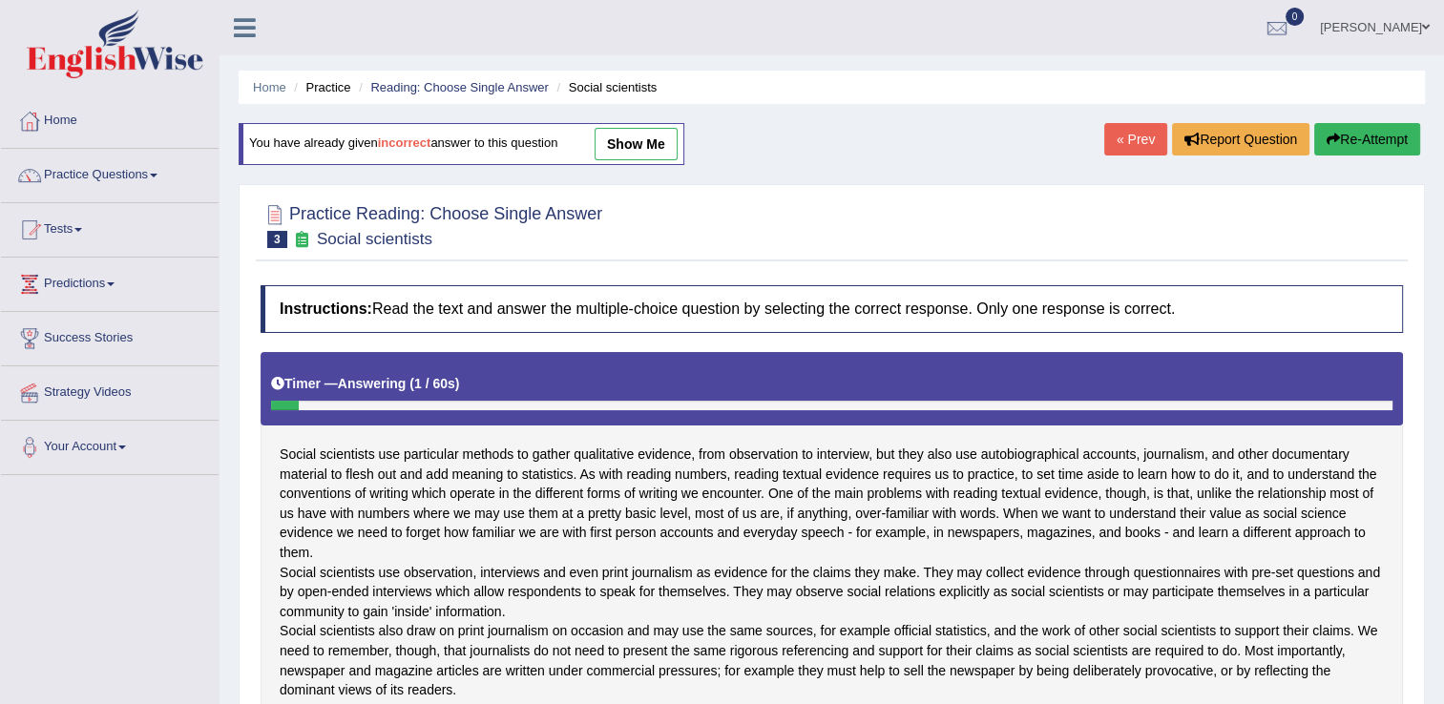
click at [98, 213] on link "Tests" at bounding box center [110, 227] width 218 height 48
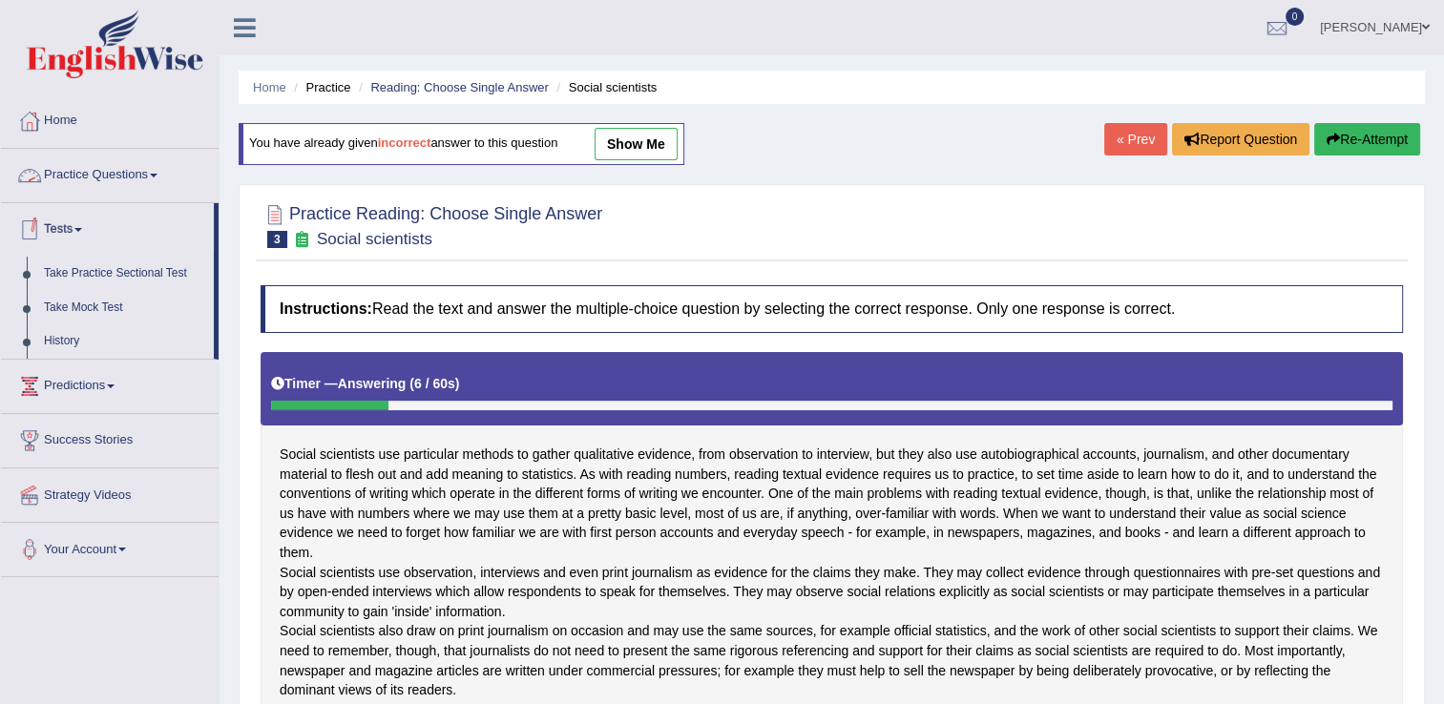
click at [131, 179] on link "Practice Questions" at bounding box center [110, 173] width 218 height 48
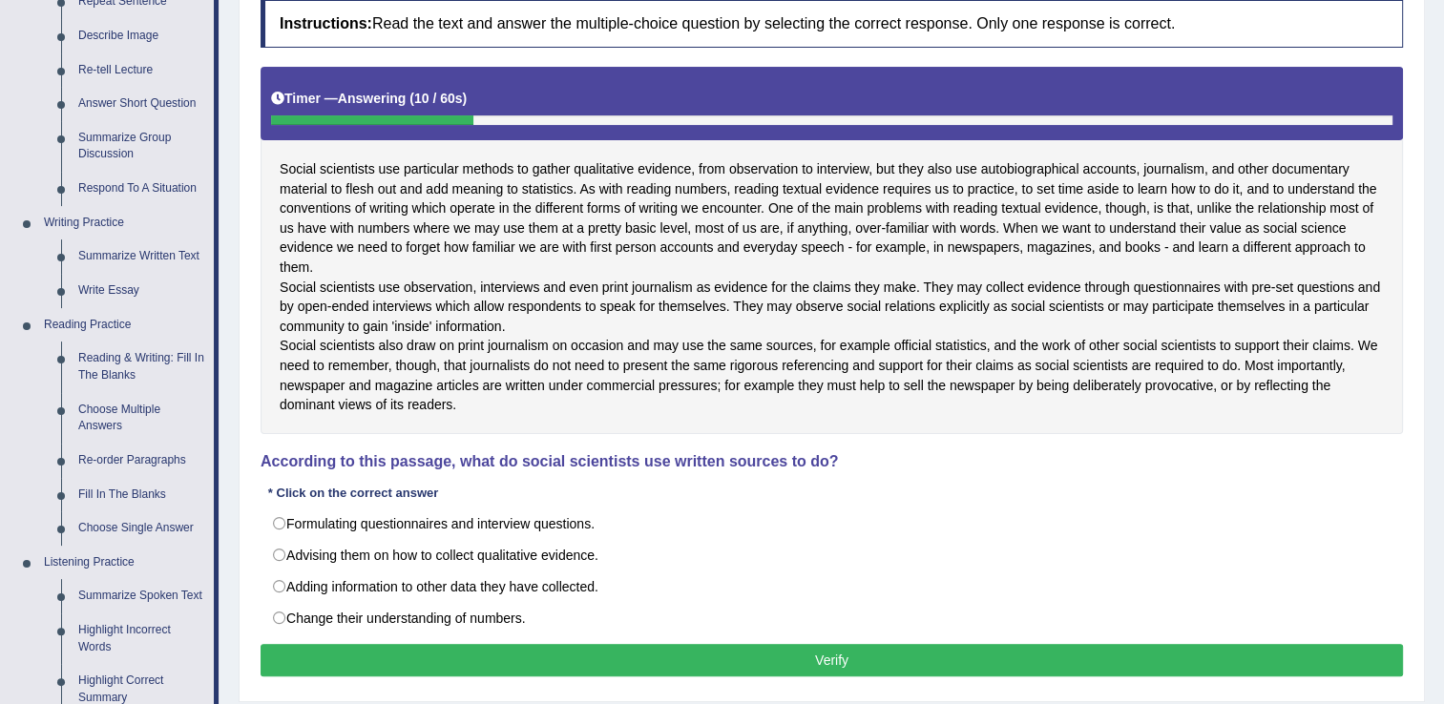
scroll to position [287, 0]
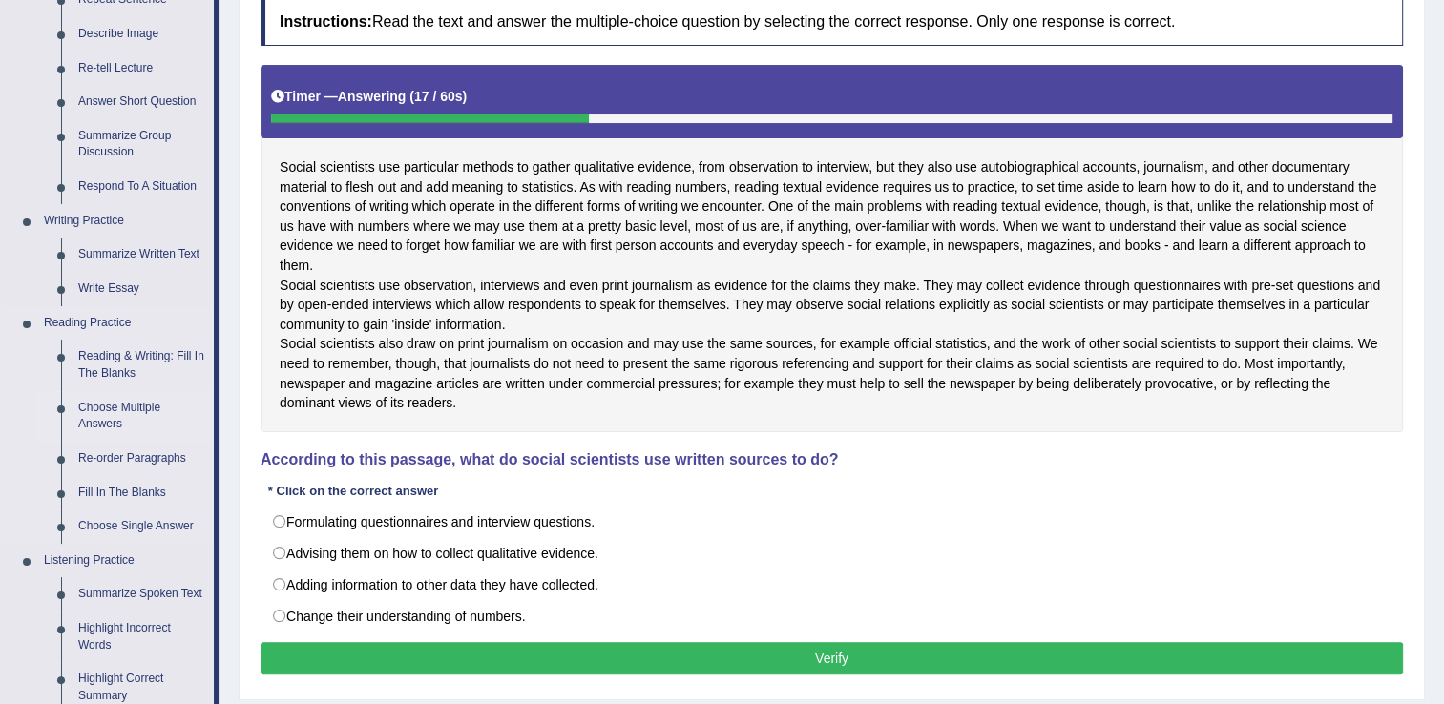
click at [96, 418] on link "Choose Multiple Answers" at bounding box center [142, 416] width 144 height 51
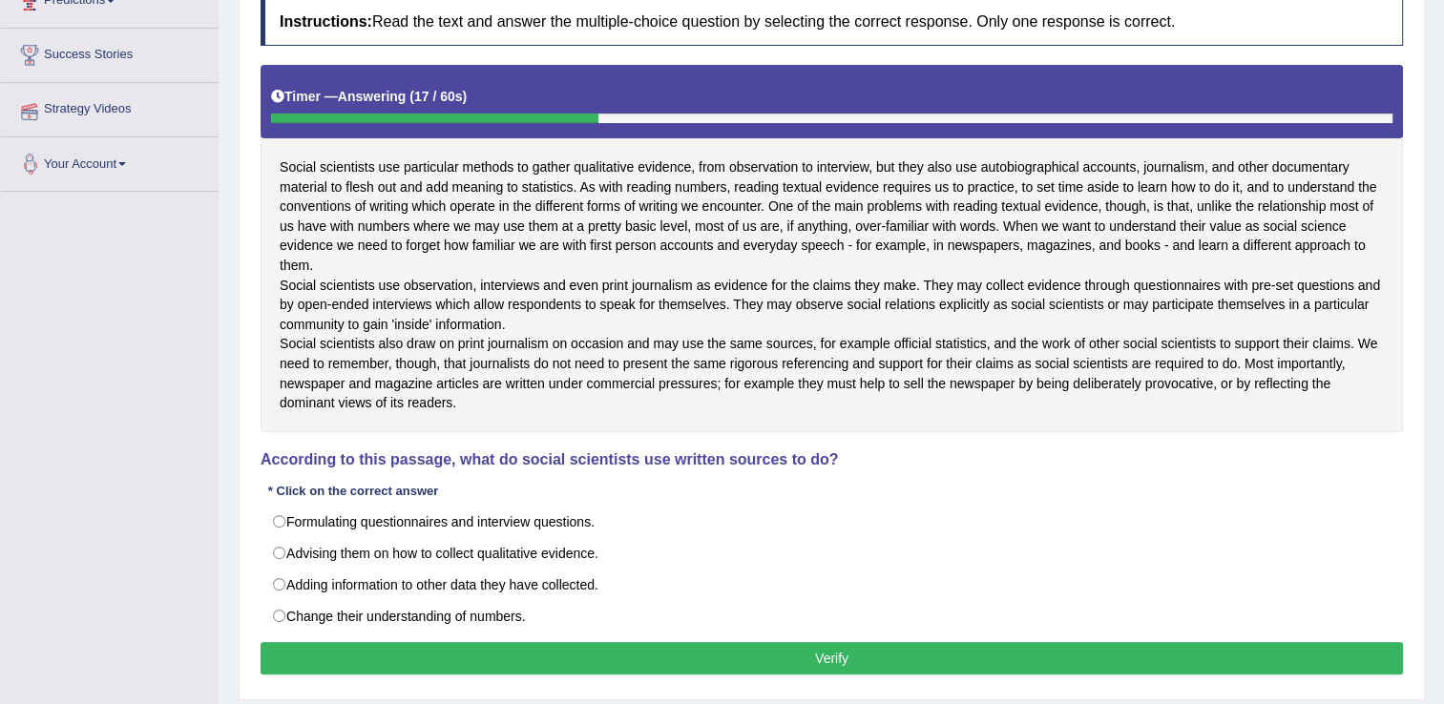
scroll to position [381, 0]
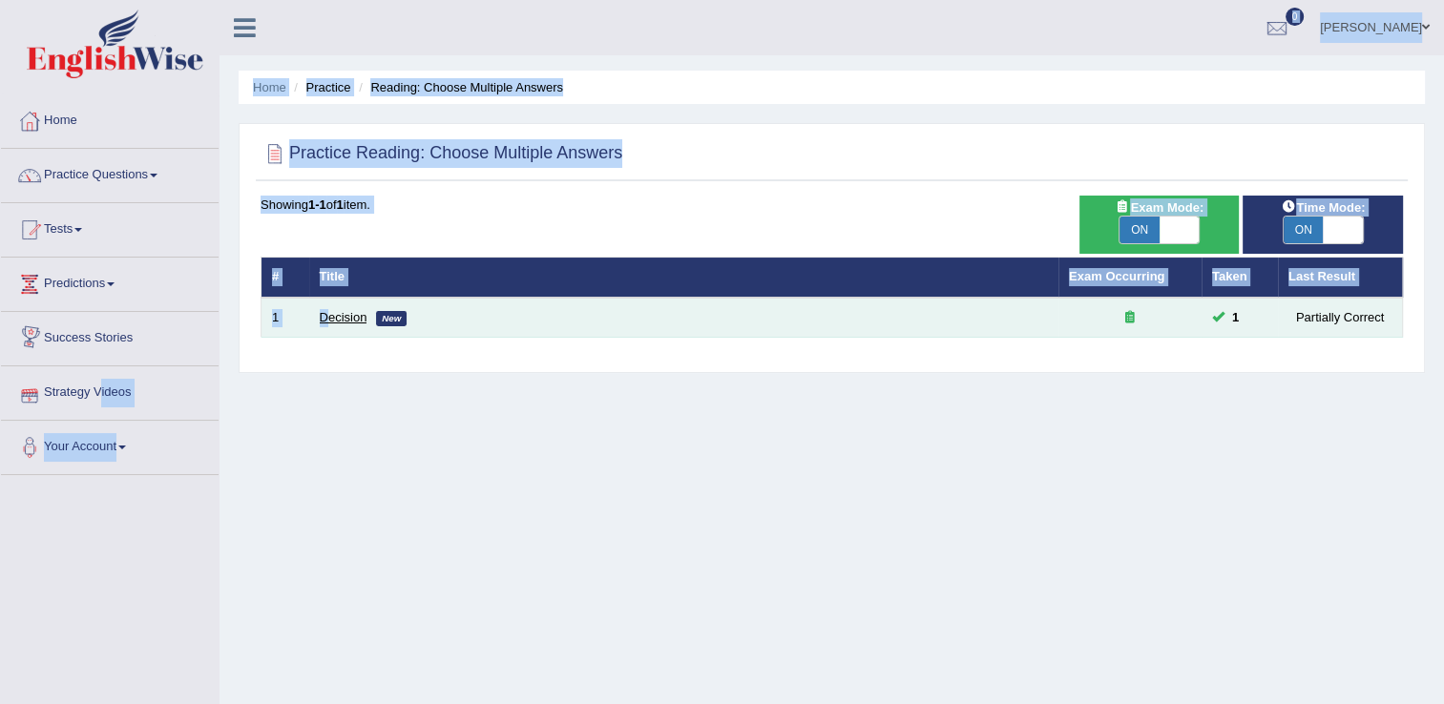
click at [328, 317] on div "Toggle navigation Home Practice Questions Speaking Practice Read Aloud Repeat S…" at bounding box center [722, 496] width 1444 height 993
click at [328, 317] on link "Decision" at bounding box center [344, 317] width 48 height 14
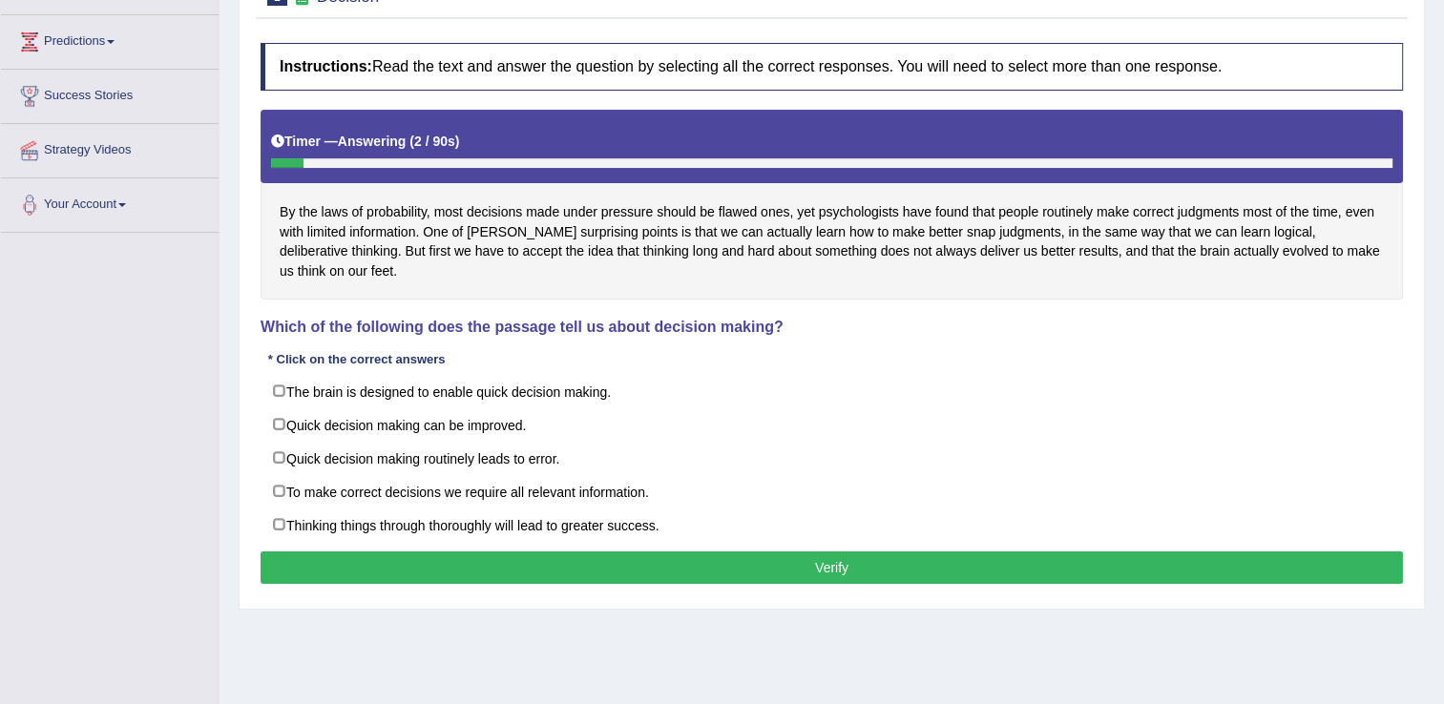
scroll to position [270, 0]
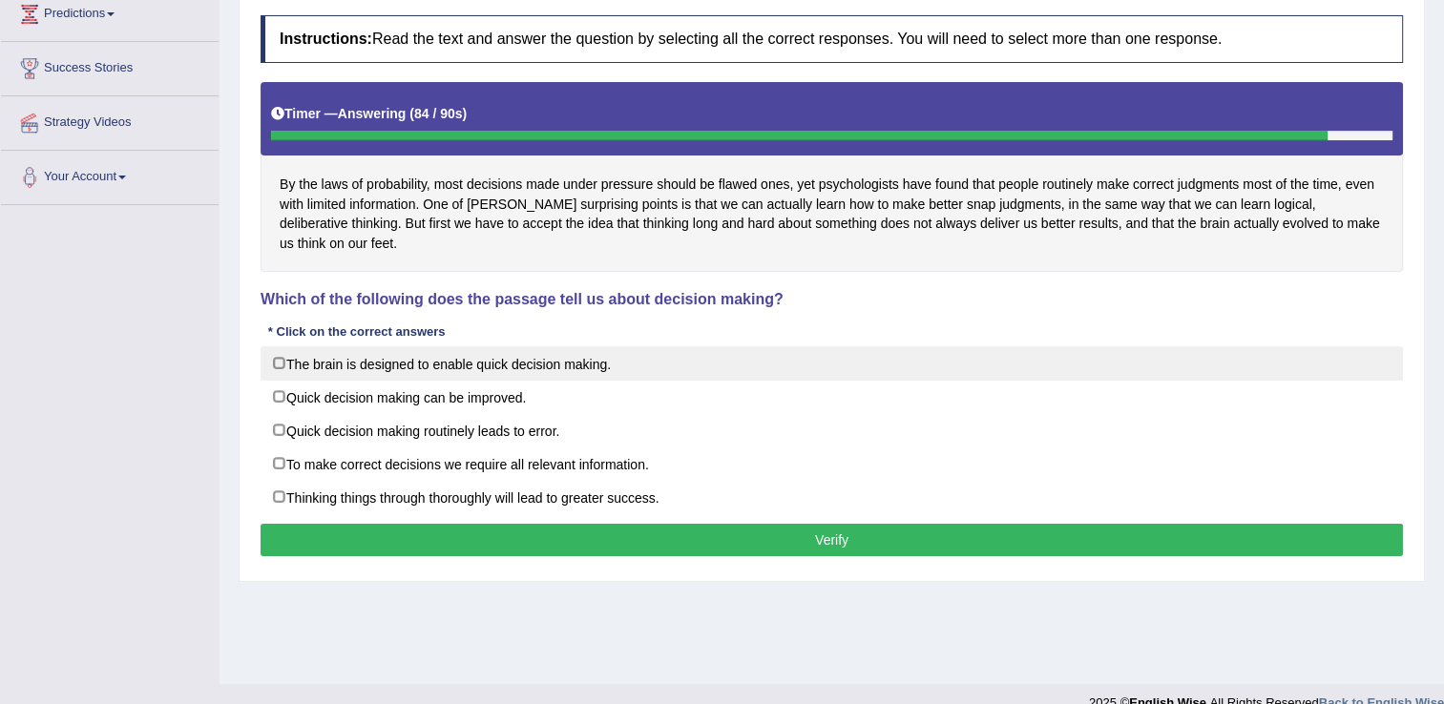
click at [285, 361] on label "The brain is designed to enable quick decision making." at bounding box center [832, 363] width 1143 height 34
checkbox input "true"
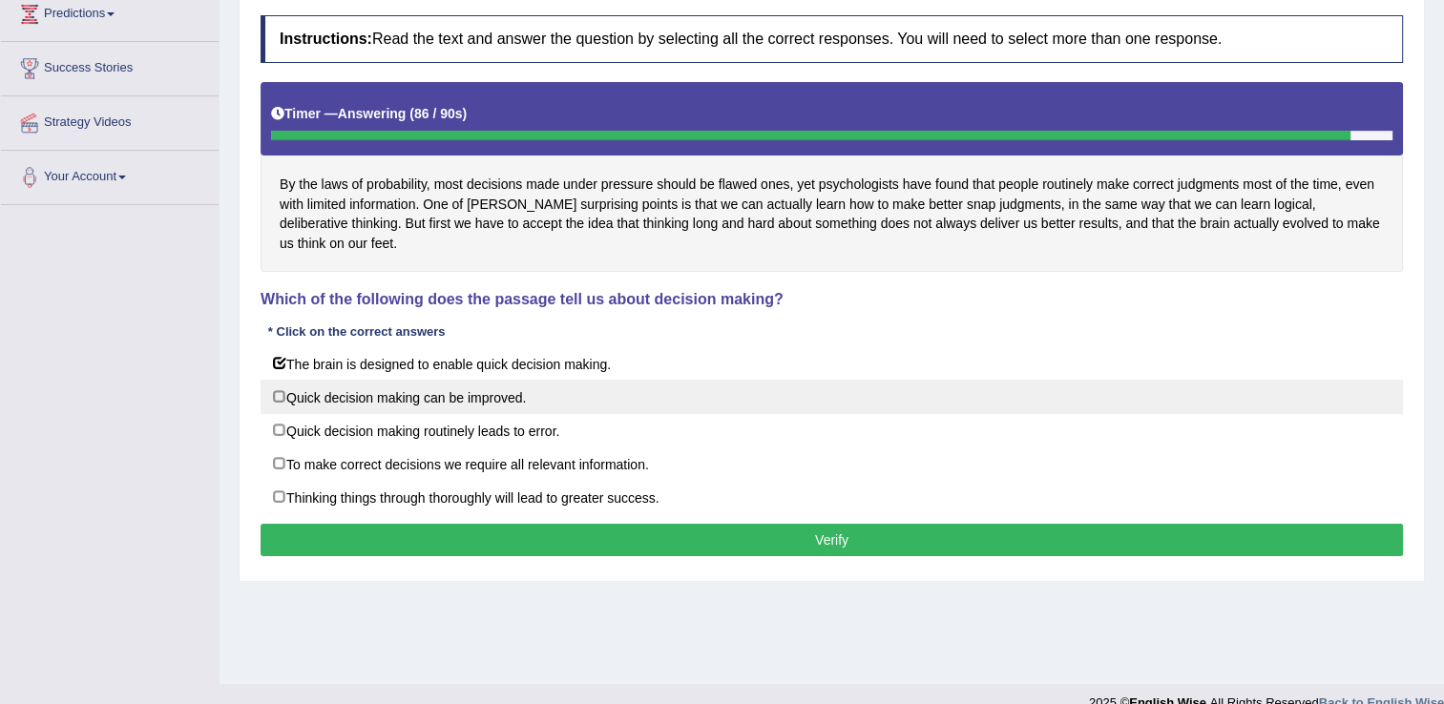
click at [283, 395] on label "Quick decision making can be improved." at bounding box center [832, 397] width 1143 height 34
checkbox input "true"
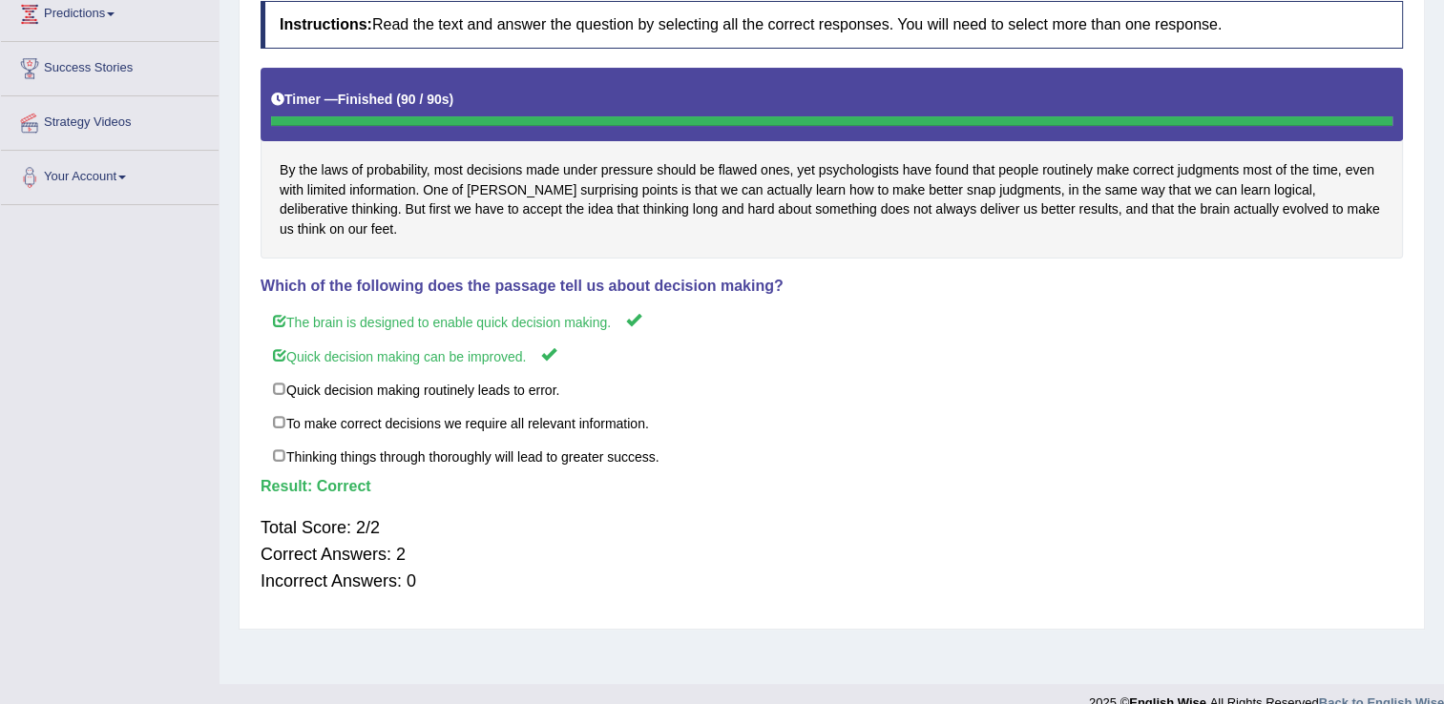
scroll to position [0, 0]
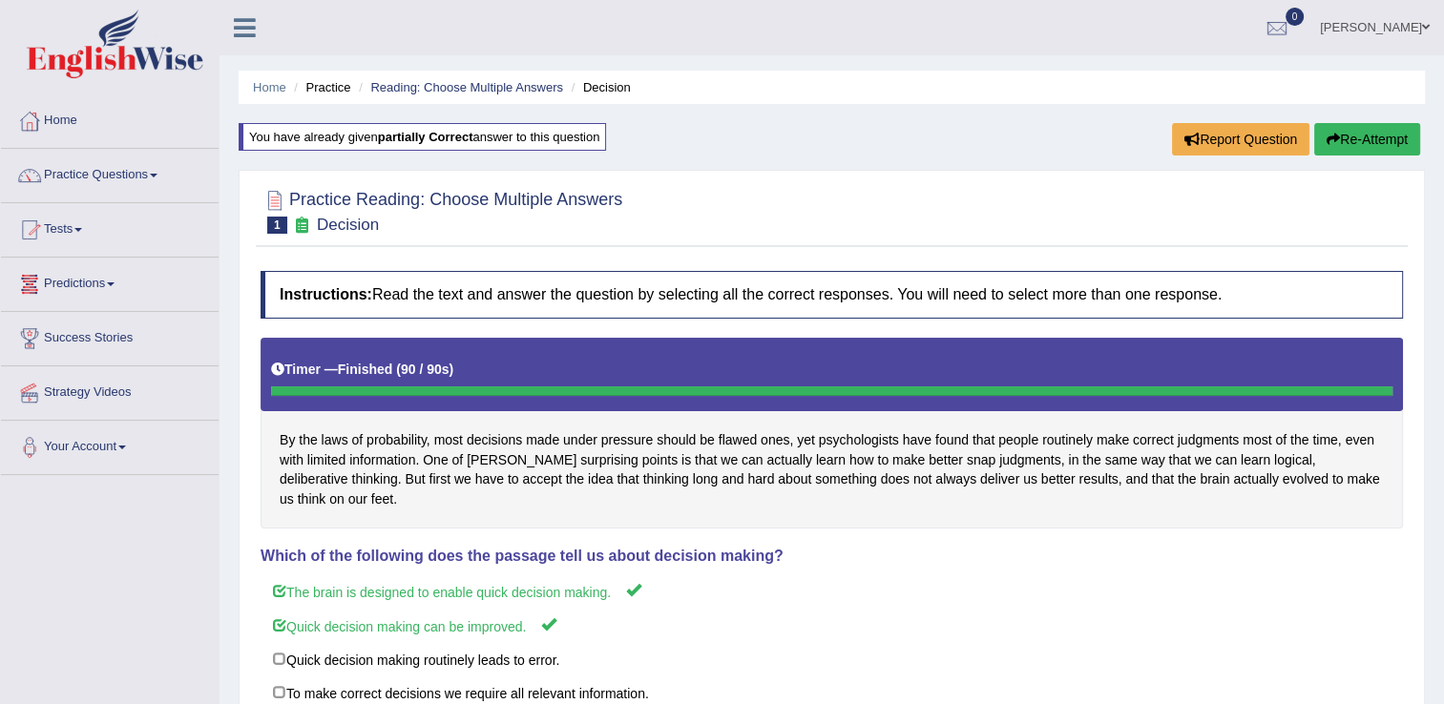
click at [114, 185] on link "Practice Questions" at bounding box center [110, 173] width 218 height 48
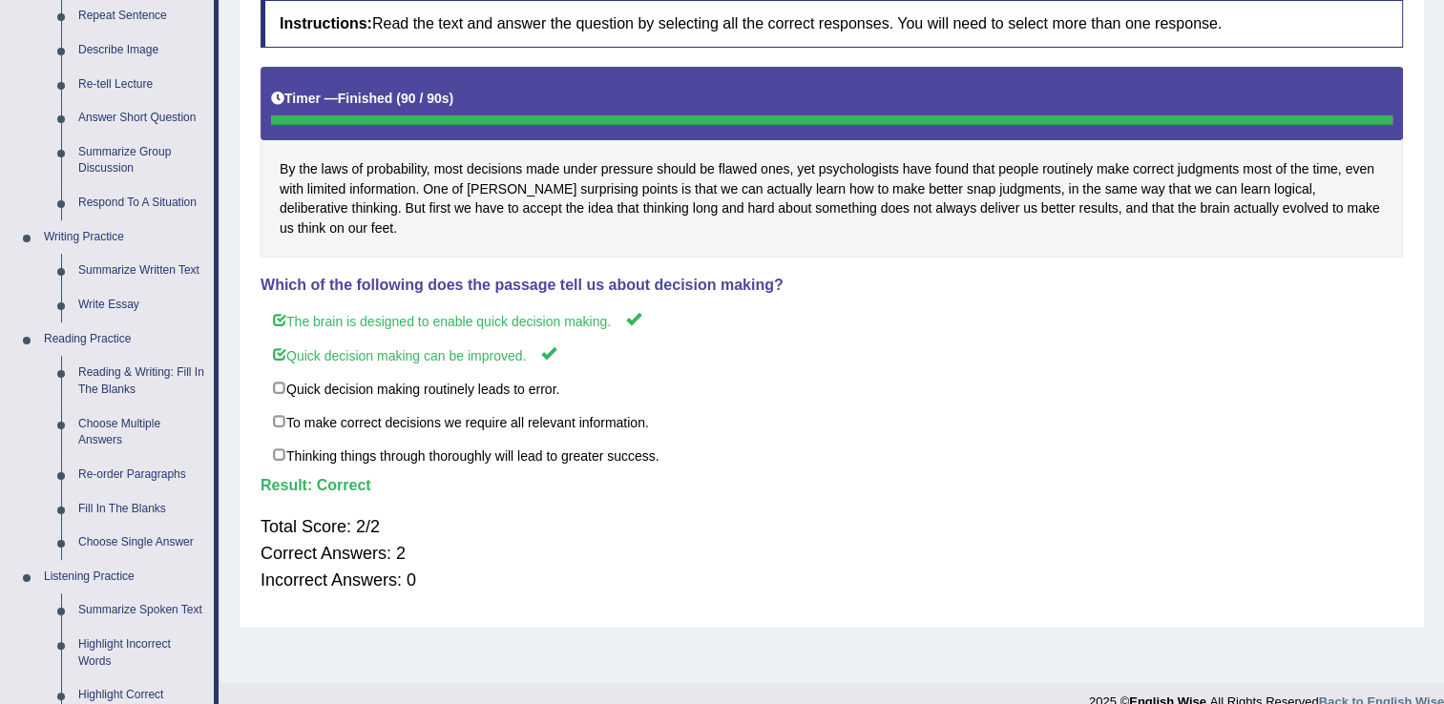
scroll to position [356, 0]
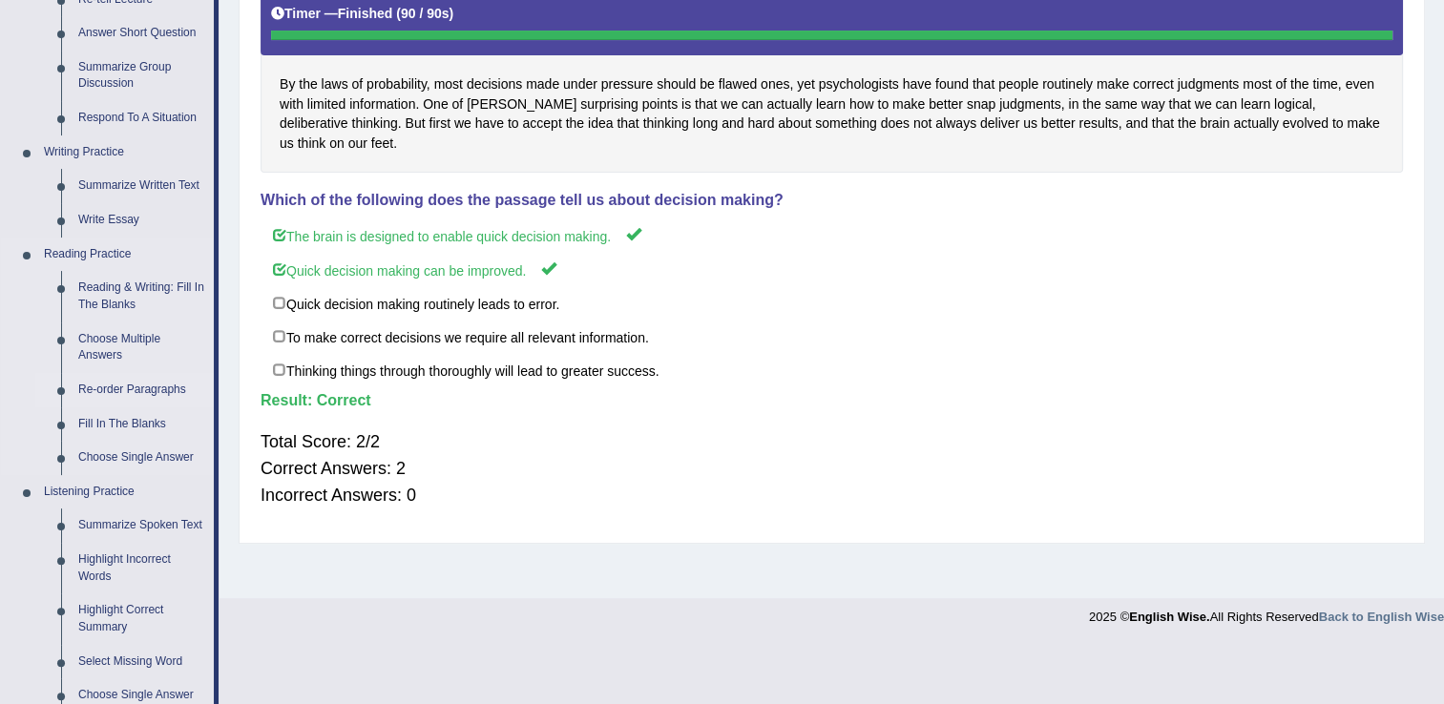
click at [103, 383] on link "Re-order Paragraphs" at bounding box center [142, 390] width 144 height 34
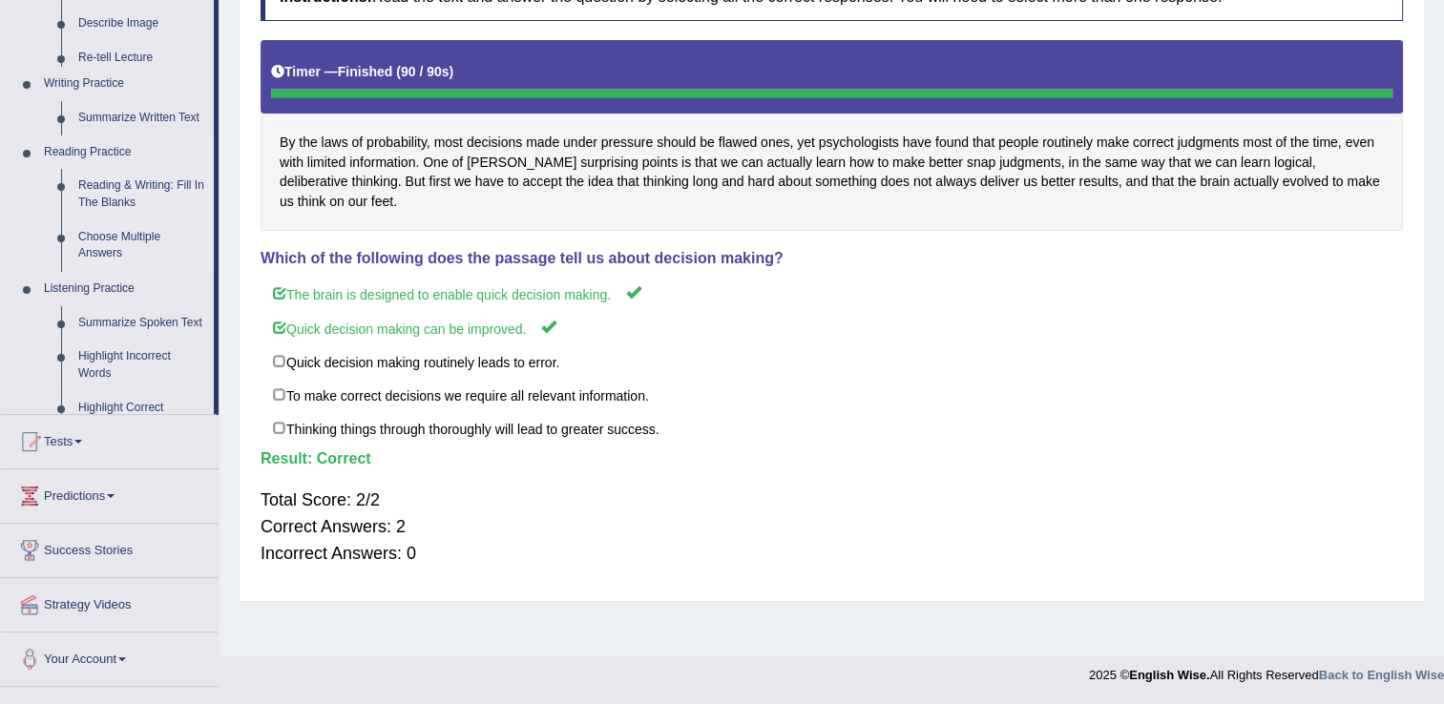
scroll to position [298, 0]
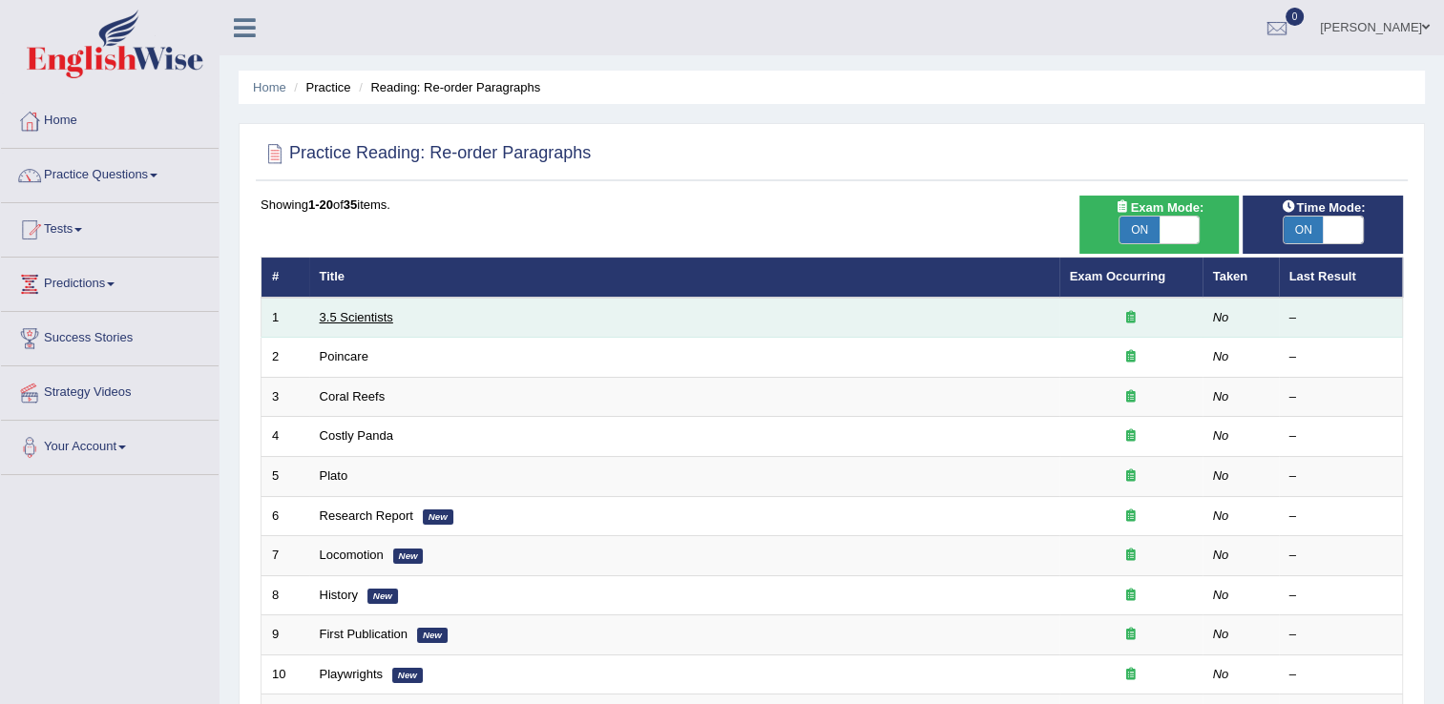
click at [367, 320] on link "3.5 Scientists" at bounding box center [356, 317] width 73 height 14
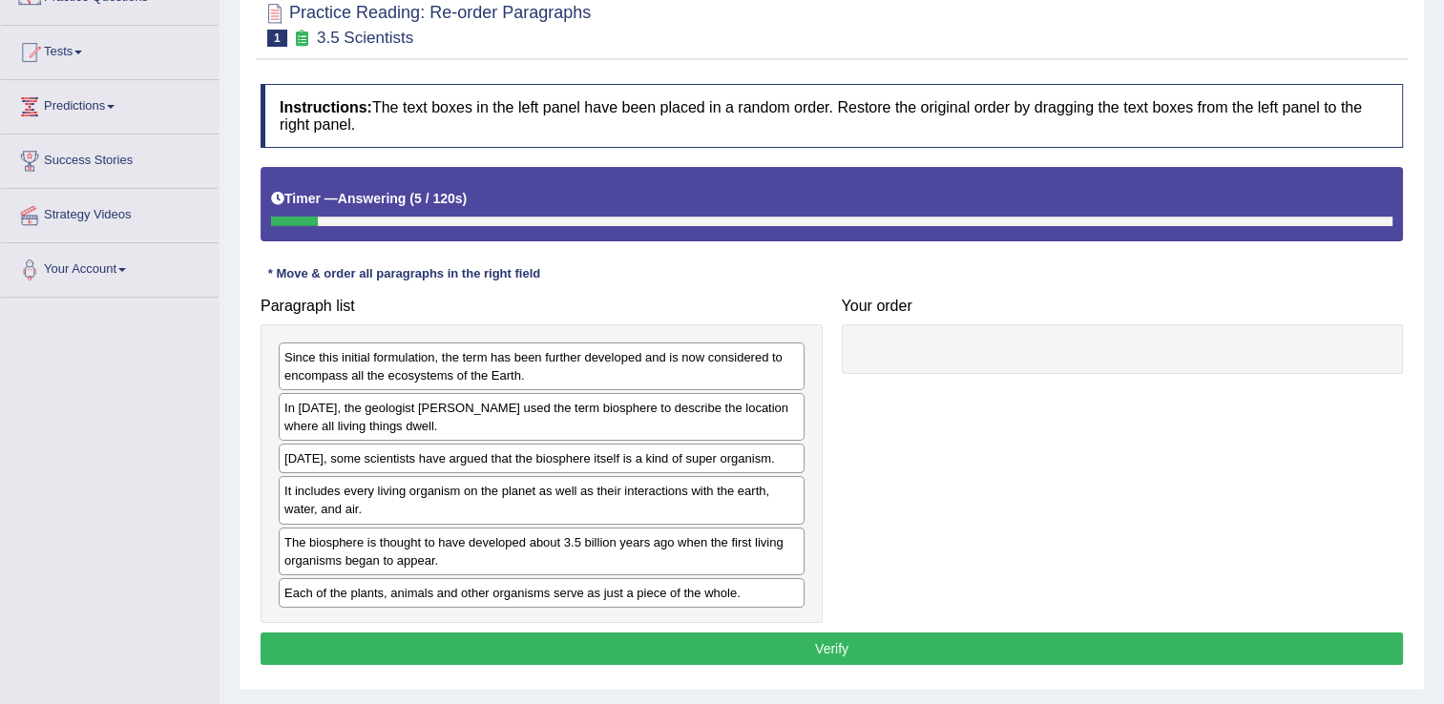
scroll to position [178, 0]
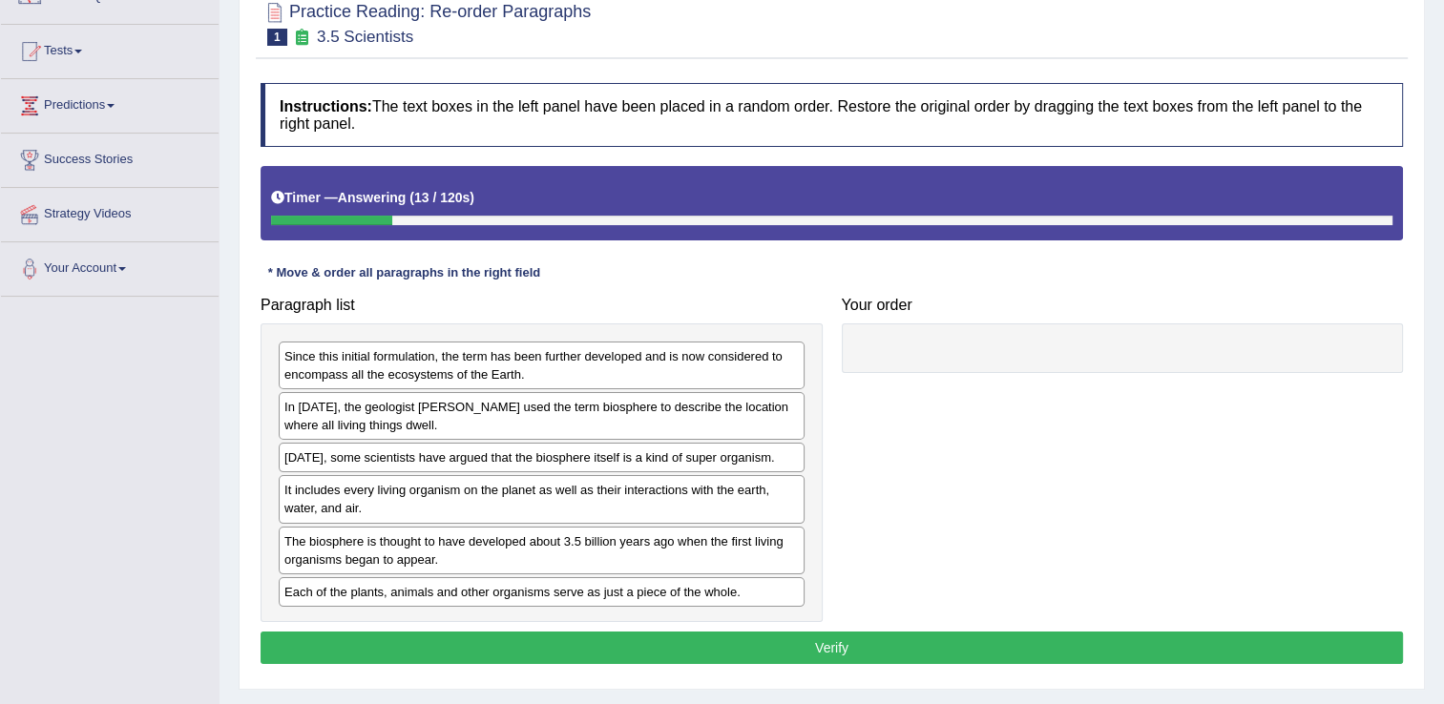
click at [533, 408] on div "In [DATE], the geologist [PERSON_NAME] used the term biosphere to describe the …" at bounding box center [542, 416] width 526 height 48
click at [544, 419] on div "In 1875, the geologist Eduard Suess used the term biosphere to describe the loc…" at bounding box center [542, 416] width 526 height 48
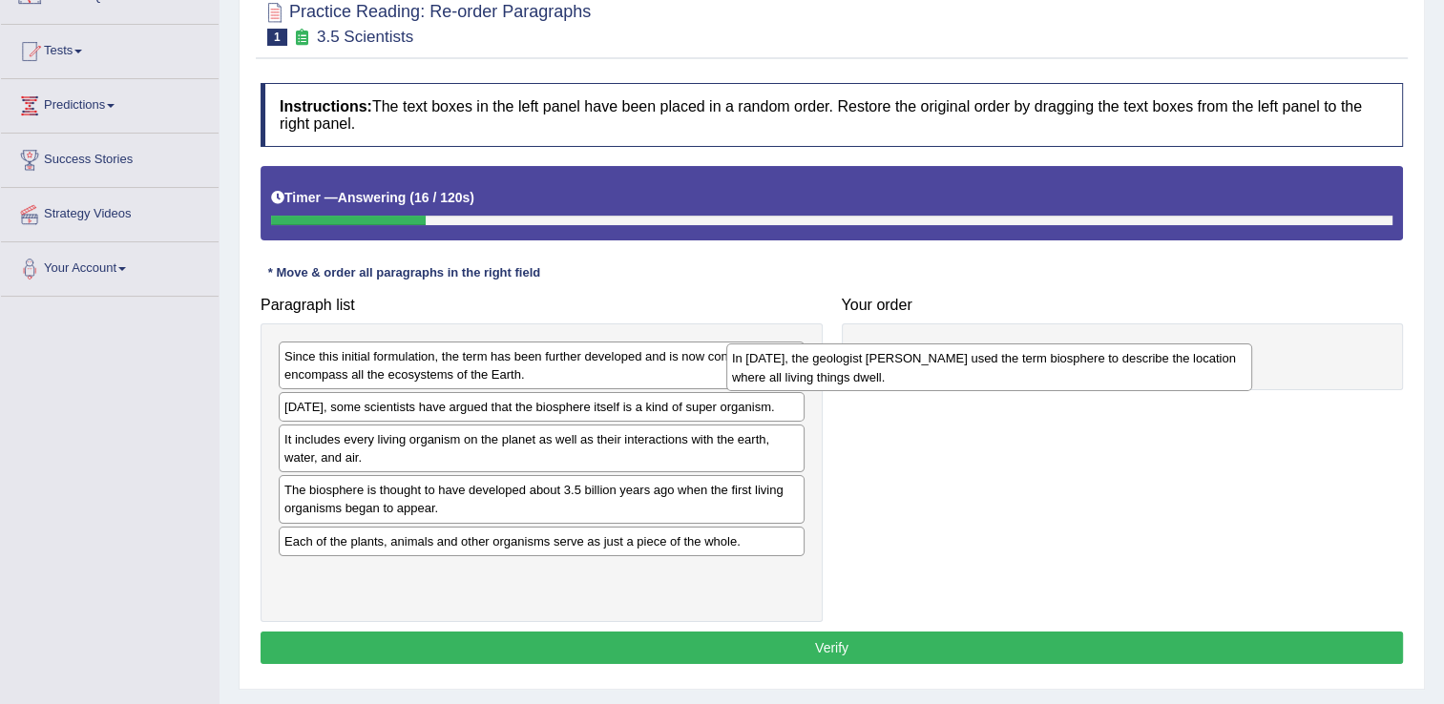
drag, startPoint x: 769, startPoint y: 409, endPoint x: 1217, endPoint y: 361, distance: 450.3
click at [1217, 361] on div "In 1875, the geologist Eduard Suess used the term biosphere to describe the loc…" at bounding box center [989, 368] width 526 height 48
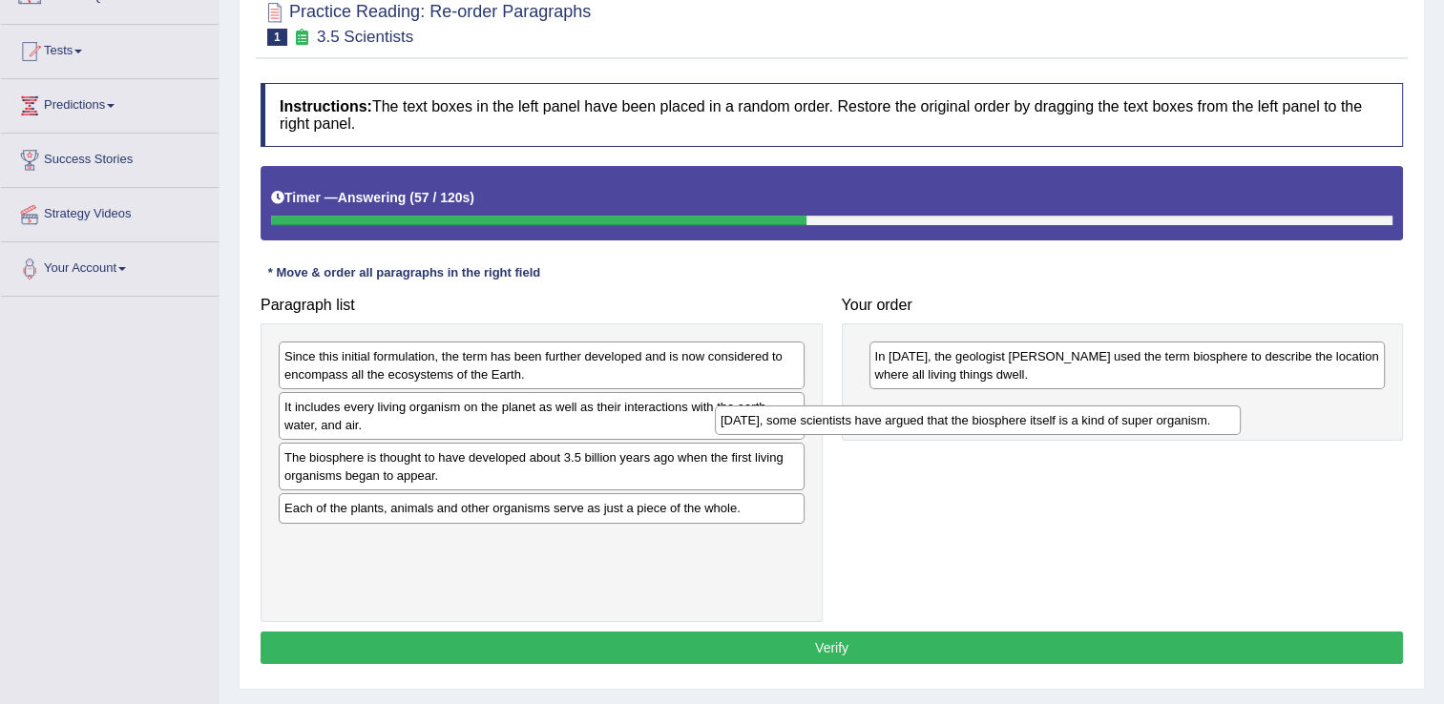
drag, startPoint x: 679, startPoint y: 401, endPoint x: 1204, endPoint y: 423, distance: 525.4
click at [1204, 423] on div "Today, some scientists have argued that the biosphere itself is a kind of super…" at bounding box center [978, 421] width 526 height 30
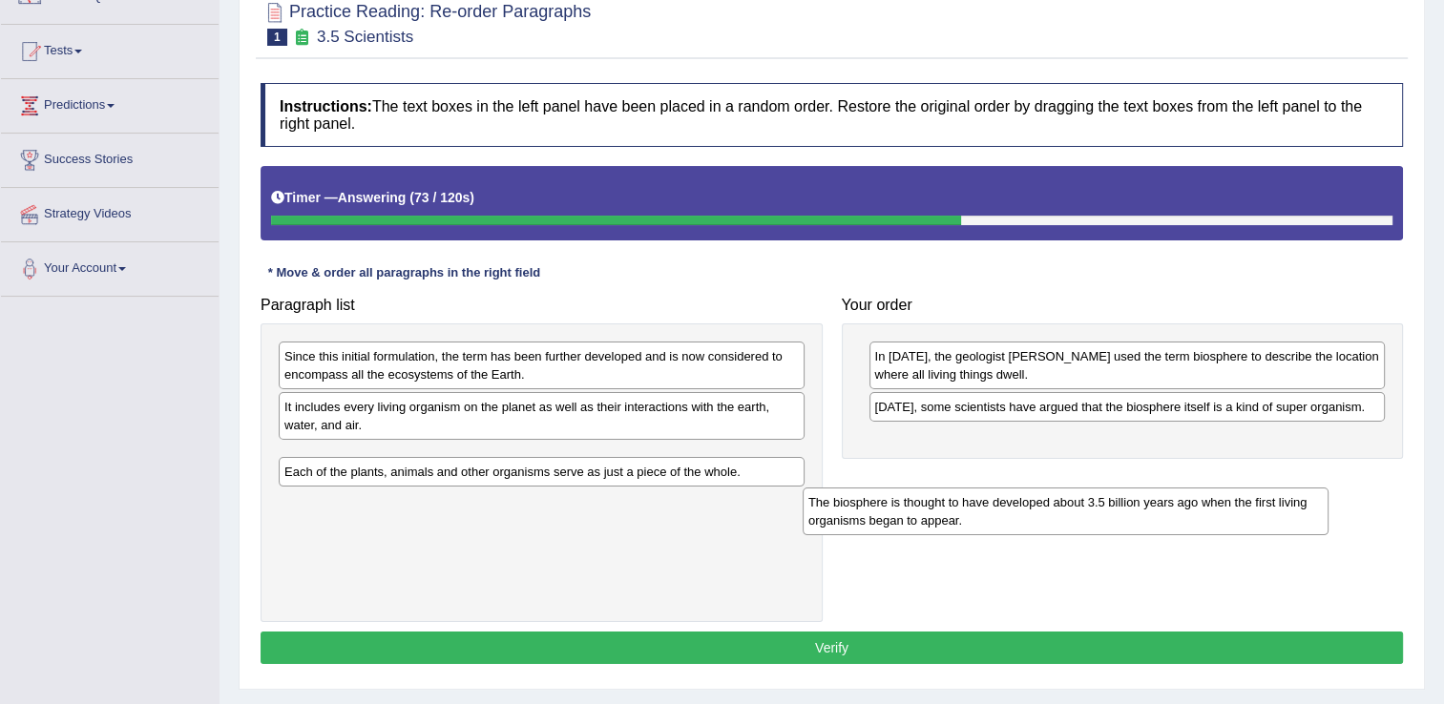
drag, startPoint x: 657, startPoint y: 470, endPoint x: 1212, endPoint y: 490, distance: 555.9
click at [1212, 490] on div "The biosphere is thought to have developed about 3.5 billion years ago when the…" at bounding box center [1066, 512] width 526 height 48
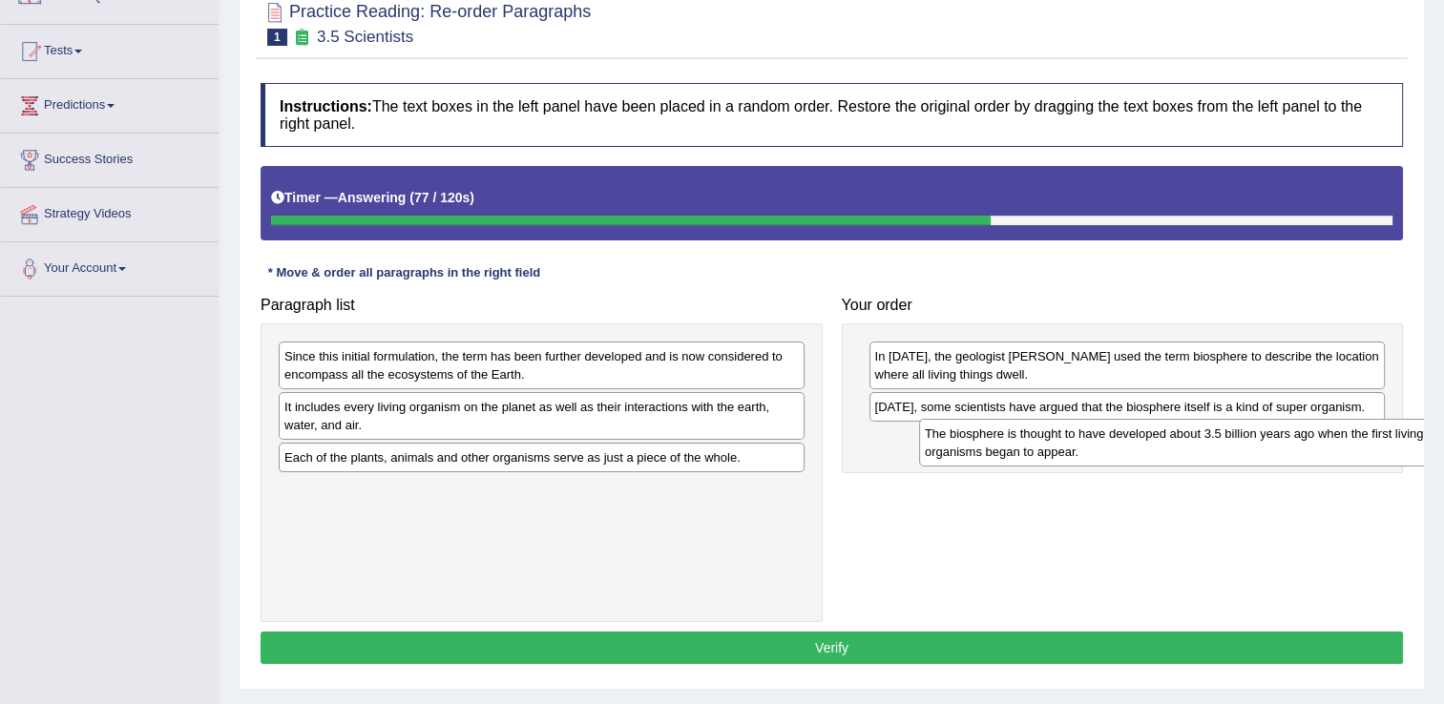
drag, startPoint x: 651, startPoint y: 469, endPoint x: 1288, endPoint y: 448, distance: 637.0
click at [1288, 448] on div "The biosphere is thought to have developed about 3.5 billion years ago when the…" at bounding box center [1182, 443] width 526 height 48
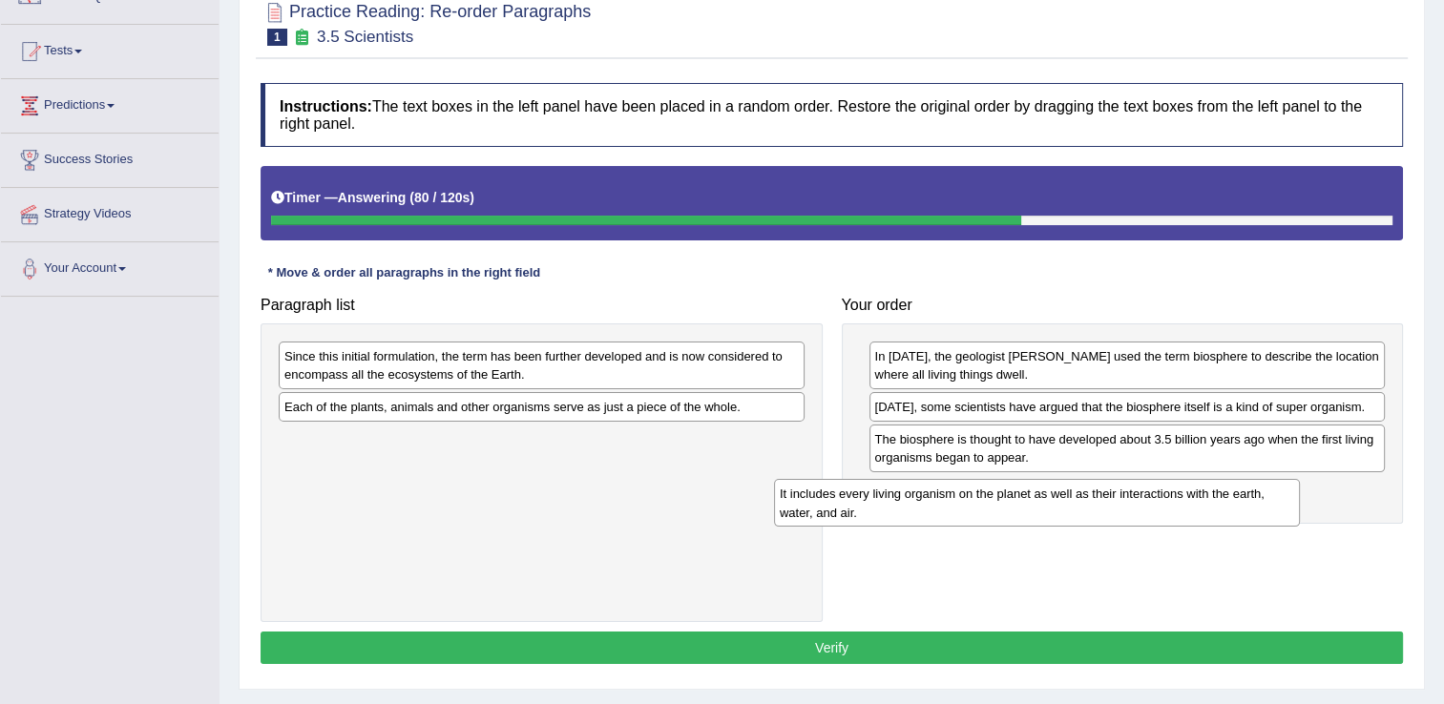
drag, startPoint x: 681, startPoint y: 410, endPoint x: 1185, endPoint y: 497, distance: 511.4
click at [1185, 497] on div "It includes every living organism on the planet as well as their interactions w…" at bounding box center [1037, 503] width 526 height 48
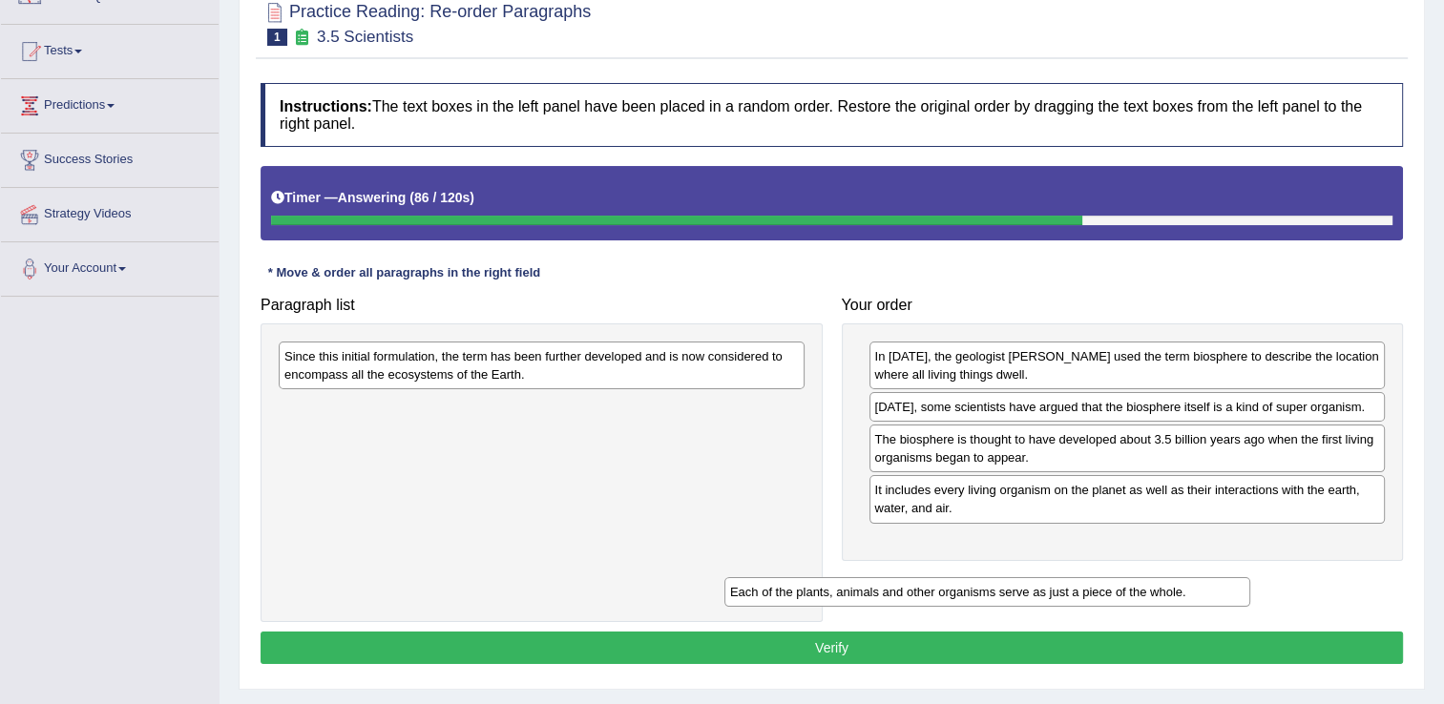
drag, startPoint x: 734, startPoint y: 415, endPoint x: 1217, endPoint y: 594, distance: 514.9
click at [1217, 594] on div "Each of the plants, animals and other organisms serve as just a piece of the wh…" at bounding box center [987, 592] width 526 height 30
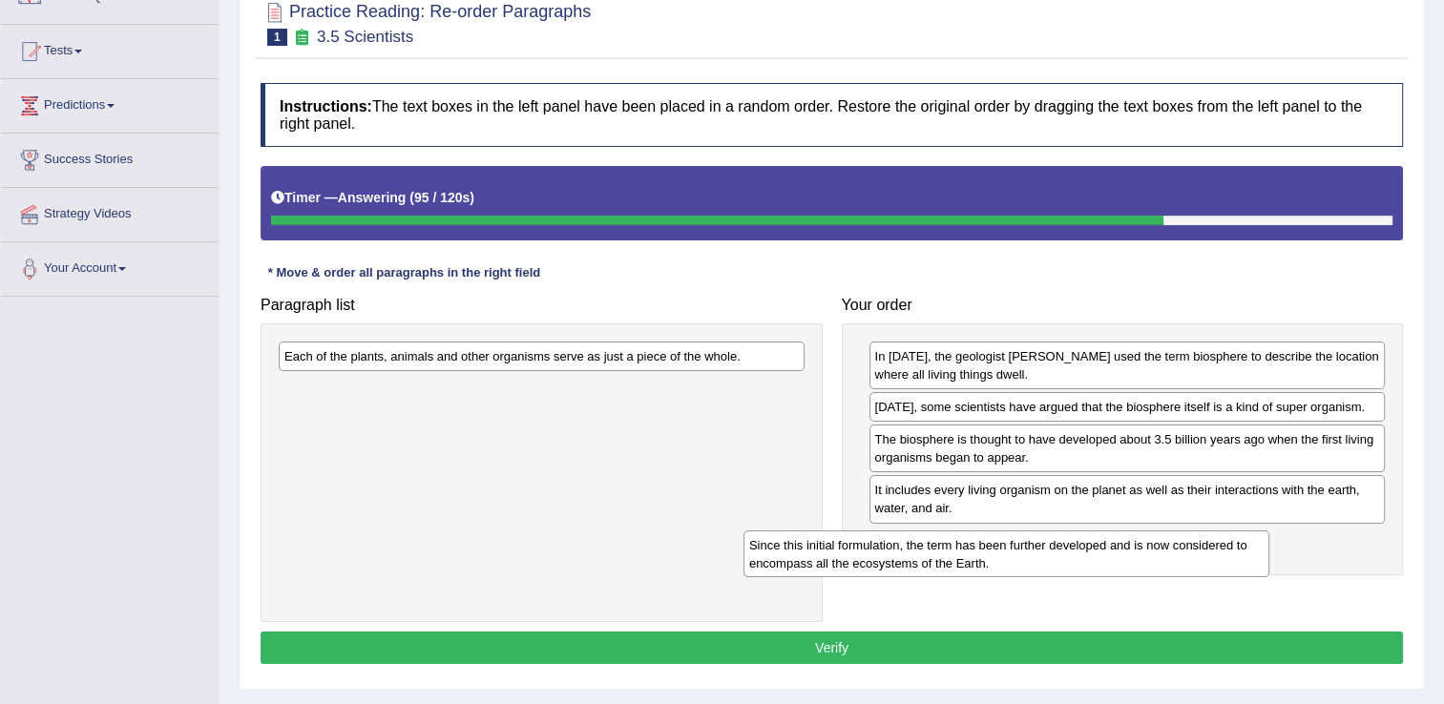
drag, startPoint x: 646, startPoint y: 369, endPoint x: 1142, endPoint y: 556, distance: 529.5
click at [1142, 556] on div "Since this initial formulation, the term has been further developed and is now …" at bounding box center [1007, 555] width 526 height 48
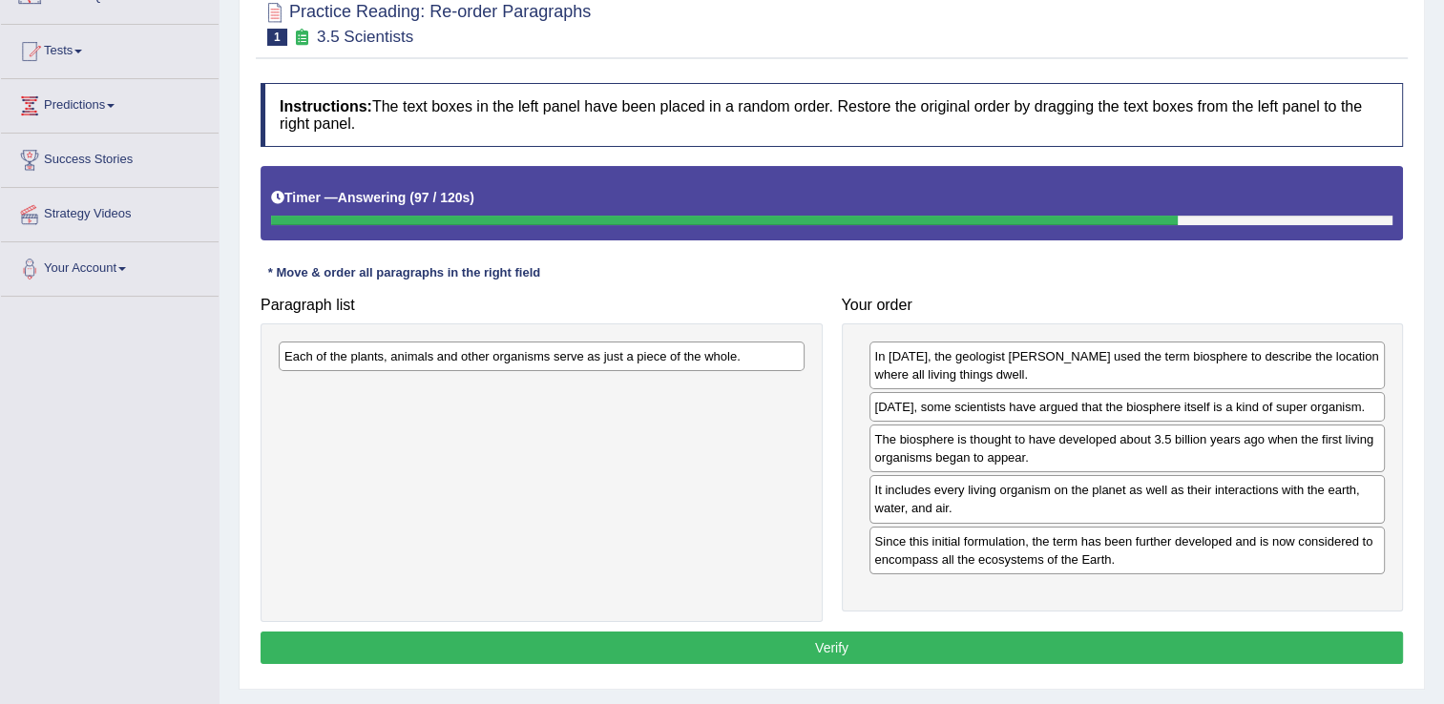
click at [961, 644] on button "Verify" at bounding box center [832, 648] width 1143 height 32
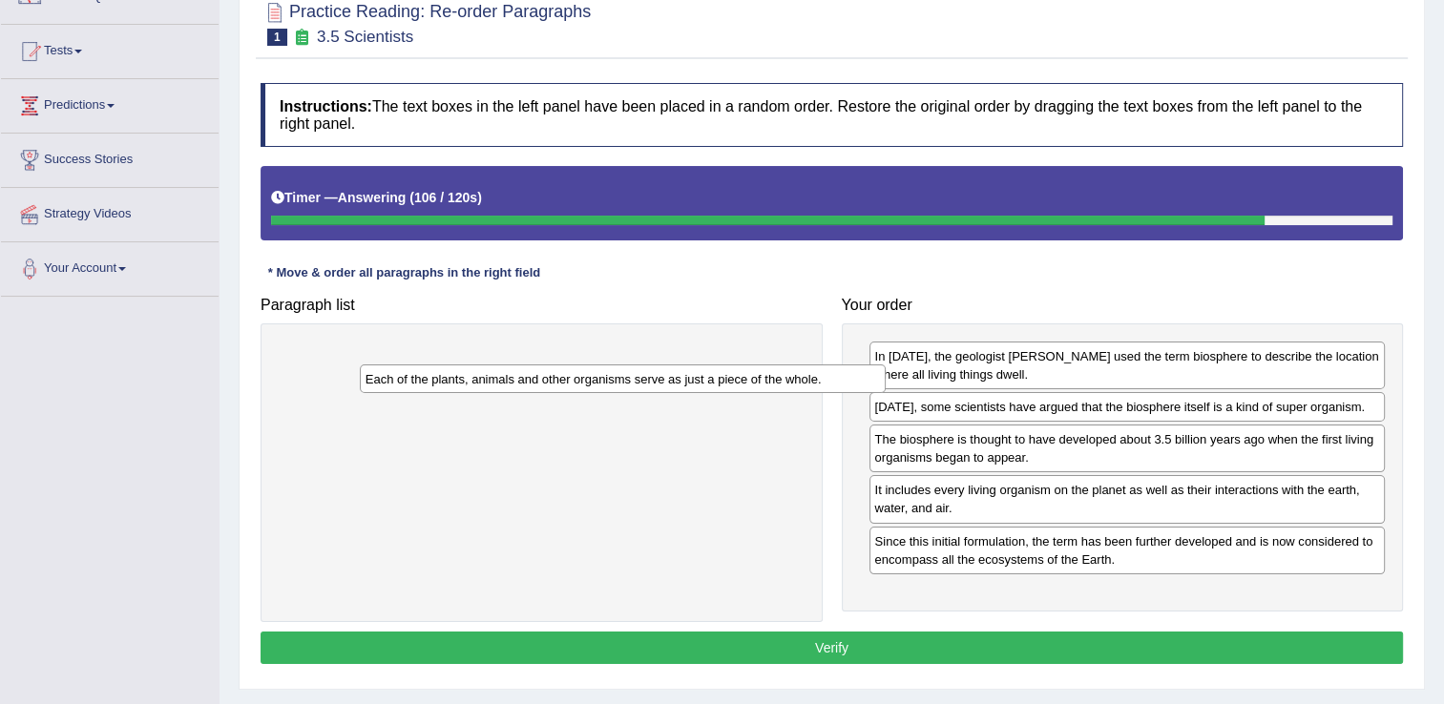
drag, startPoint x: 711, startPoint y: 360, endPoint x: 792, endPoint y: 383, distance: 84.3
click at [792, 383] on div "Each of the plants, animals and other organisms serve as just a piece of the wh…" at bounding box center [623, 380] width 526 height 30
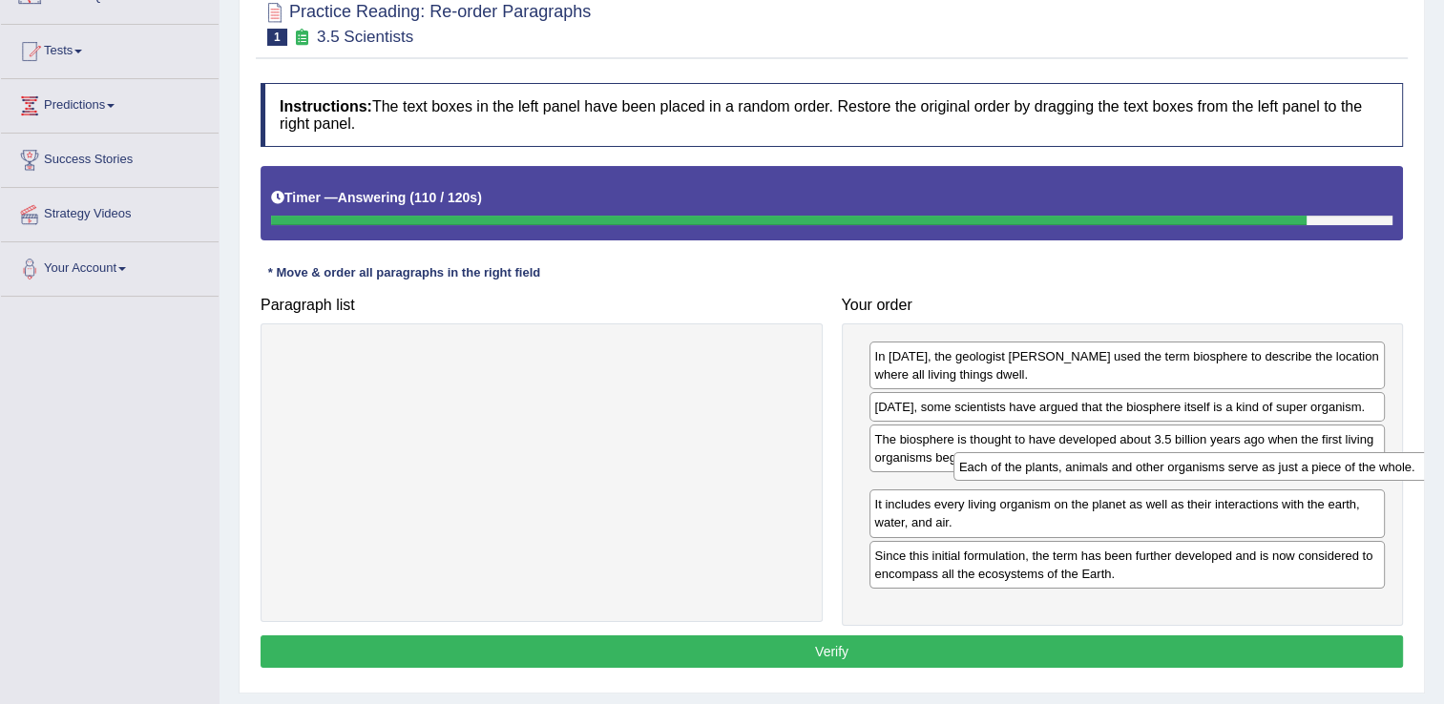
drag, startPoint x: 603, startPoint y: 360, endPoint x: 1272, endPoint y: 470, distance: 678.0
click at [1272, 470] on div "Each of the plants, animals and other organisms serve as just a piece of the wh…" at bounding box center [1217, 467] width 526 height 30
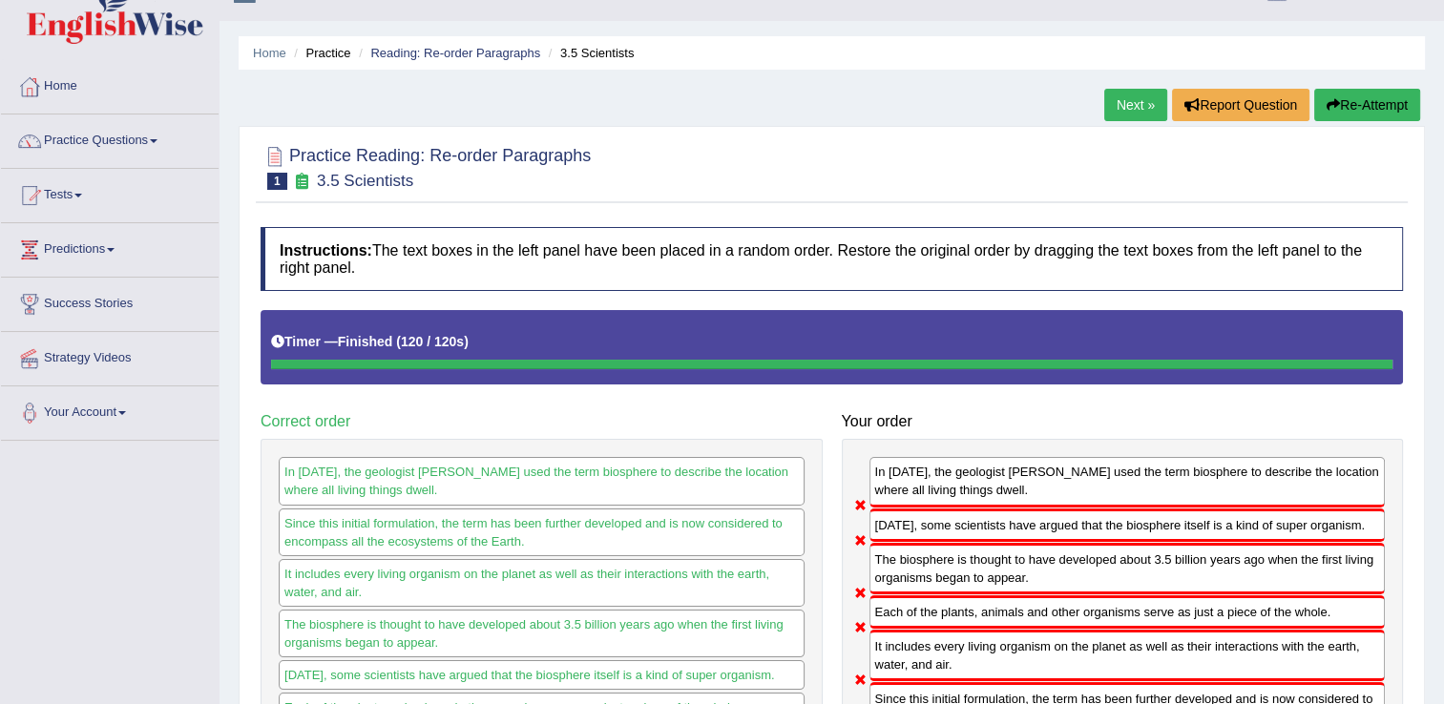
scroll to position [10, 0]
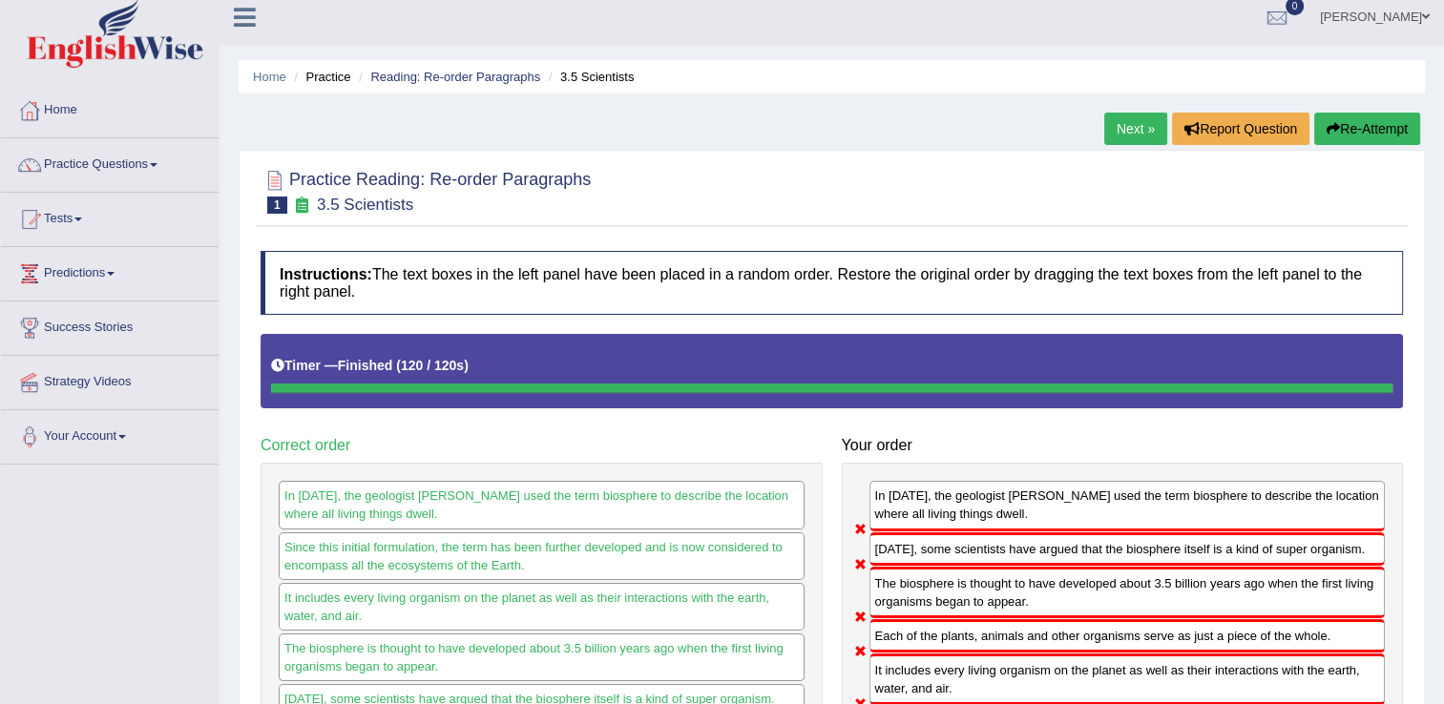
click at [1128, 119] on link "Next »" at bounding box center [1135, 129] width 63 height 32
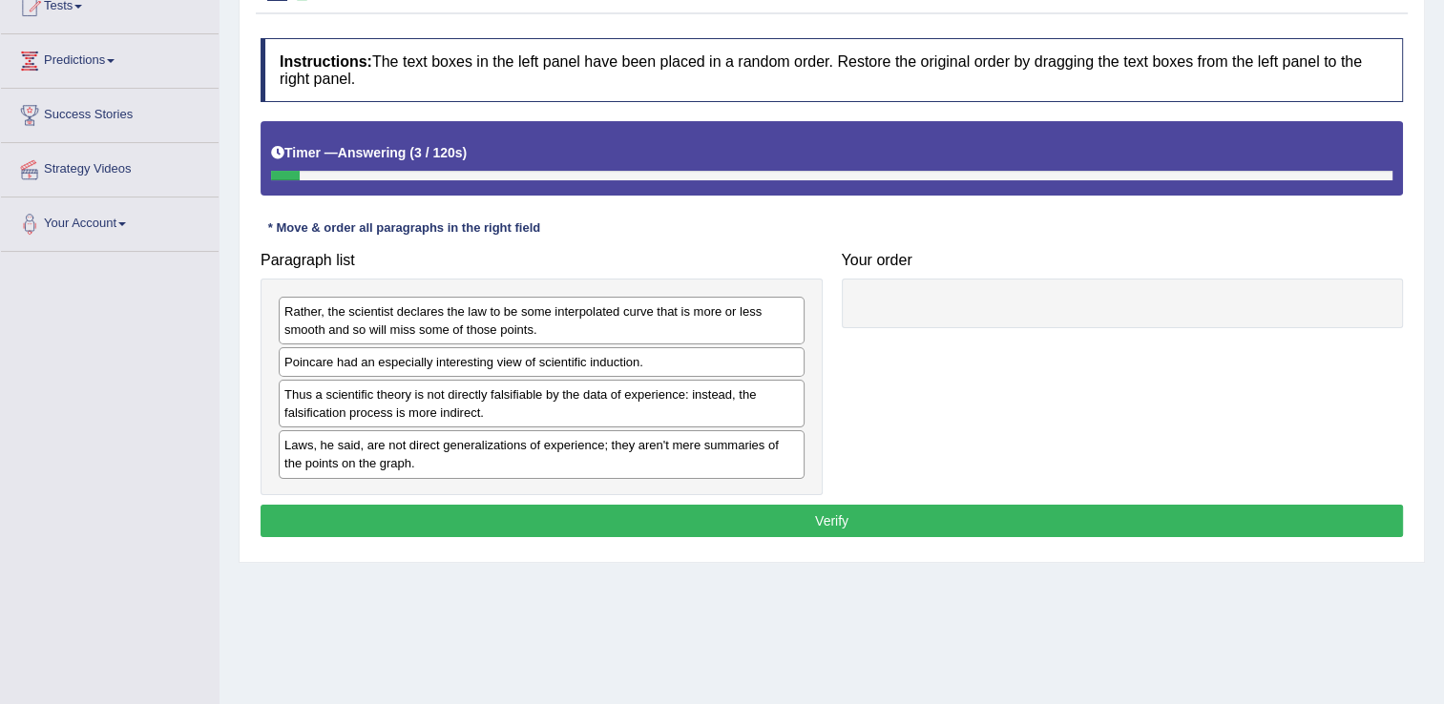
scroll to position [226, 0]
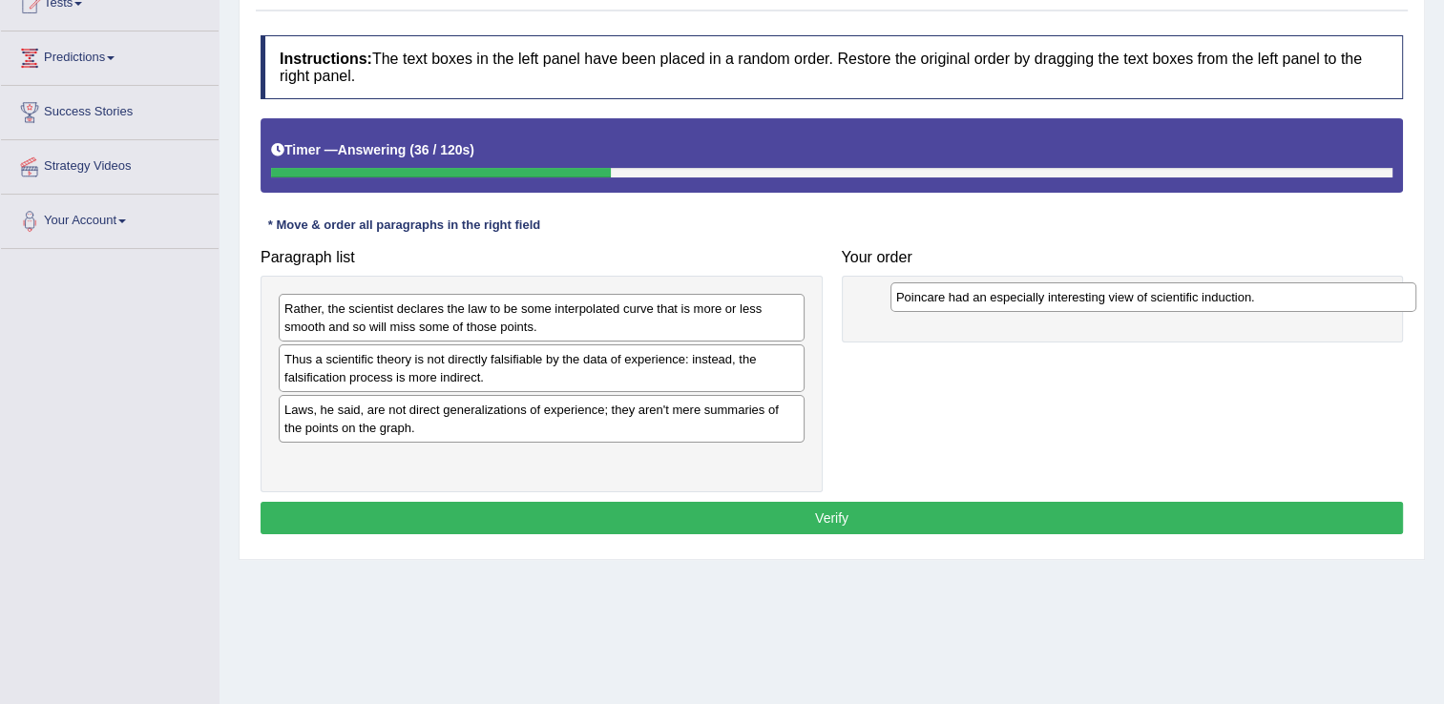
drag, startPoint x: 611, startPoint y: 363, endPoint x: 1223, endPoint y: 303, distance: 614.8
click at [1223, 303] on div "Poincare had an especially interesting view of scientific induction." at bounding box center [1154, 298] width 526 height 30
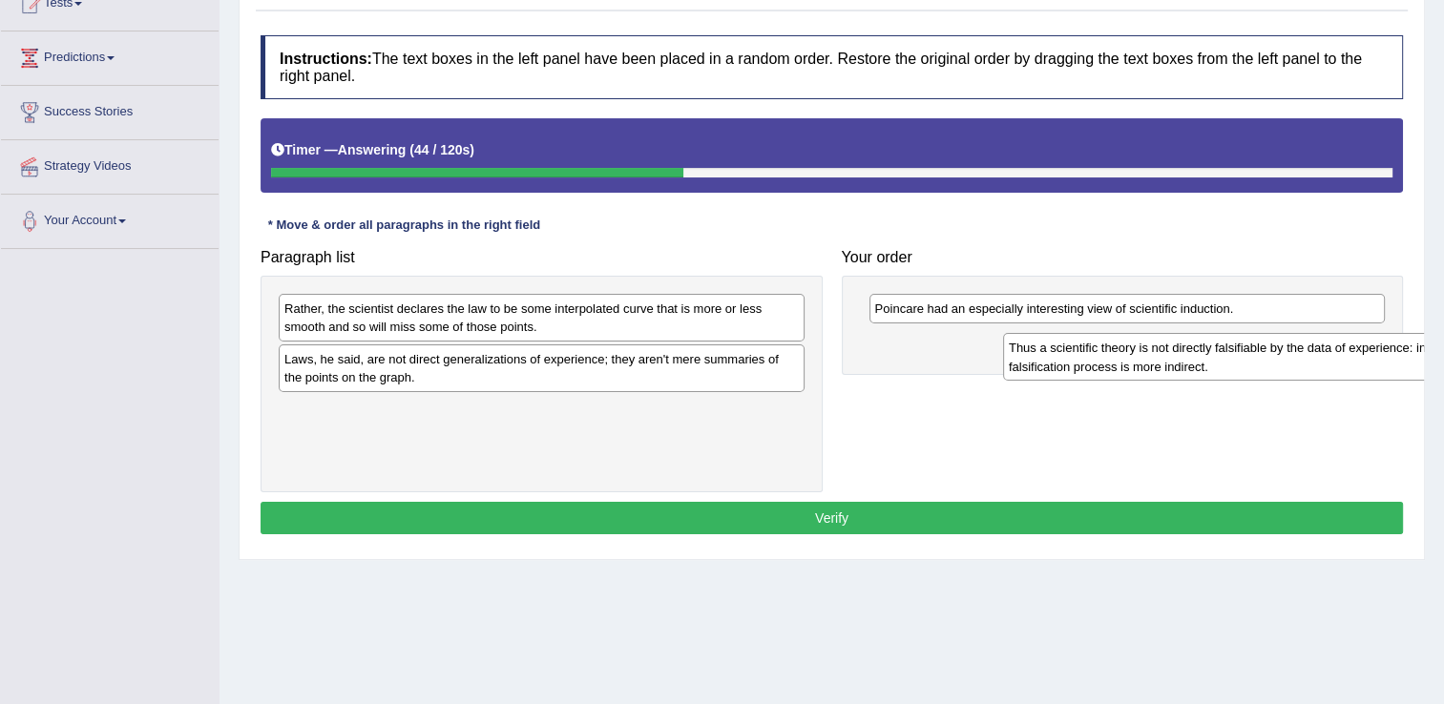
drag, startPoint x: 472, startPoint y: 363, endPoint x: 1211, endPoint y: 353, distance: 738.8
click at [1211, 353] on div "Thus a scientific theory is not directly falsifiable by the data of experience:…" at bounding box center [1266, 357] width 526 height 48
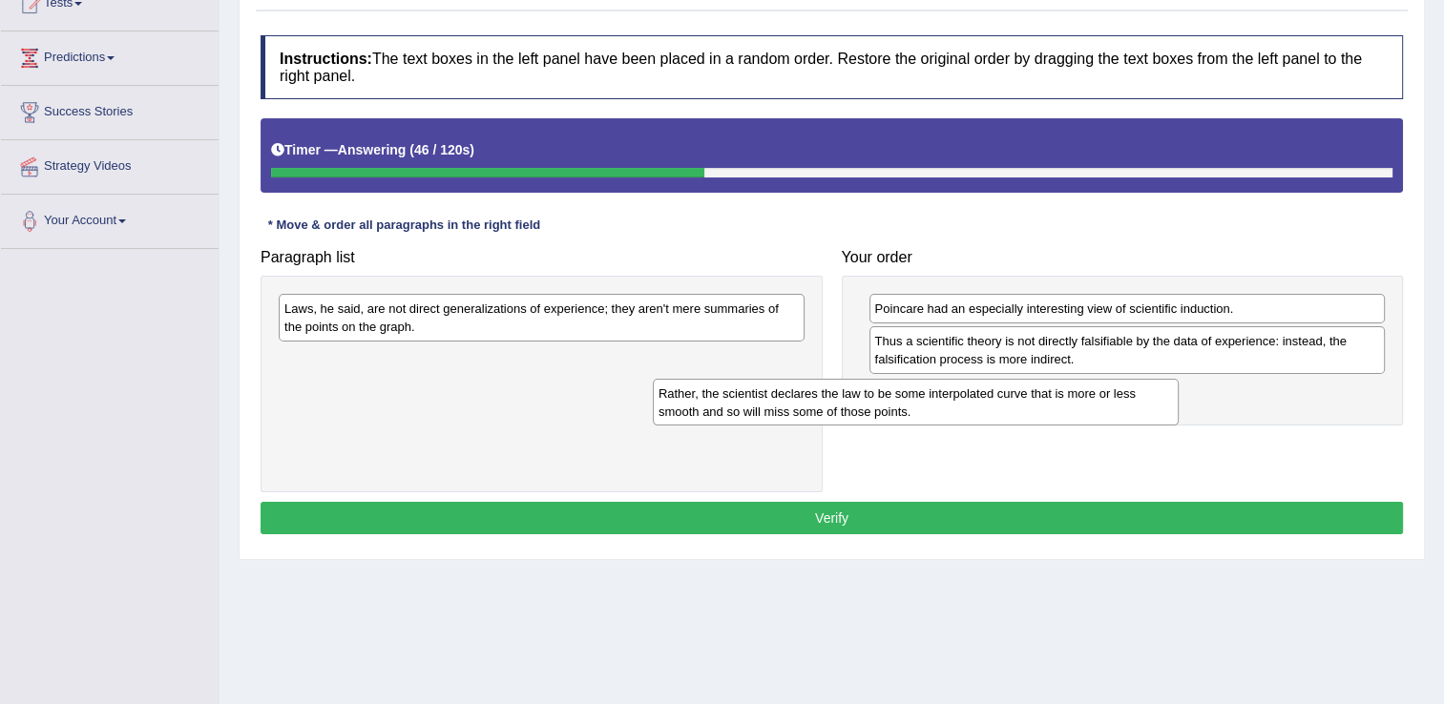
drag, startPoint x: 611, startPoint y: 323, endPoint x: 1057, endPoint y: 411, distance: 454.5
click at [1057, 411] on div "Rather, the scientist declares the law to be some interpolated curve that is mo…" at bounding box center [916, 403] width 526 height 48
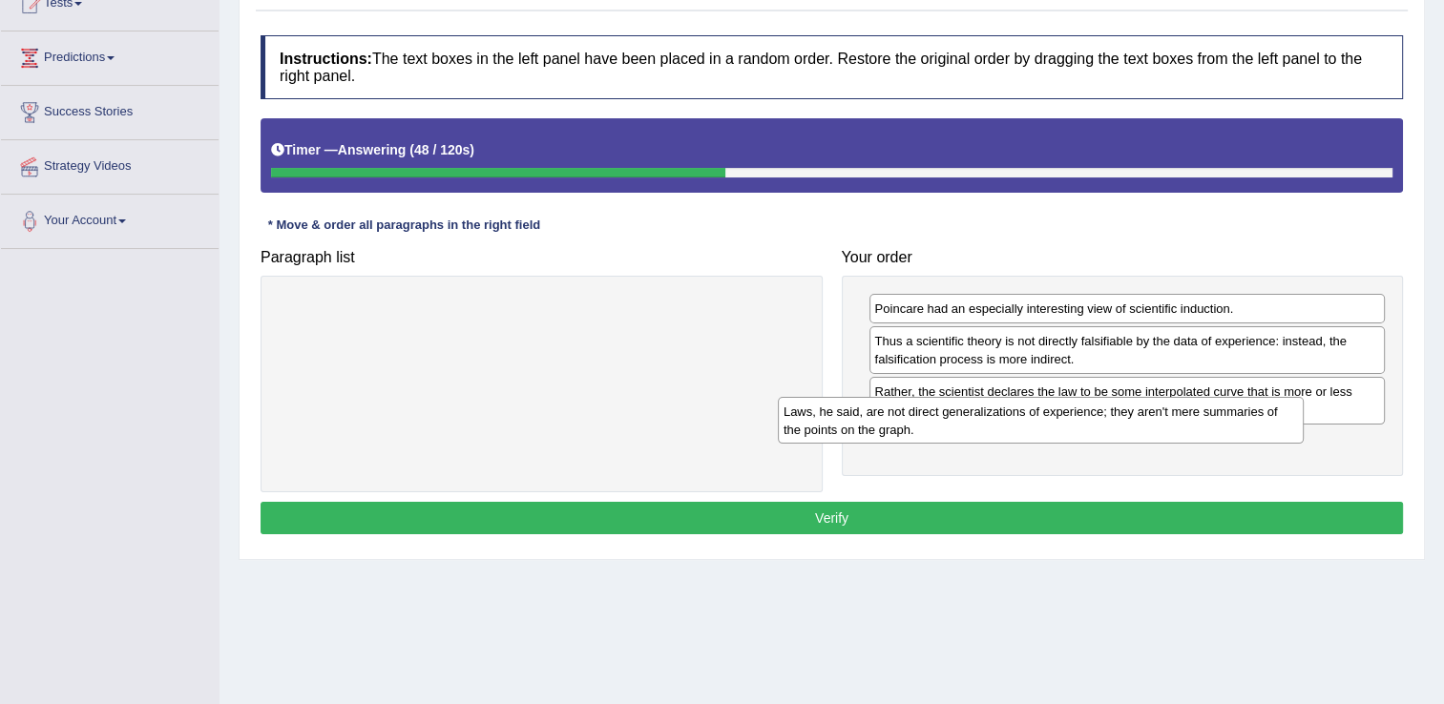
drag, startPoint x: 568, startPoint y: 309, endPoint x: 1126, endPoint y: 453, distance: 576.7
click at [1126, 445] on div "Laws, he said, are not direct generalizations of experience; they aren't mere s…" at bounding box center [1041, 421] width 526 height 48
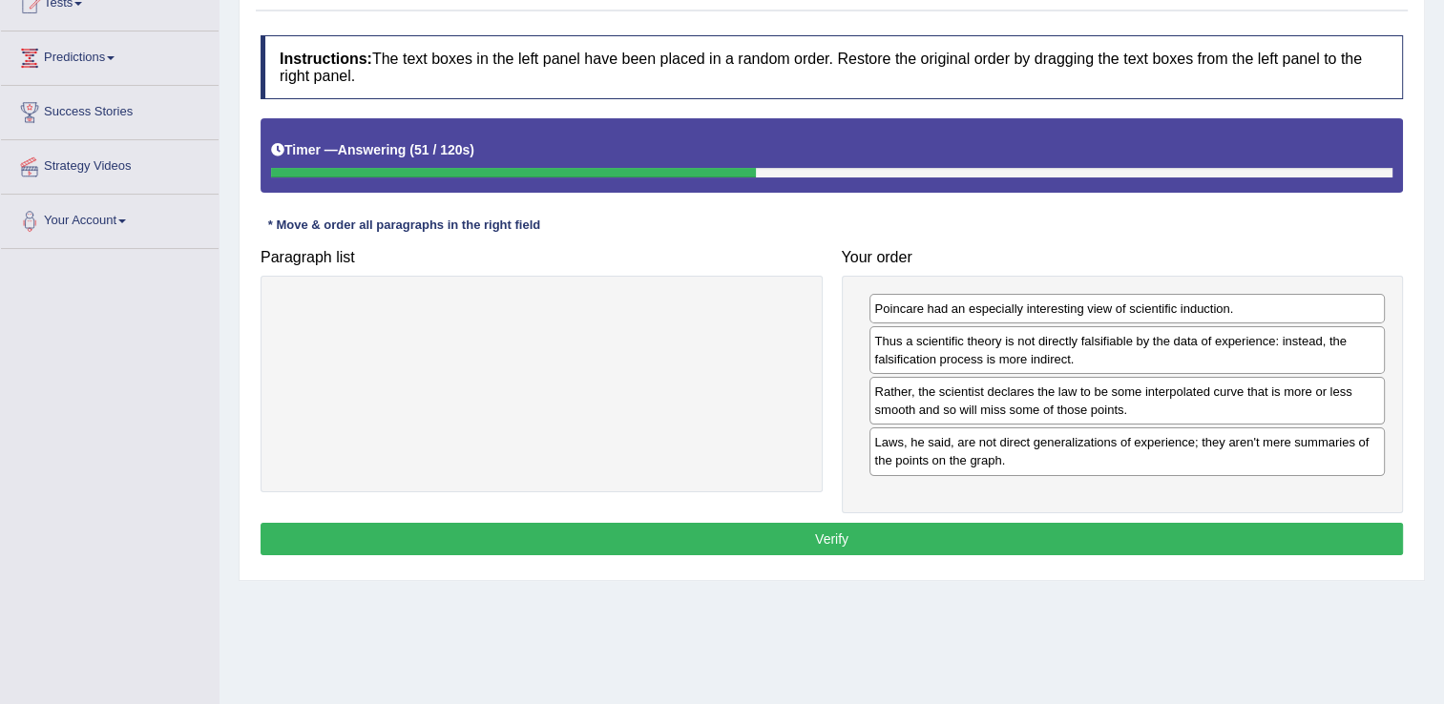
click at [936, 541] on button "Verify" at bounding box center [832, 539] width 1143 height 32
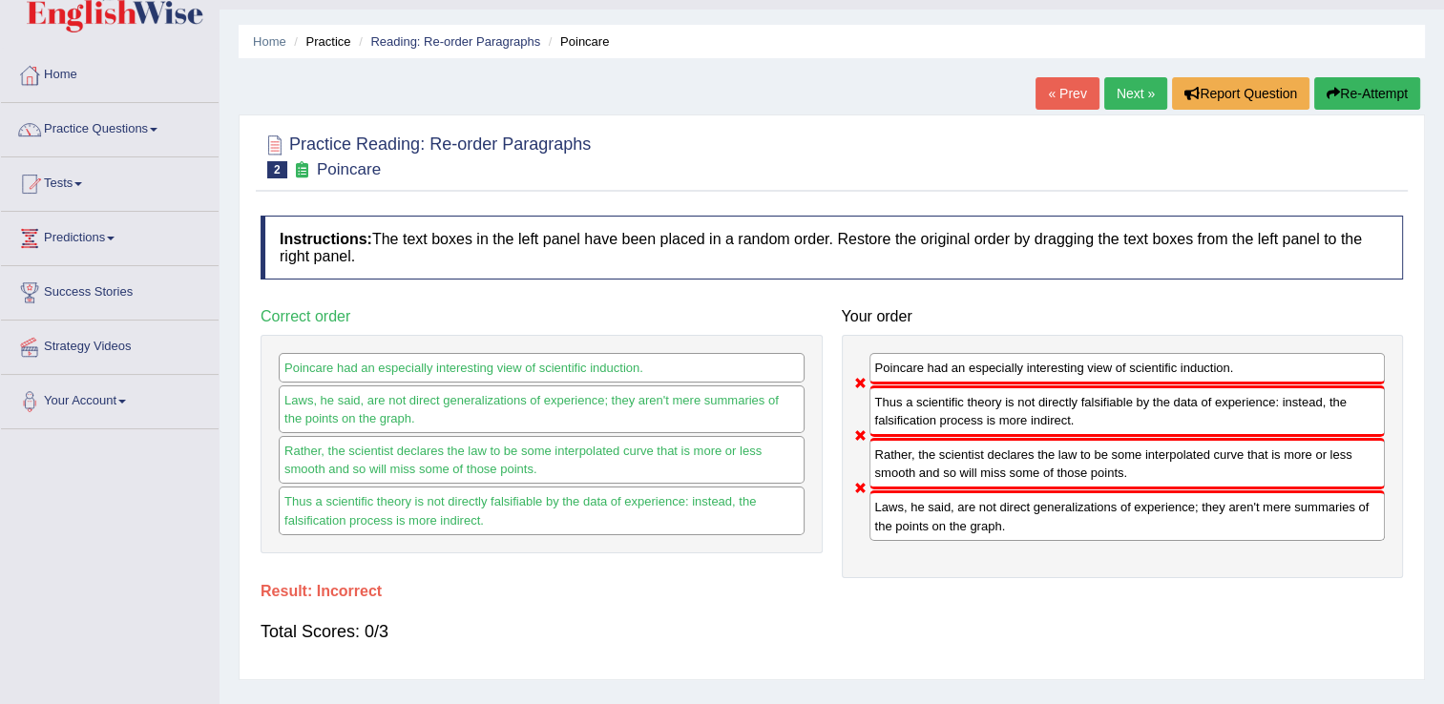
scroll to position [34, 0]
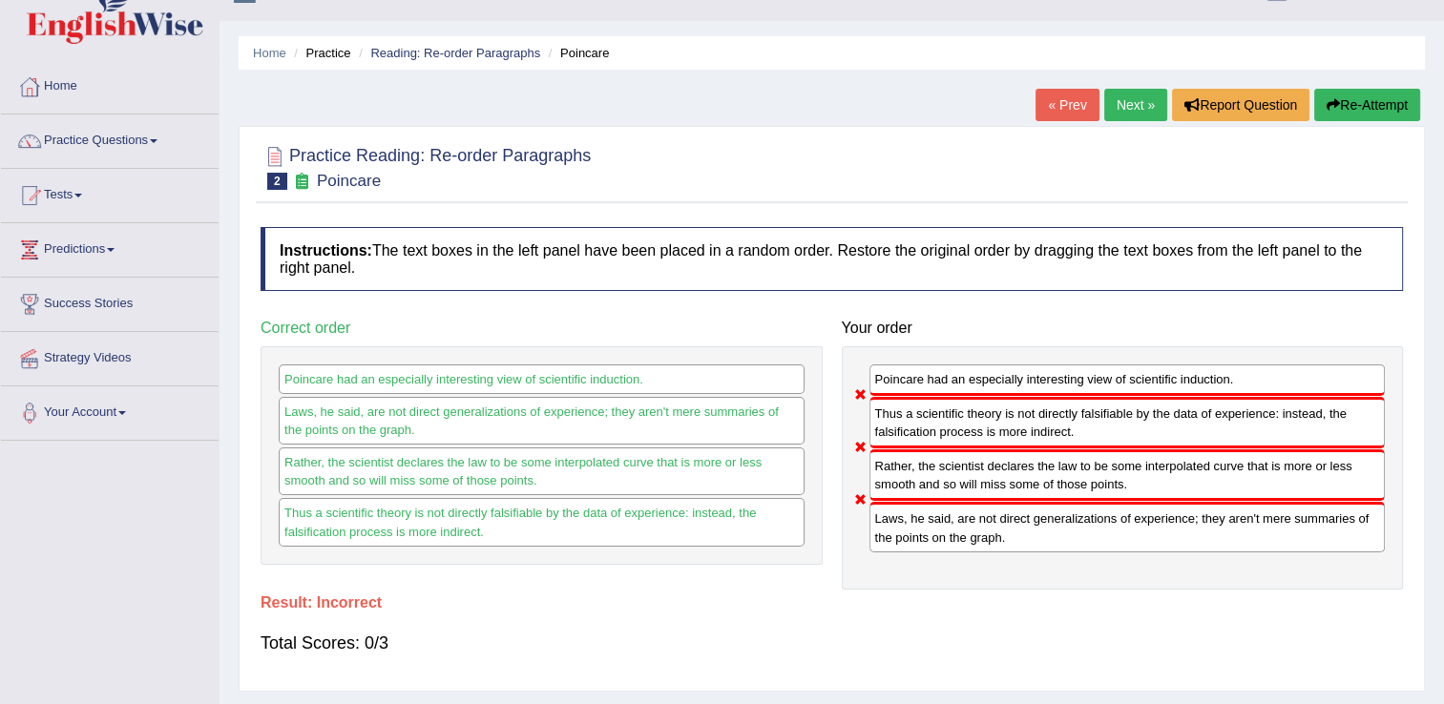
click at [1124, 110] on link "Next »" at bounding box center [1135, 105] width 63 height 32
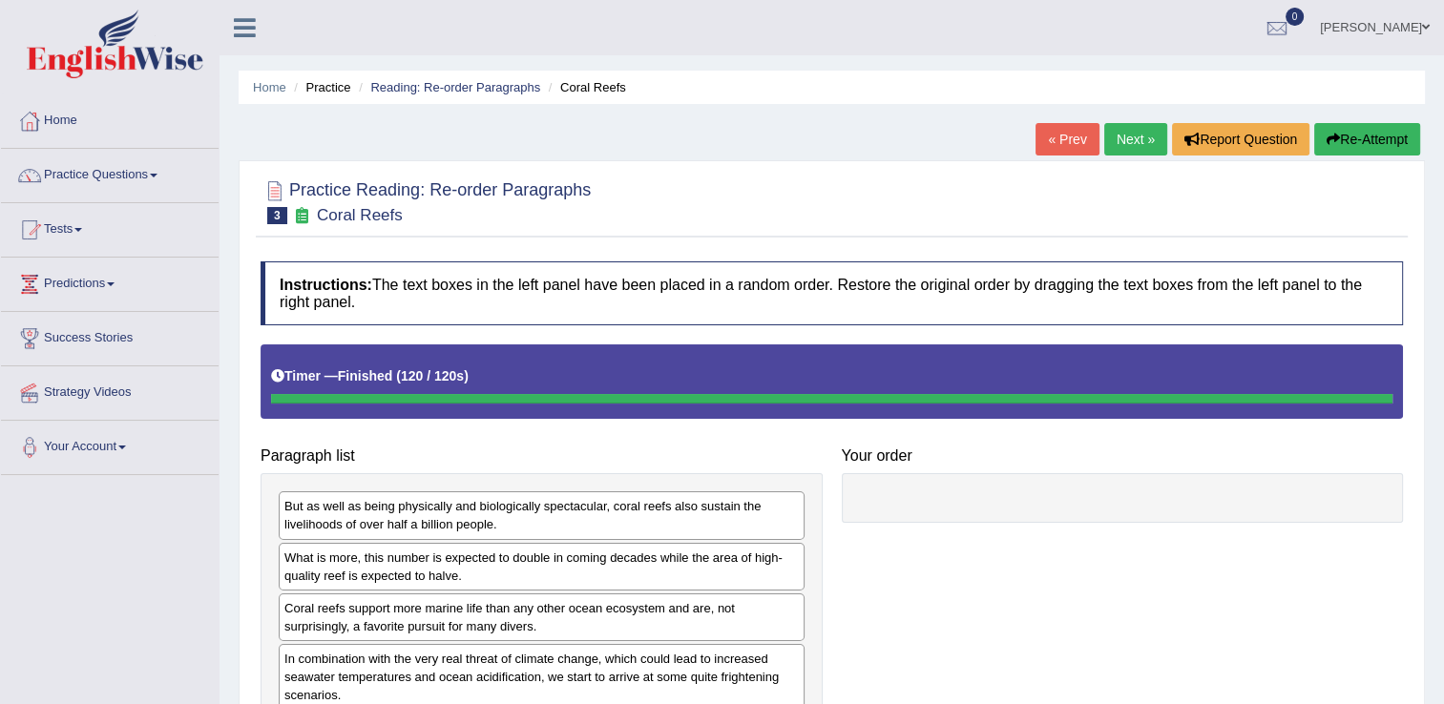
click at [1129, 136] on link "Next »" at bounding box center [1135, 139] width 63 height 32
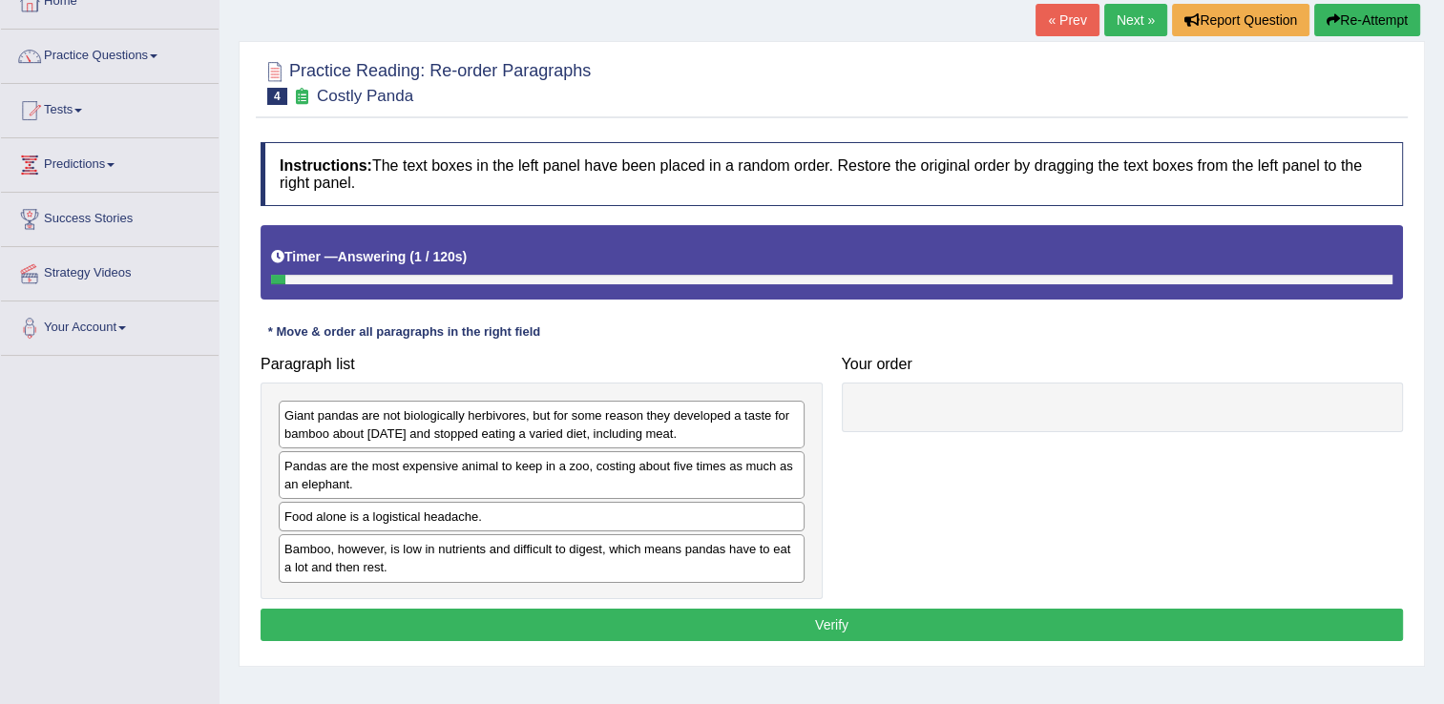
scroll to position [131, 0]
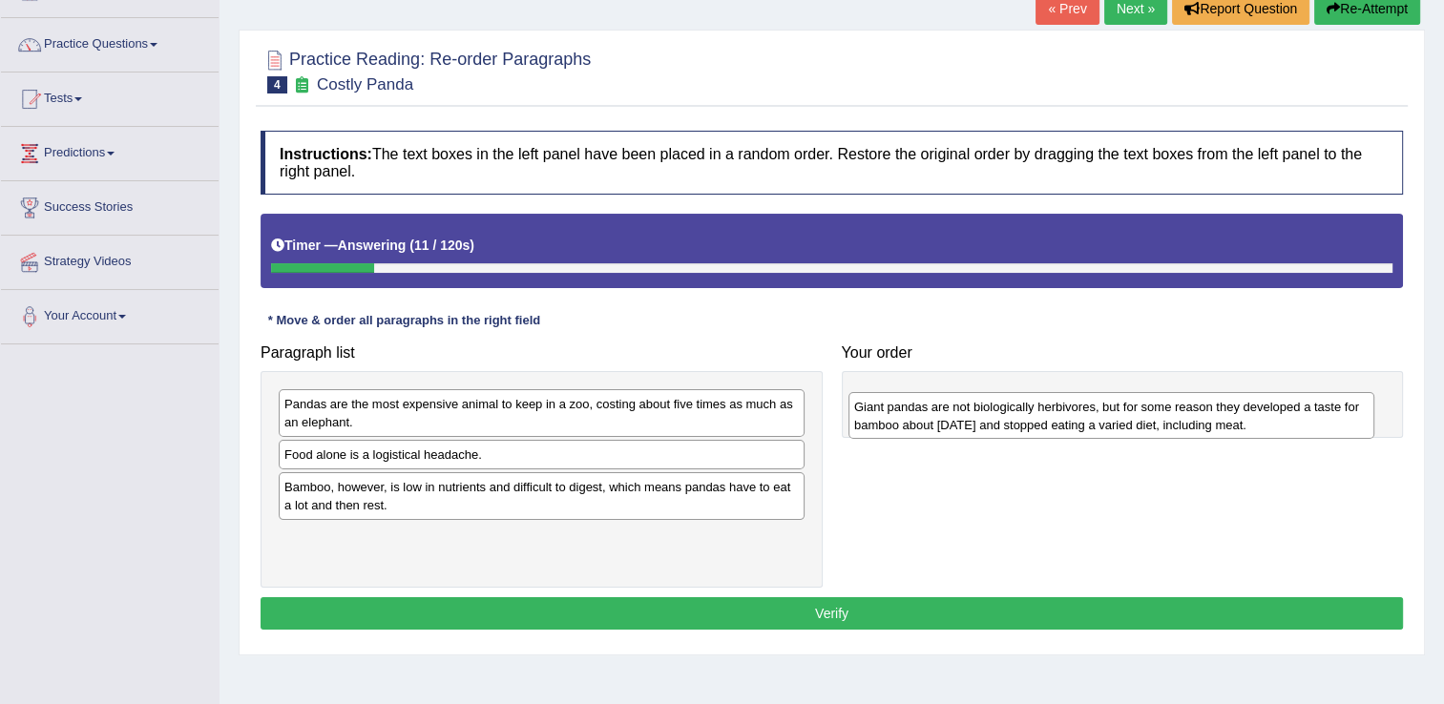
drag, startPoint x: 507, startPoint y: 417, endPoint x: 1077, endPoint y: 419, distance: 569.8
click at [1077, 419] on div "Giant pandas are not biologically herbivores, but for some reason they develope…" at bounding box center [1112, 416] width 526 height 48
click at [478, 498] on div "Bamboo, however, is low in nutrients and difficult to digest, which means panda…" at bounding box center [542, 496] width 526 height 48
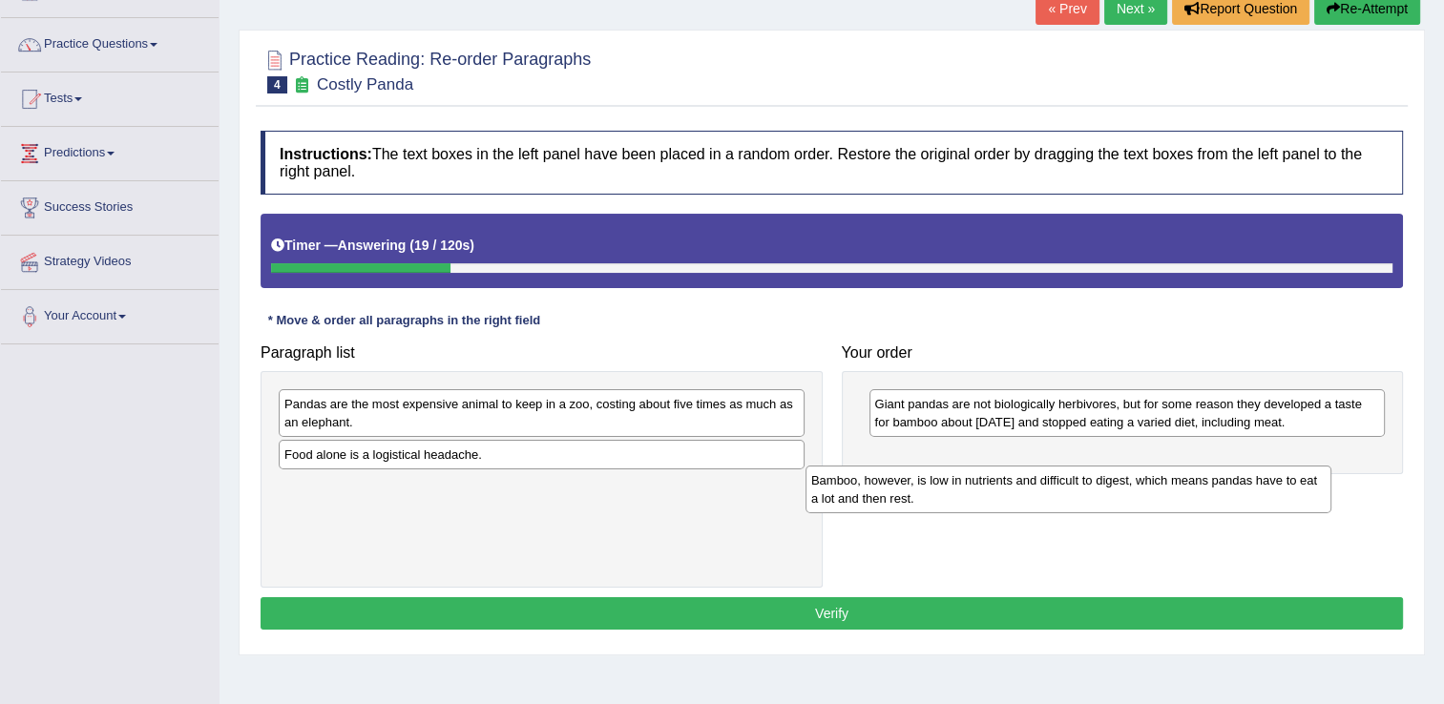
drag, startPoint x: 478, startPoint y: 498, endPoint x: 1102, endPoint y: 492, distance: 624.3
click at [1102, 492] on div "Bamboo, however, is low in nutrients and difficult to digest, which means panda…" at bounding box center [1069, 490] width 526 height 48
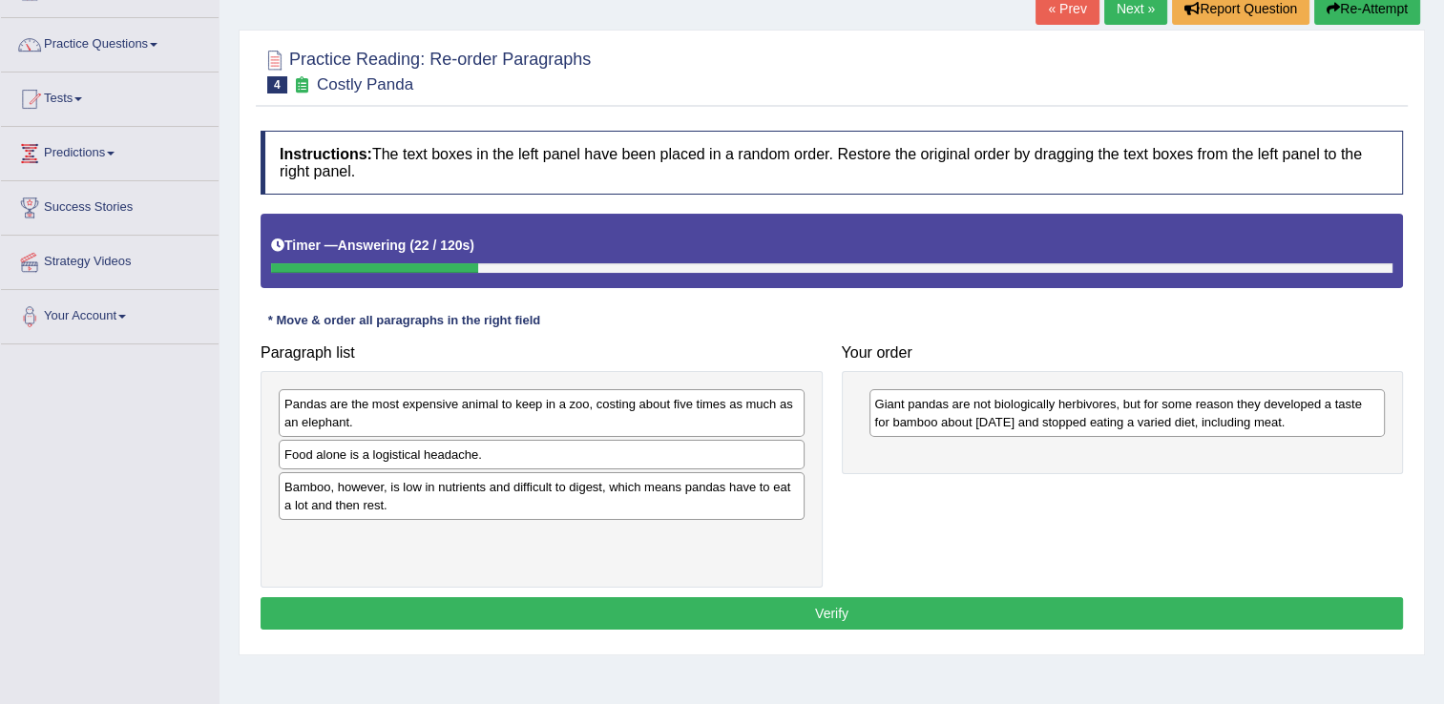
click at [640, 511] on div "Bamboo, however, is low in nutrients and difficult to digest, which means panda…" at bounding box center [542, 496] width 526 height 48
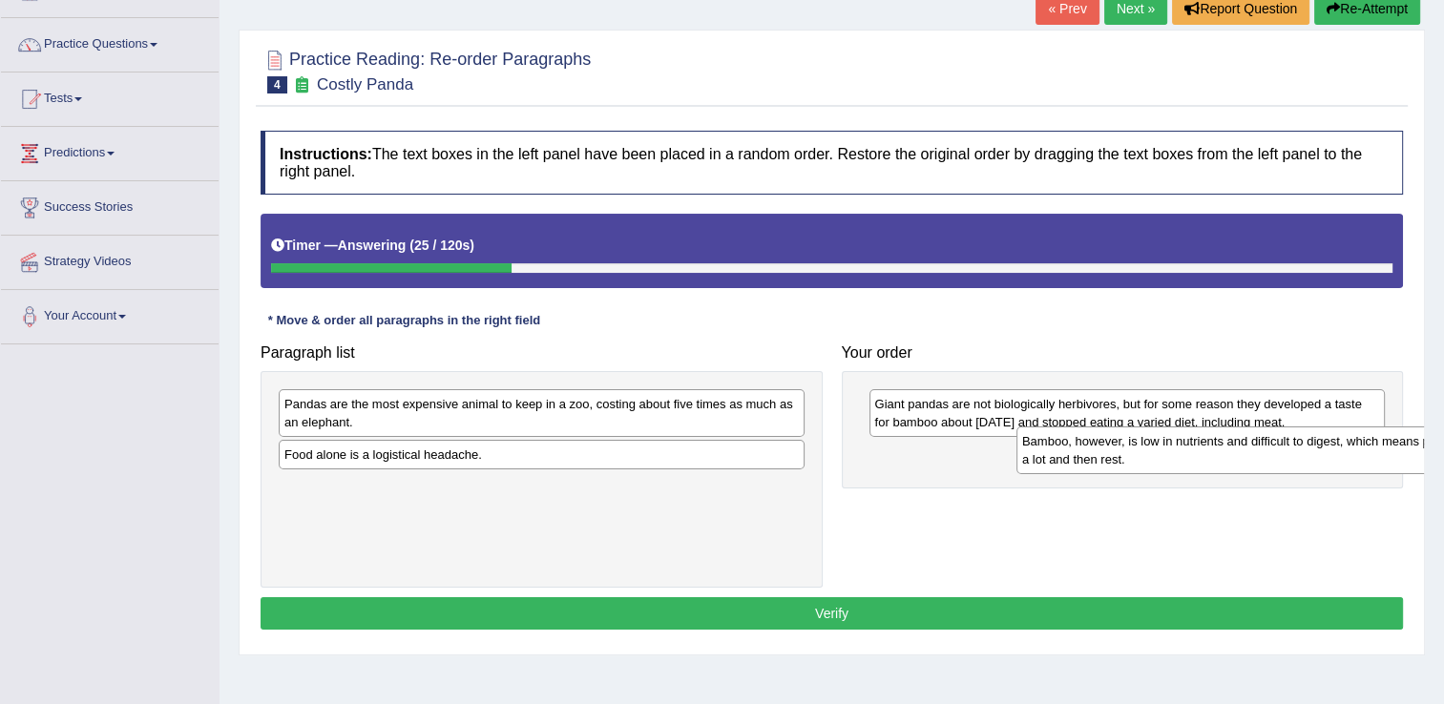
drag, startPoint x: 548, startPoint y: 499, endPoint x: 1252, endPoint y: 467, distance: 705.2
click at [1252, 467] on div "Bamboo, however, is low in nutrients and difficult to digest, which means panda…" at bounding box center [1280, 451] width 526 height 48
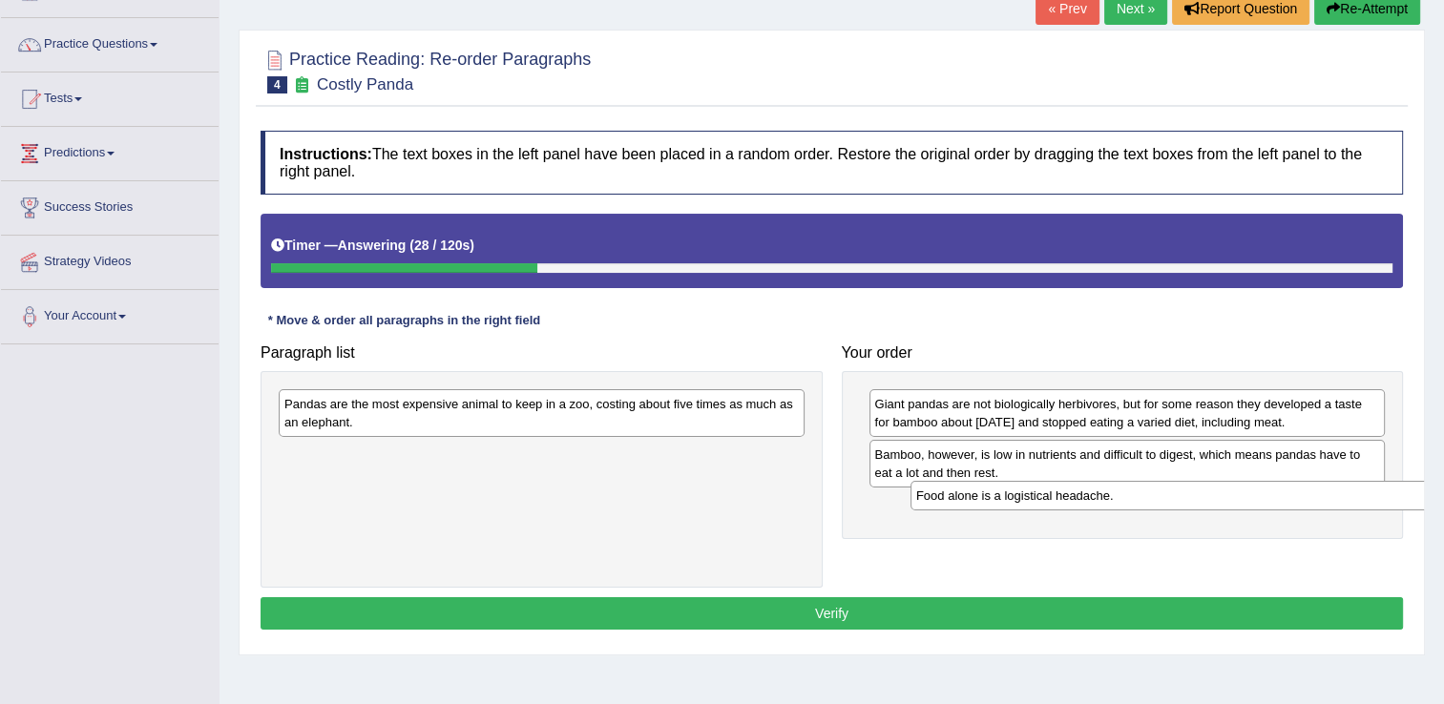
drag, startPoint x: 566, startPoint y: 456, endPoint x: 1199, endPoint y: 498, distance: 634.2
click at [1199, 498] on div "Food alone is a logistical headache." at bounding box center [1174, 496] width 526 height 30
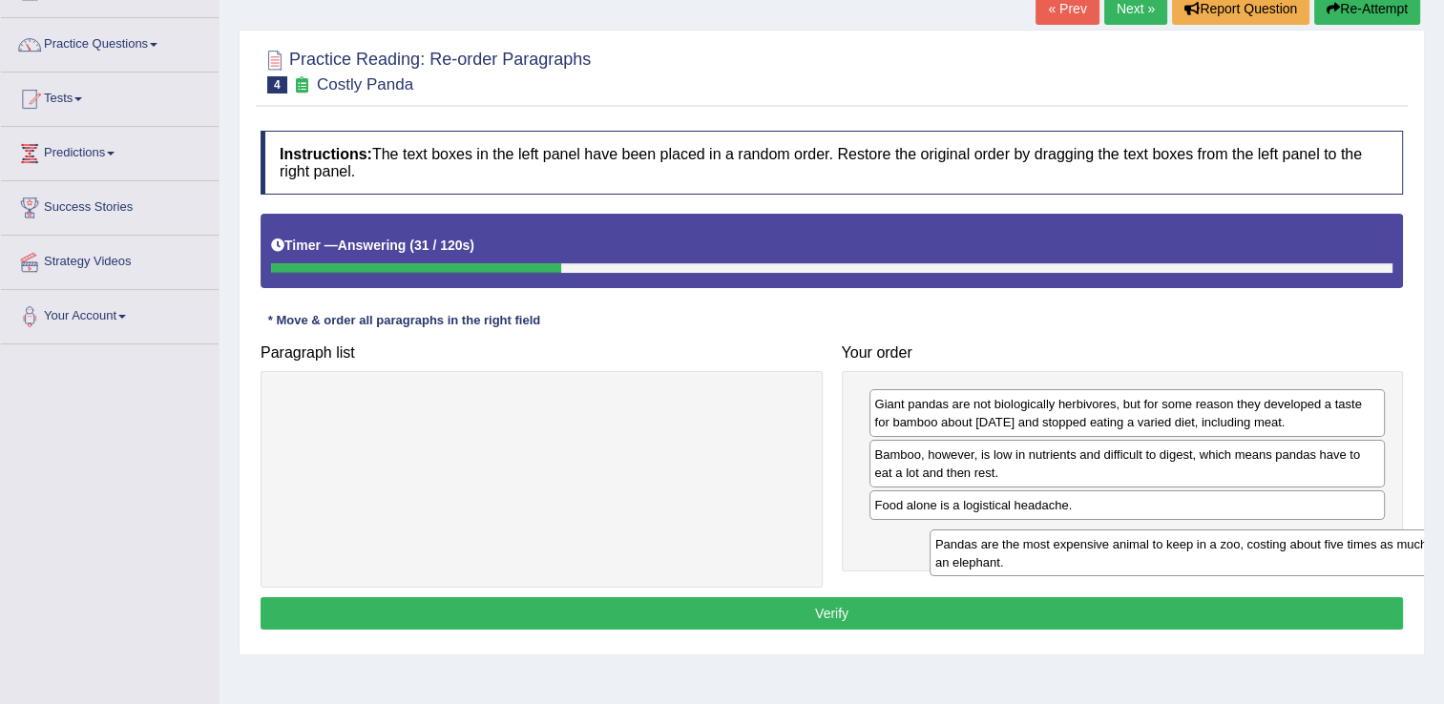
drag, startPoint x: 450, startPoint y: 423, endPoint x: 1065, endPoint y: 553, distance: 629.2
click at [1065, 553] on div "Pandas are the most expensive animal to keep in a zoo, costing about five times…" at bounding box center [1193, 554] width 526 height 48
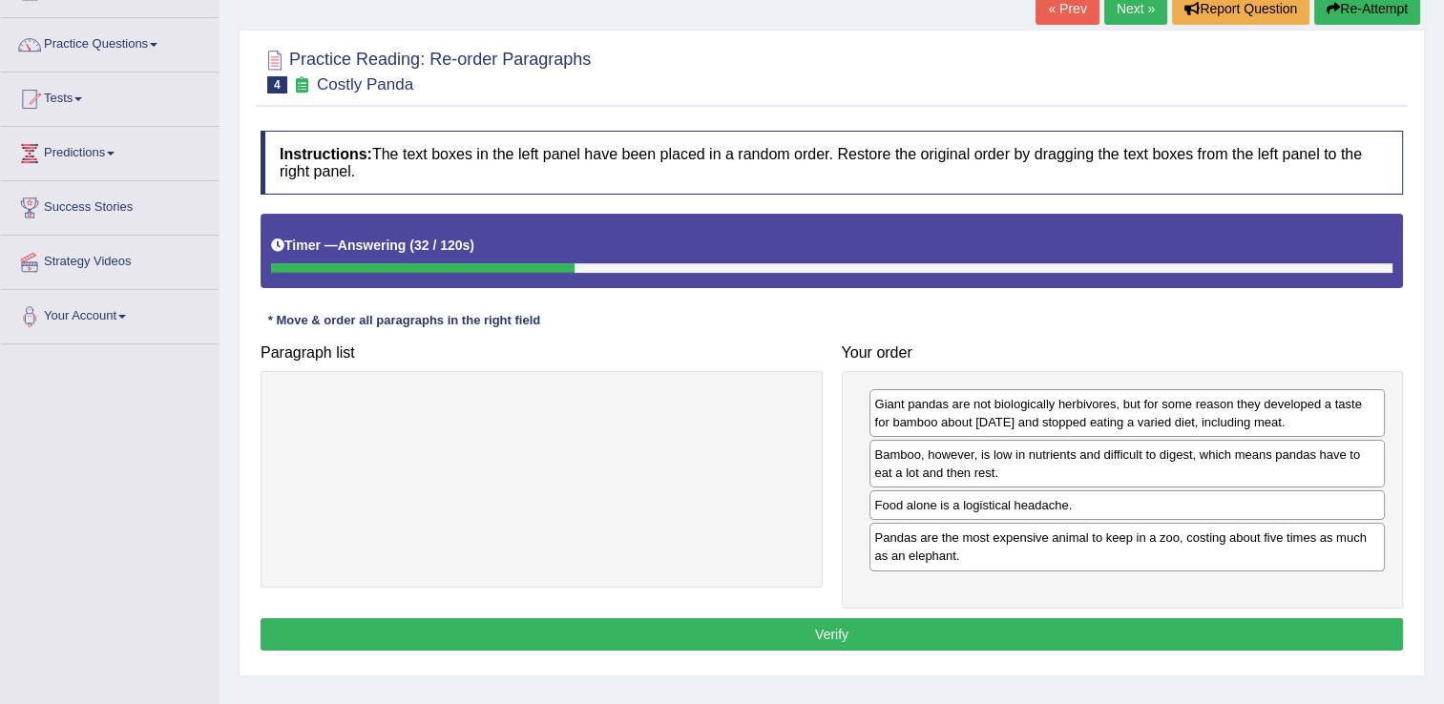
click at [940, 629] on button "Verify" at bounding box center [832, 635] width 1143 height 32
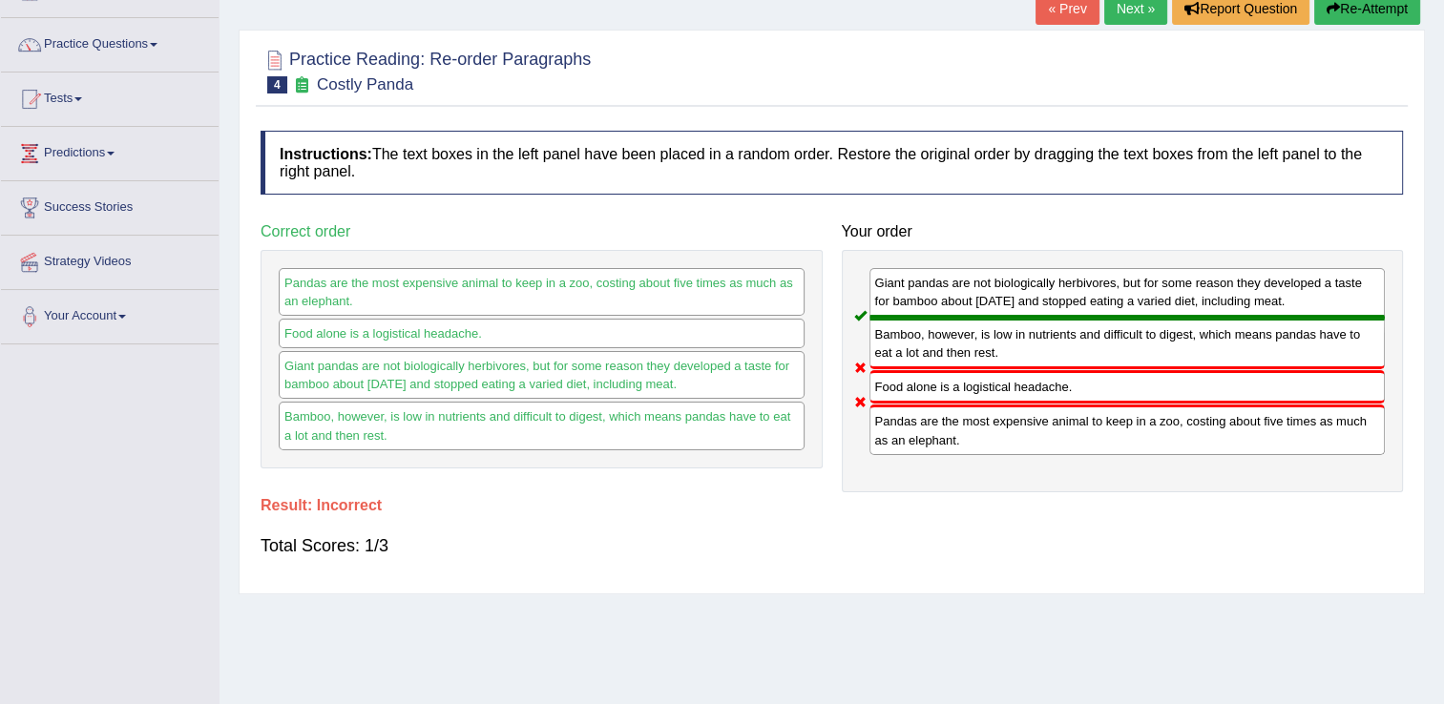
click at [1148, 12] on link "Next »" at bounding box center [1135, 8] width 63 height 32
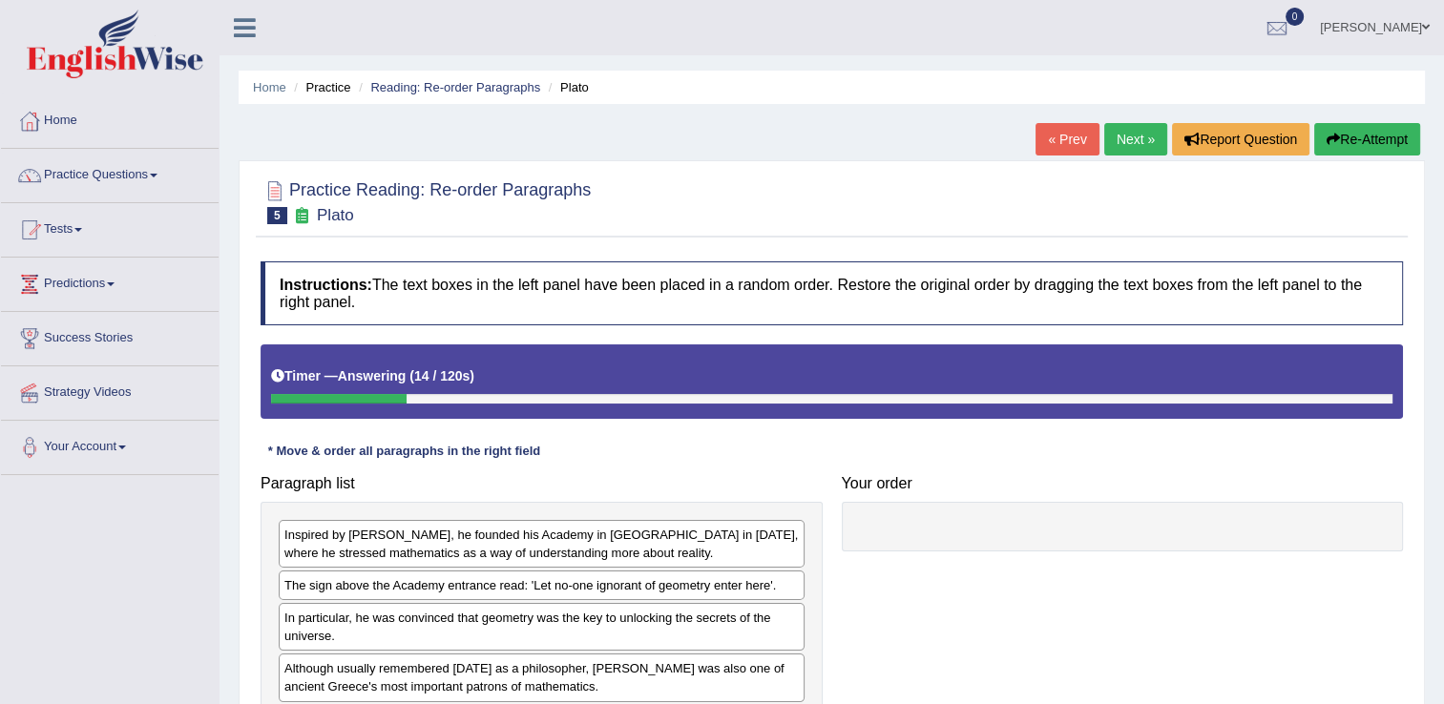
drag, startPoint x: 1370, startPoint y: 143, endPoint x: 1370, endPoint y: 284, distance: 141.3
click at [1370, 284] on div "Home Practice Reading: Re-order Paragraphs [PERSON_NAME] « Prev Next » Report Q…" at bounding box center [832, 477] width 1225 height 954
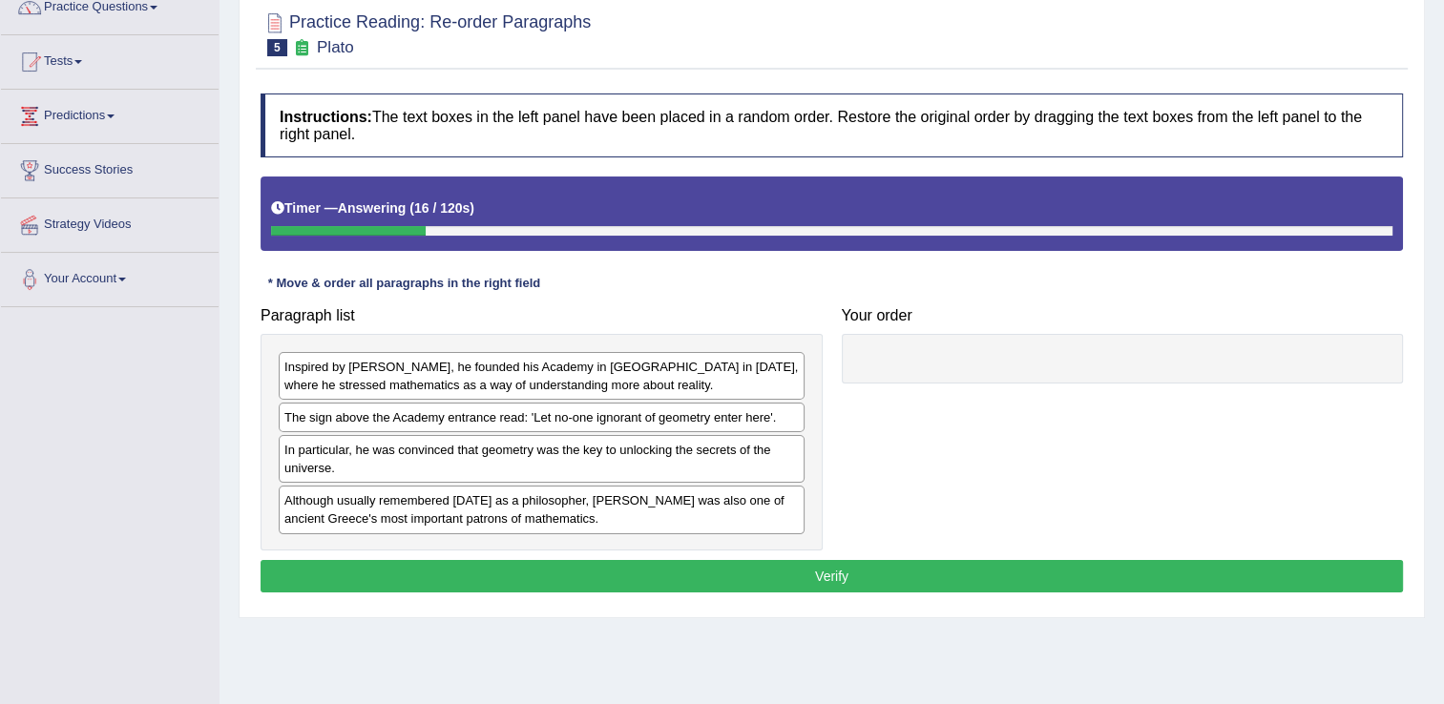
scroll to position [204, 0]
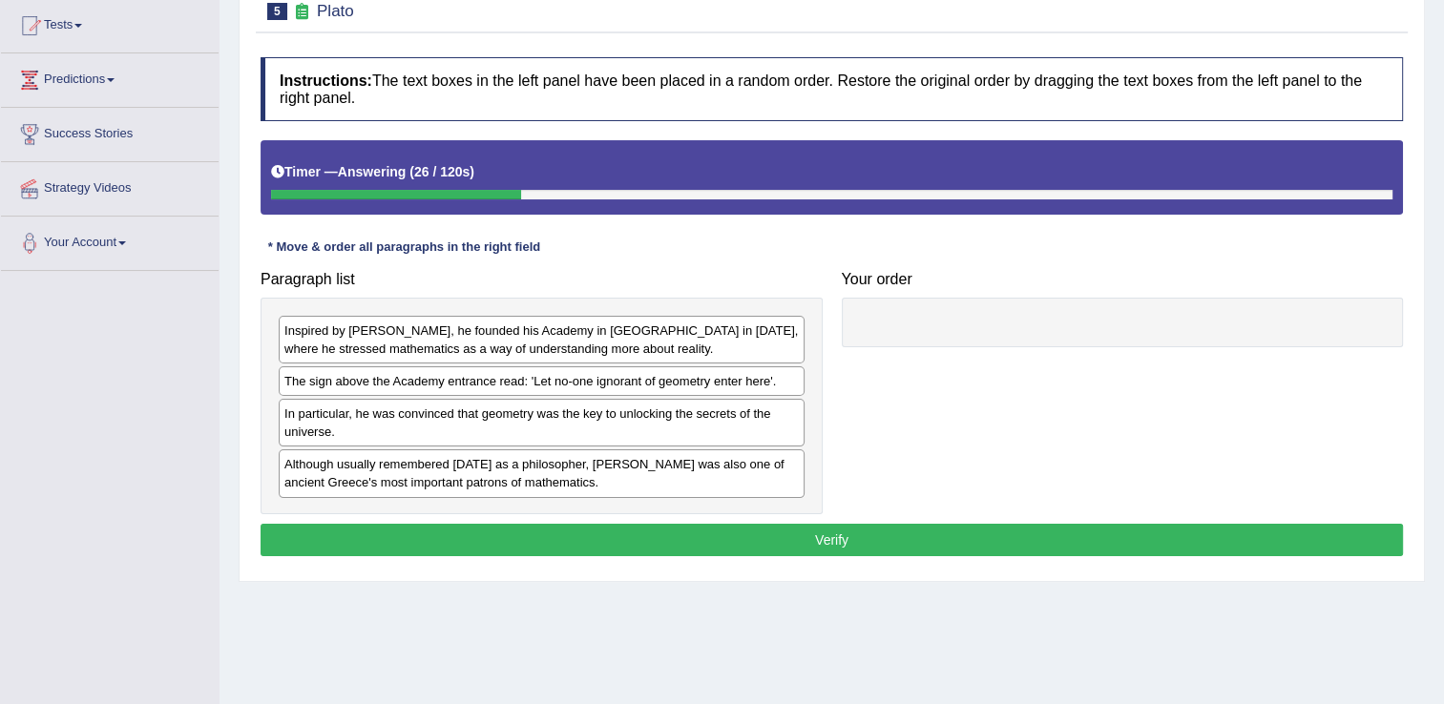
click at [696, 387] on div "The sign above the Academy entrance read: 'Let no-one ignorant of geometry ente…" at bounding box center [542, 382] width 526 height 30
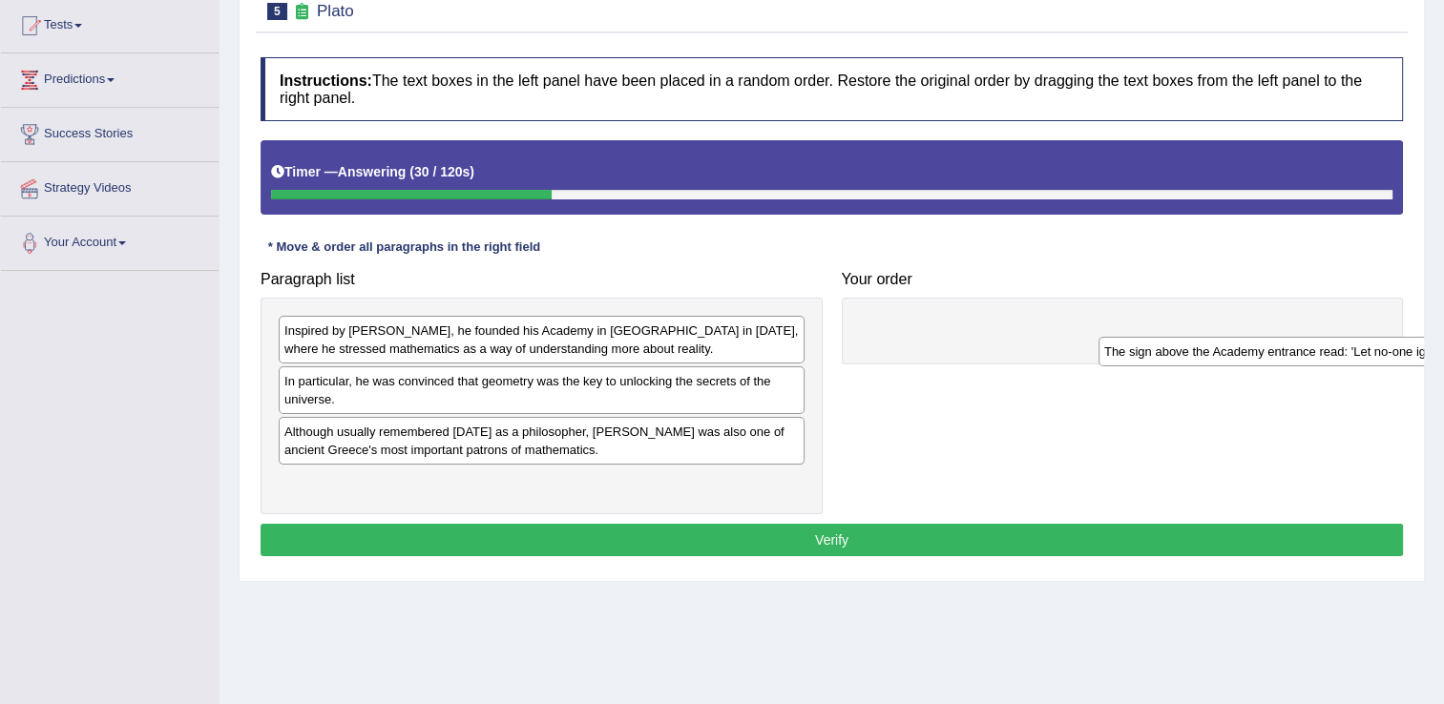
drag, startPoint x: 481, startPoint y: 382, endPoint x: 1313, endPoint y: 355, distance: 832.7
click at [1313, 355] on div "The sign above the Academy entrance read: 'Let no-one ignorant of geometry ente…" at bounding box center [1362, 352] width 526 height 30
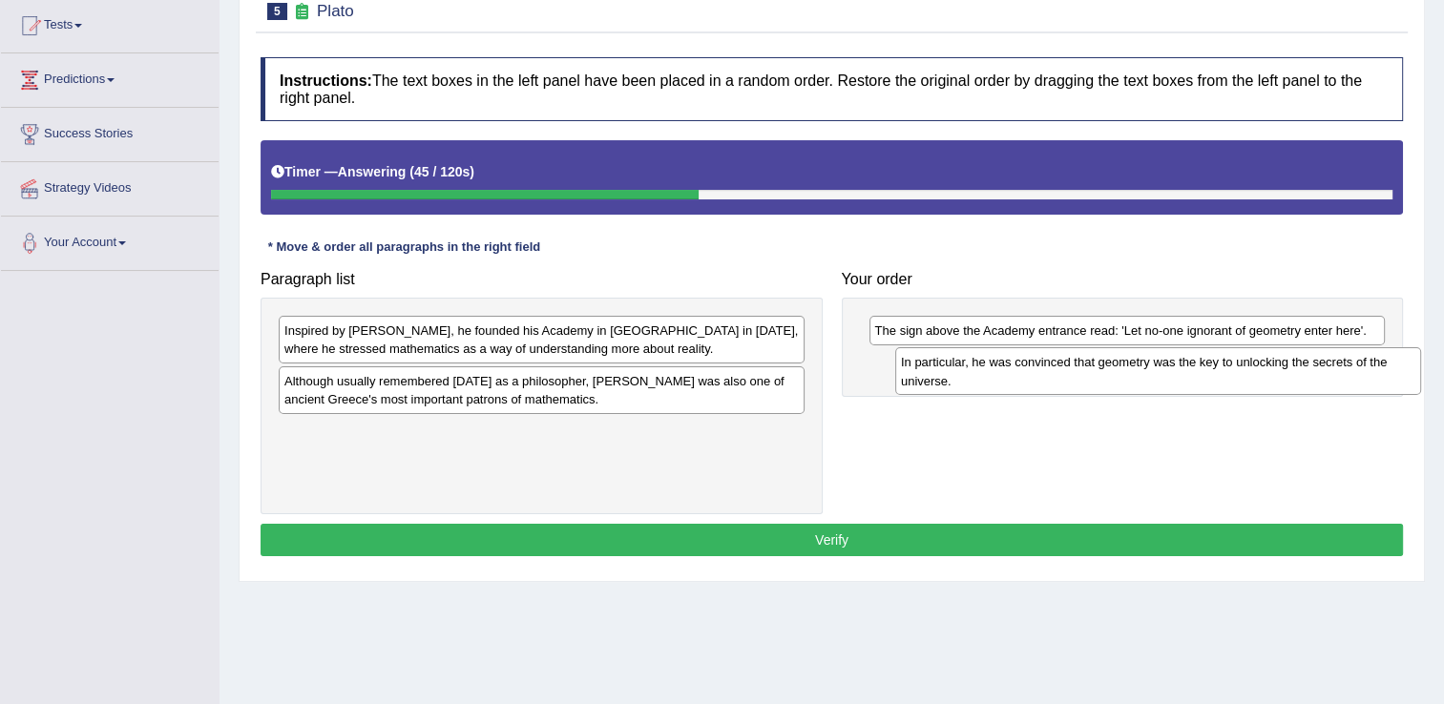
drag, startPoint x: 538, startPoint y: 404, endPoint x: 1153, endPoint y: 383, distance: 615.1
click at [1153, 383] on div "In particular, he was convinced that geometry was the key to unlocking the secr…" at bounding box center [1158, 371] width 526 height 48
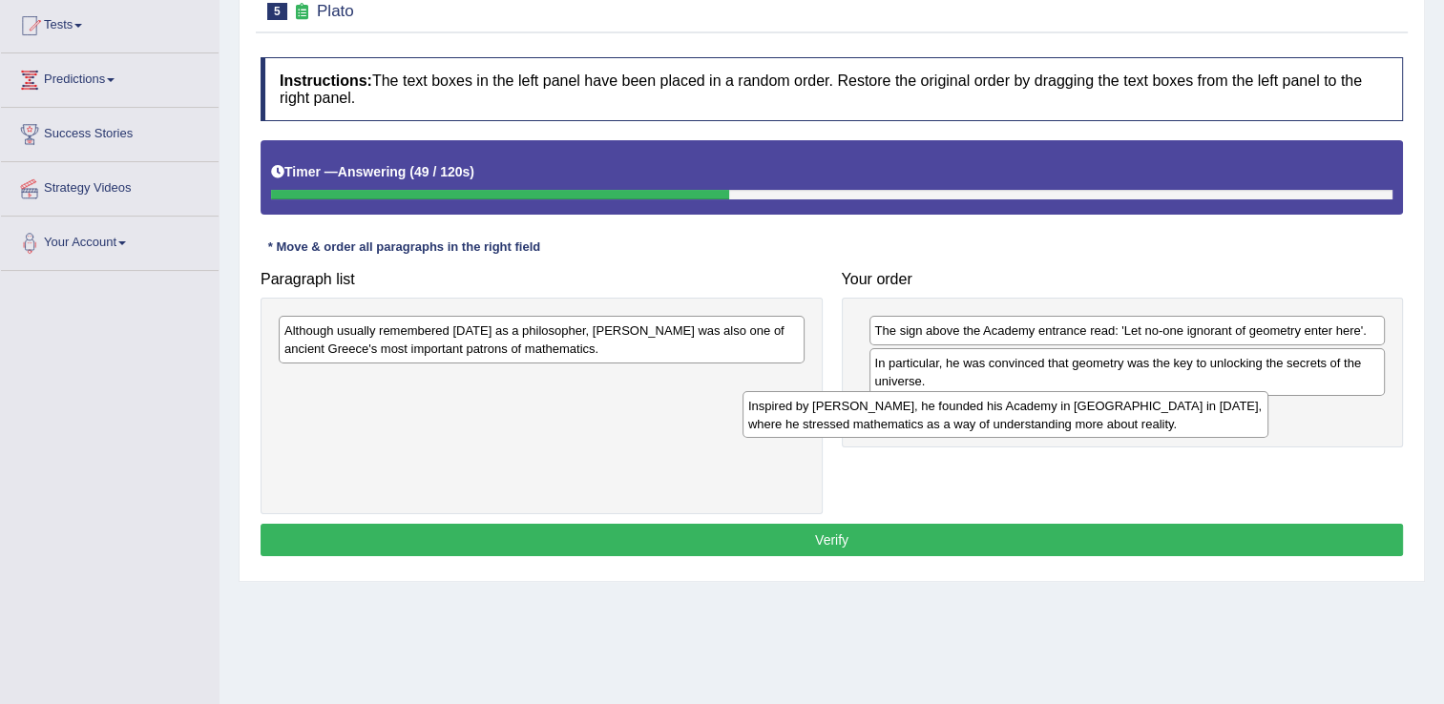
drag, startPoint x: 656, startPoint y: 344, endPoint x: 1153, endPoint y: 441, distance: 506.7
click at [1153, 439] on div "Inspired by Pythagoras, he founded his Academy in Athens in 387 BC, where he st…" at bounding box center [1006, 415] width 526 height 48
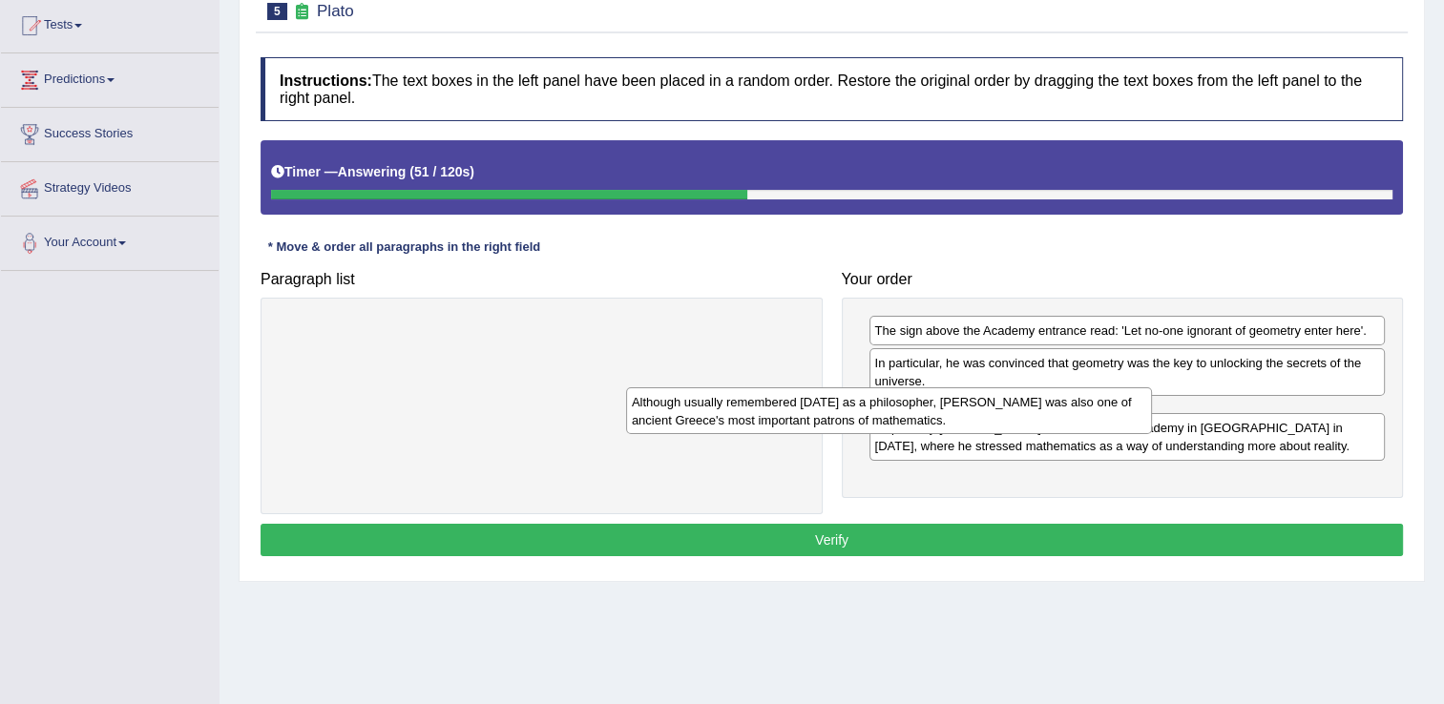
drag, startPoint x: 657, startPoint y: 346, endPoint x: 1044, endPoint y: 464, distance: 405.2
click at [1044, 435] on div "Although usually remembered today as a philosopher, Plato was also one of ancie…" at bounding box center [889, 412] width 526 height 48
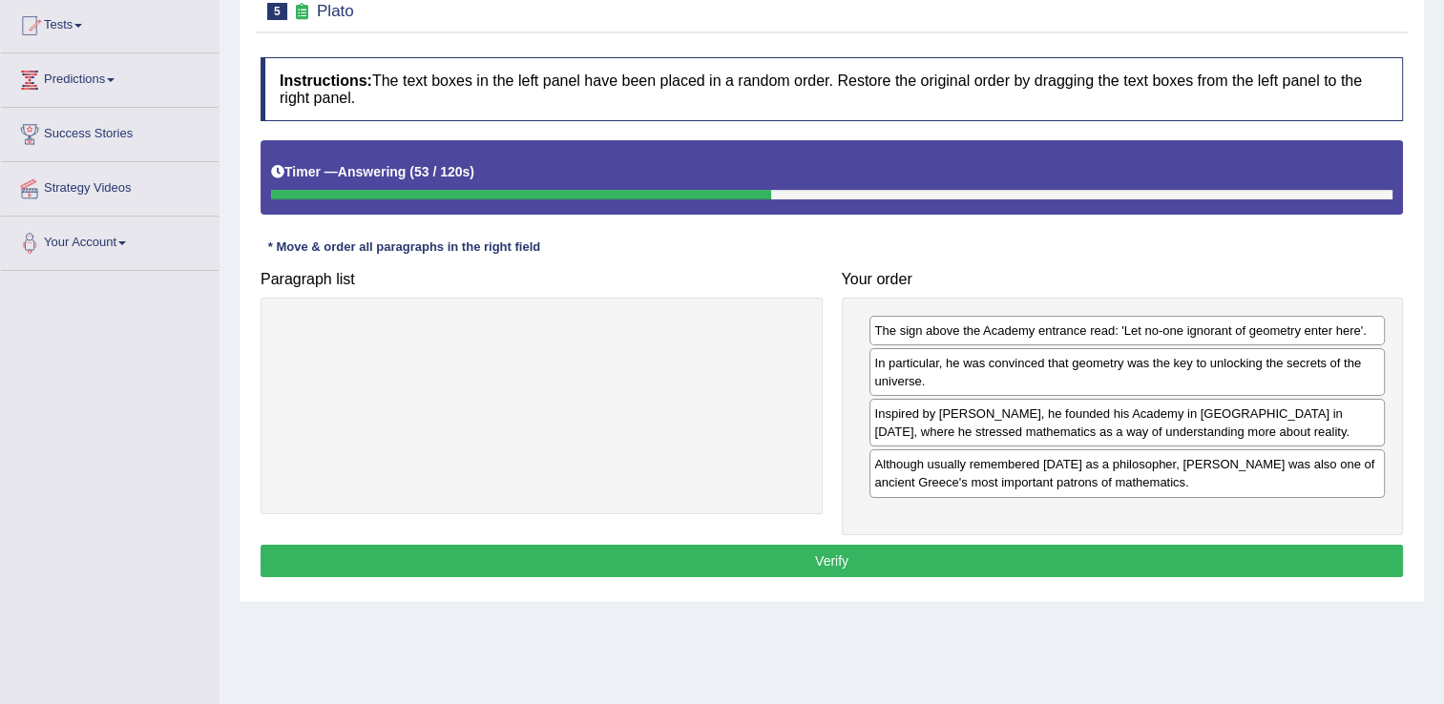
click at [770, 334] on div at bounding box center [542, 406] width 562 height 217
click at [840, 560] on button "Verify" at bounding box center [832, 561] width 1143 height 32
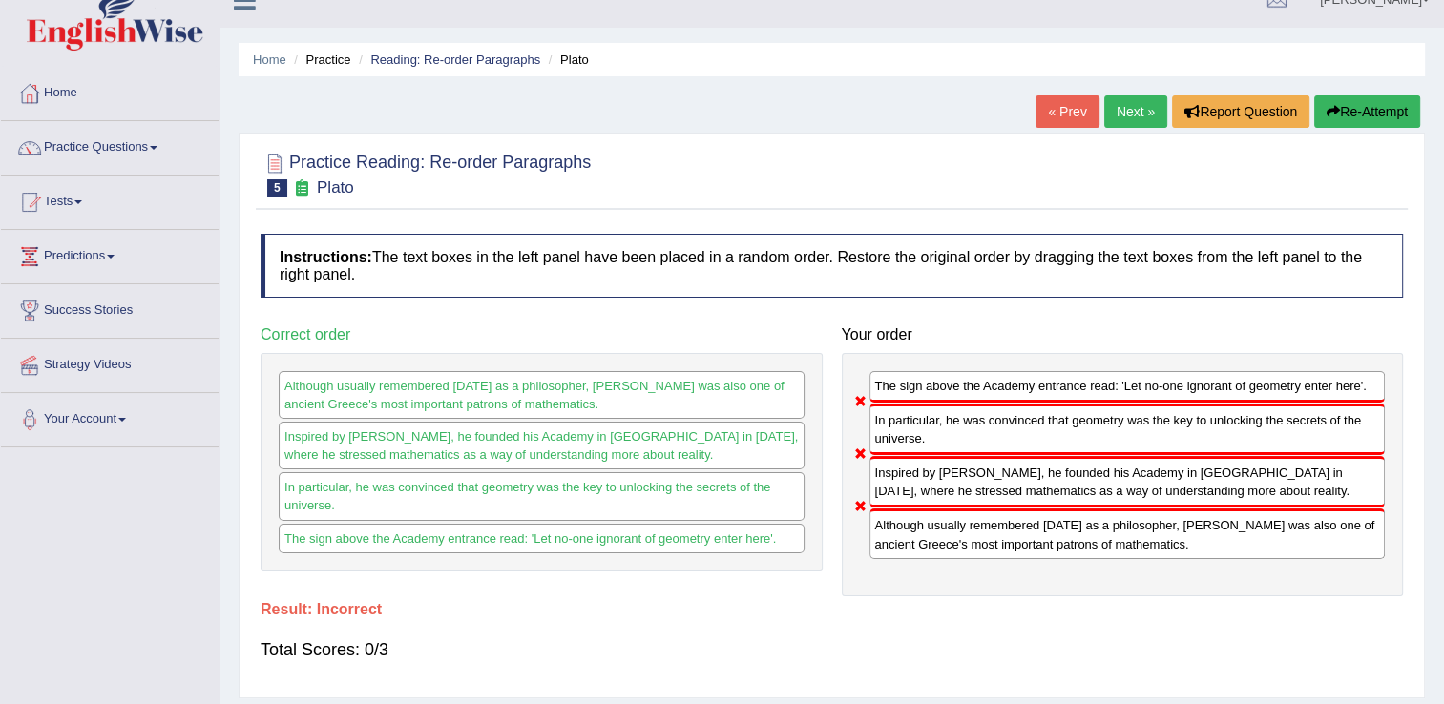
scroll to position [15, 0]
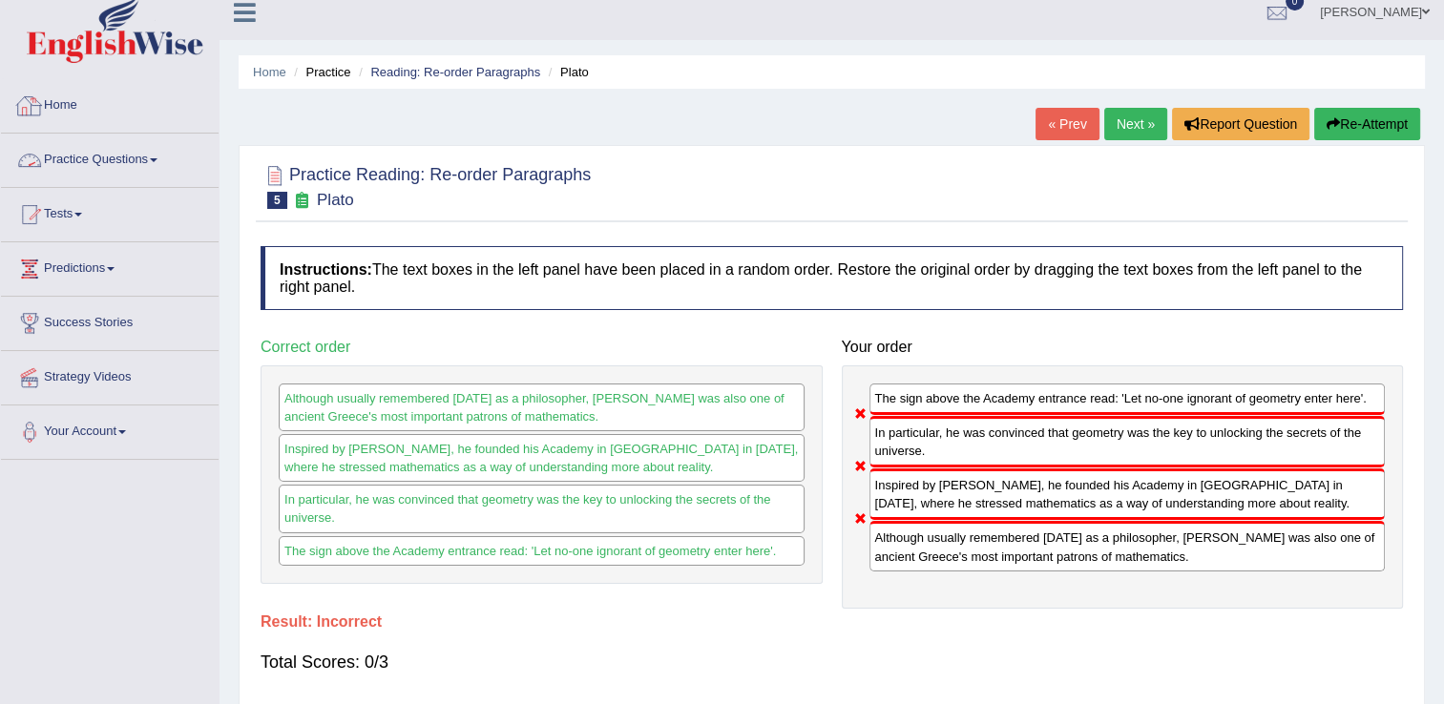
click at [108, 158] on link "Practice Questions" at bounding box center [110, 158] width 218 height 48
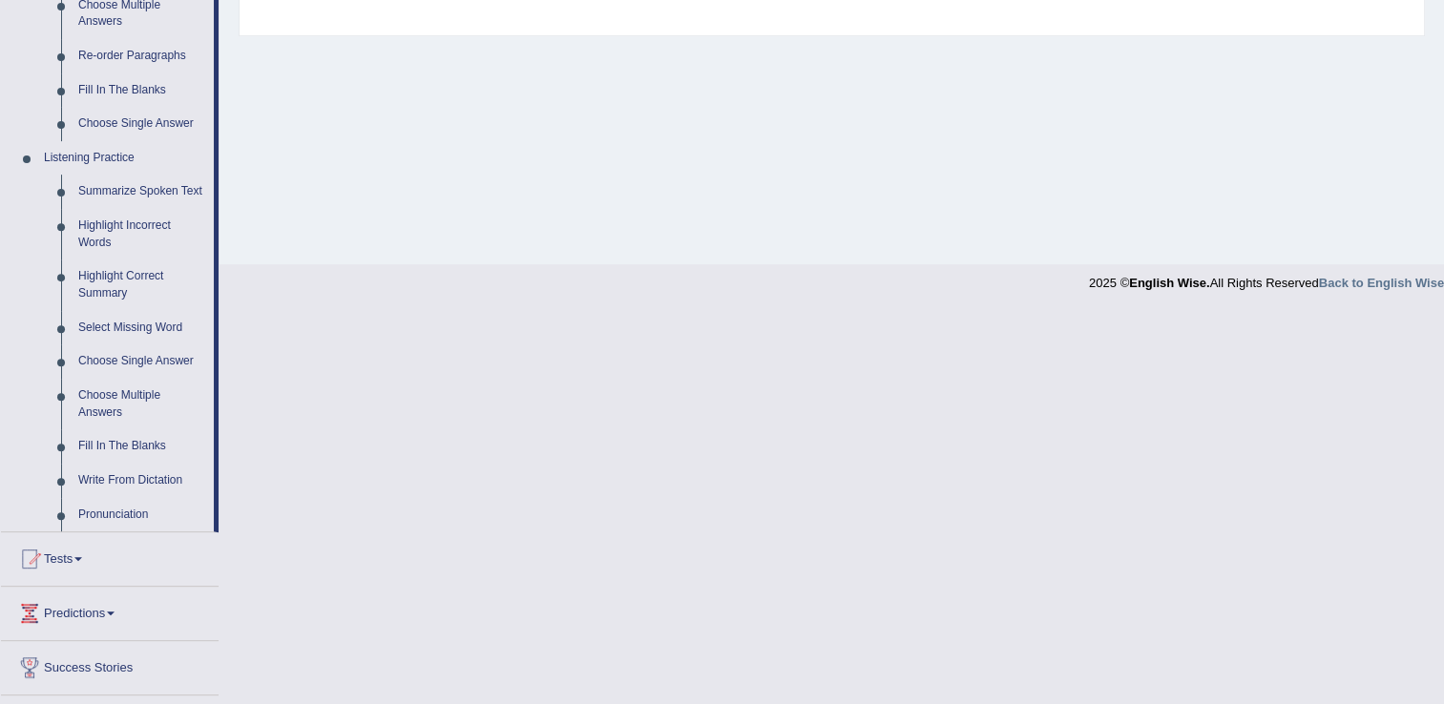
scroll to position [0, 0]
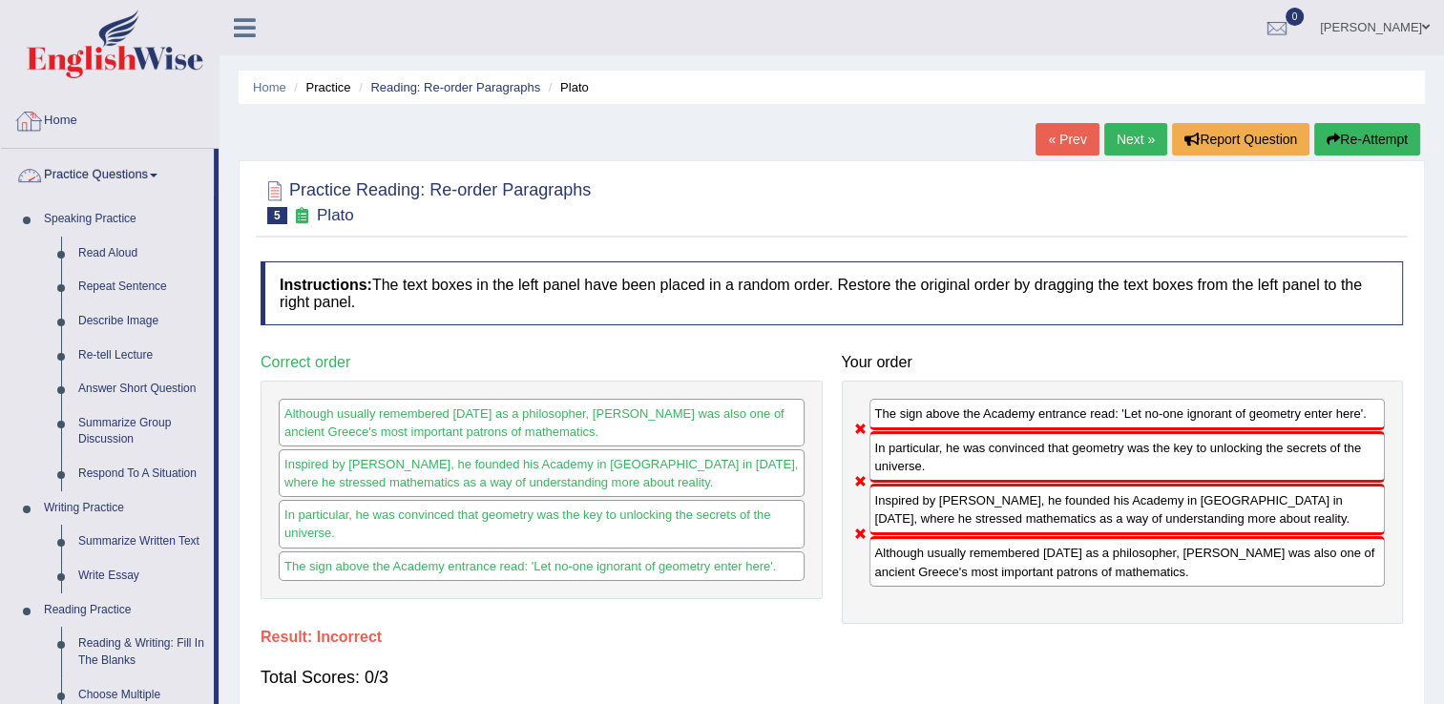
click at [73, 124] on link "Home" at bounding box center [110, 118] width 218 height 48
